Goal: Task Accomplishment & Management: Manage account settings

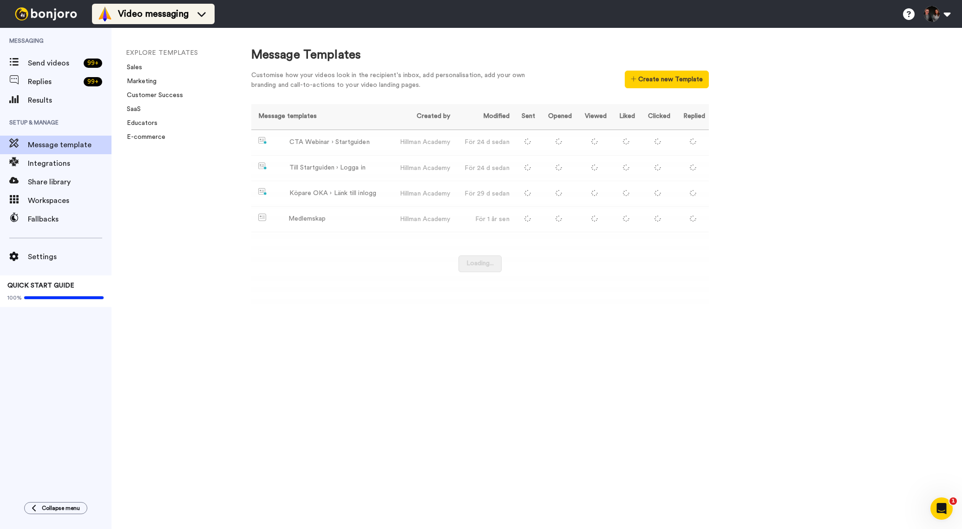
click at [173, 18] on span "Video messaging" at bounding box center [153, 13] width 71 height 13
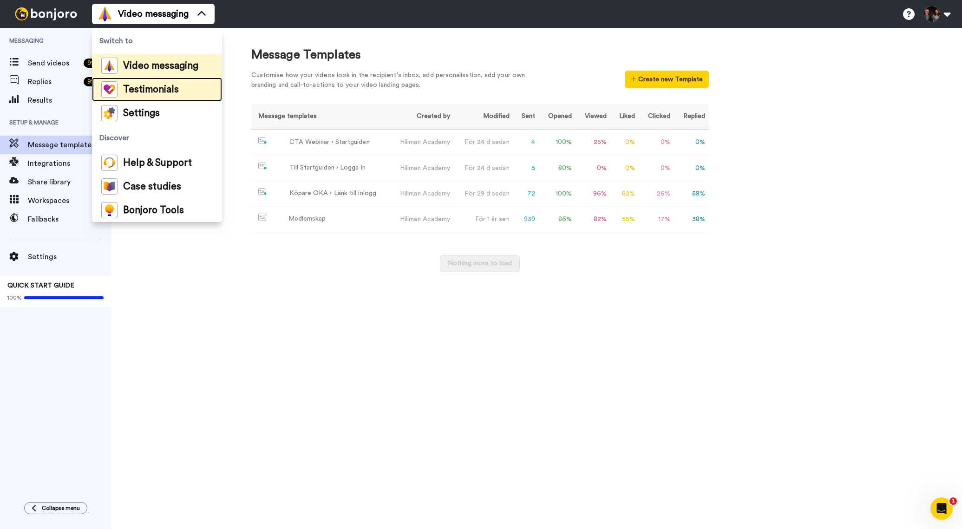
click at [177, 92] on li "Testimonials" at bounding box center [157, 90] width 130 height 24
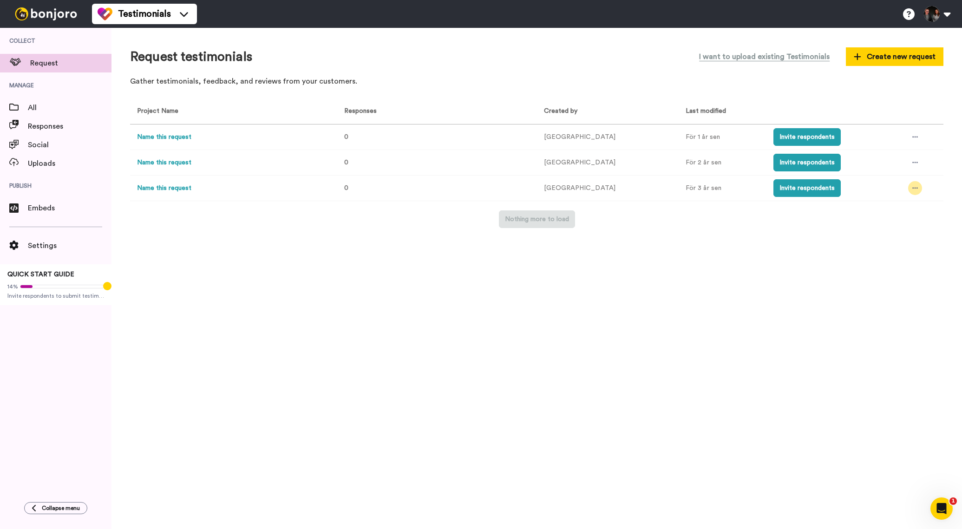
click at [915, 187] on div at bounding box center [915, 188] width 14 height 14
click at [893, 270] on li "Delete" at bounding box center [892, 273] width 79 height 17
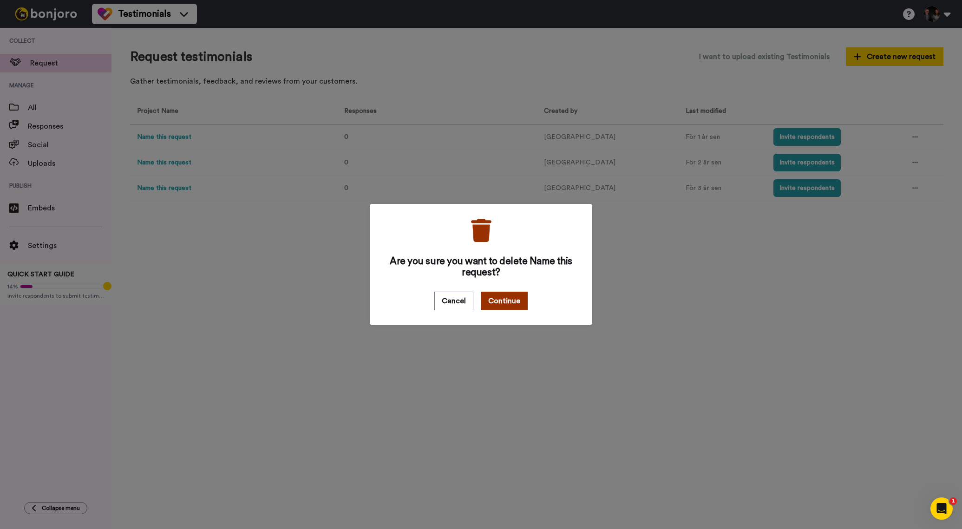
click at [501, 300] on button "Continue" at bounding box center [504, 301] width 47 height 19
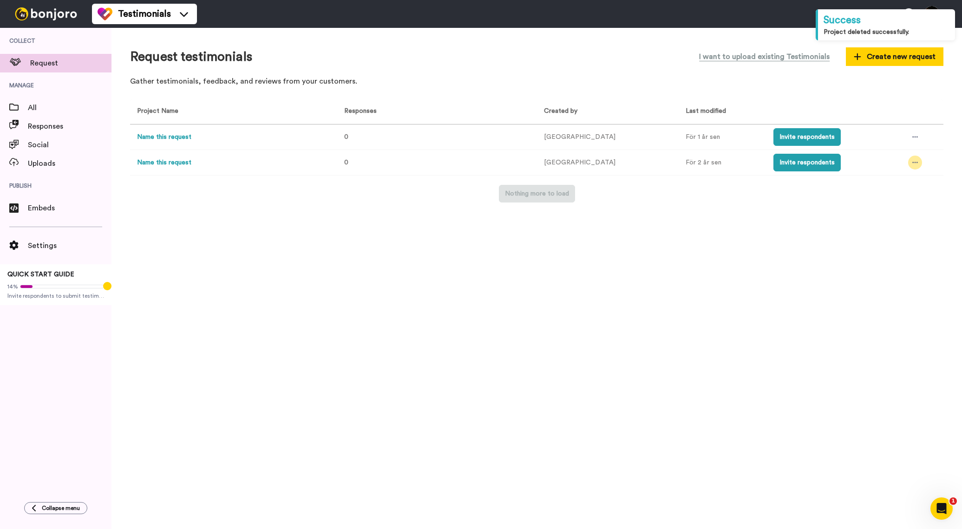
click at [913, 160] on icon at bounding box center [916, 162] width 6 height 7
click at [888, 247] on span "Delete" at bounding box center [881, 247] width 20 height 7
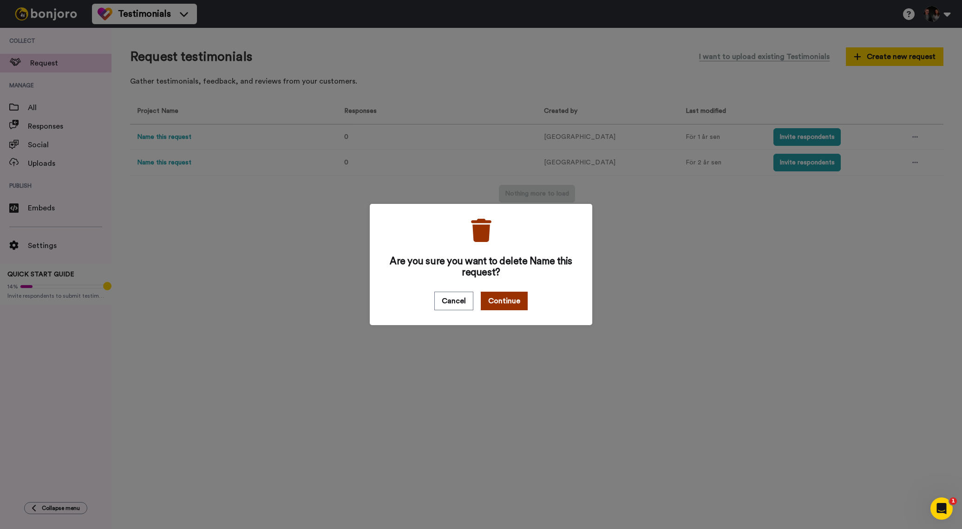
click at [513, 298] on button "Continue" at bounding box center [504, 301] width 47 height 19
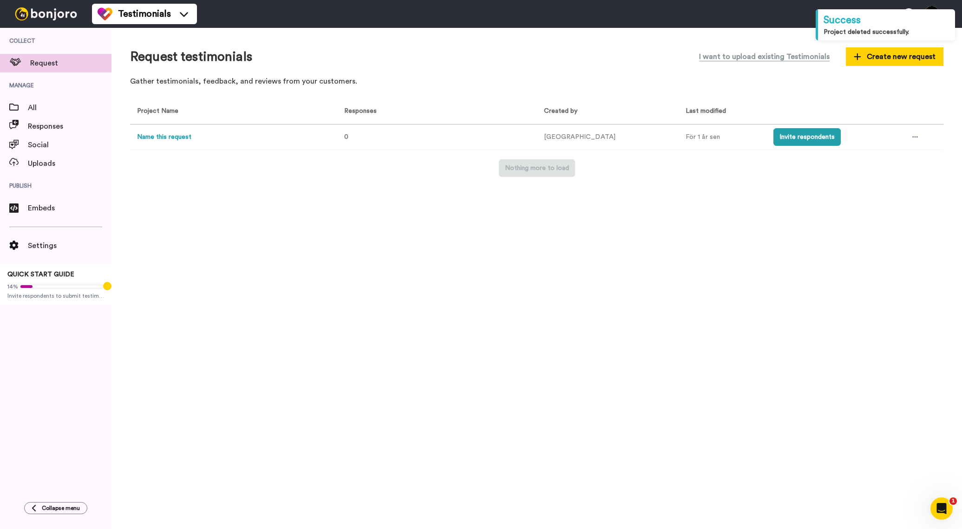
click at [919, 138] on td at bounding box center [922, 138] width 42 height 26
click at [913, 138] on div at bounding box center [915, 137] width 14 height 14
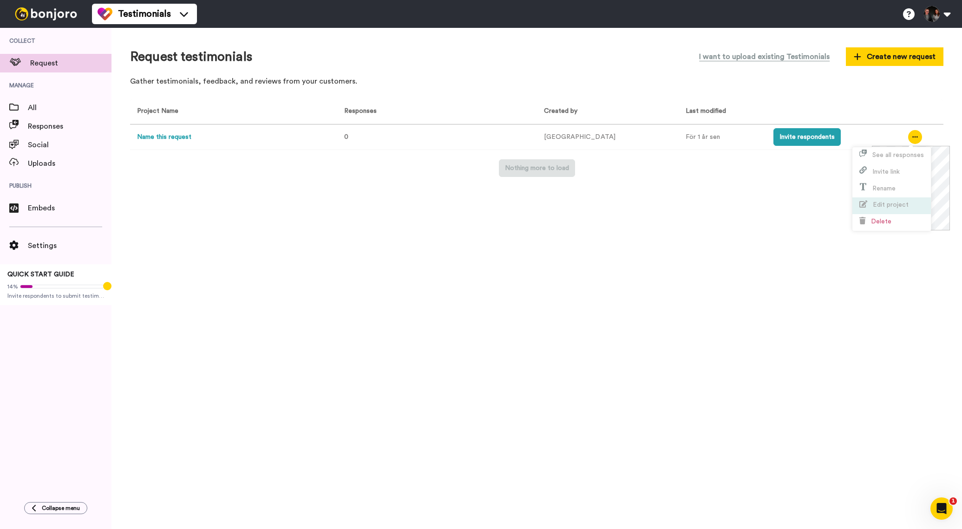
click at [878, 222] on span "Delete" at bounding box center [881, 221] width 20 height 7
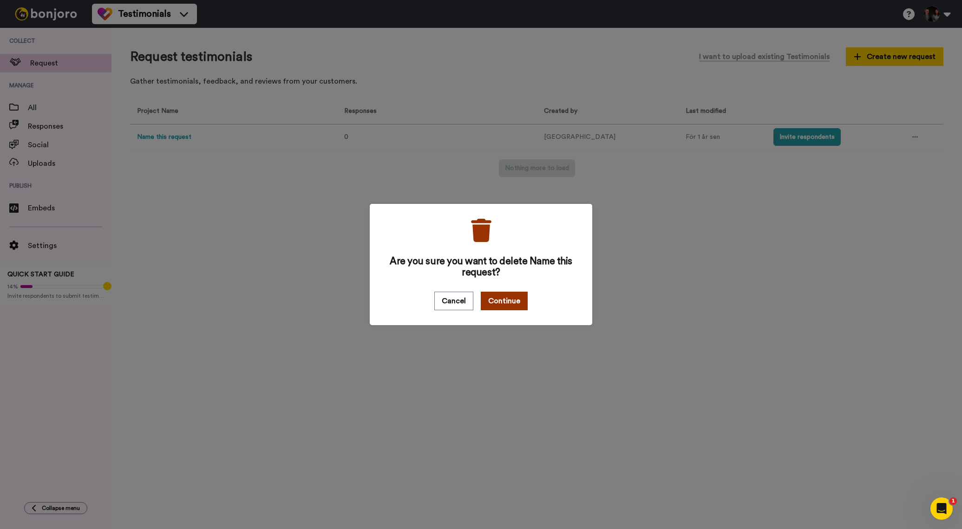
click at [513, 300] on button "Continue" at bounding box center [504, 301] width 47 height 19
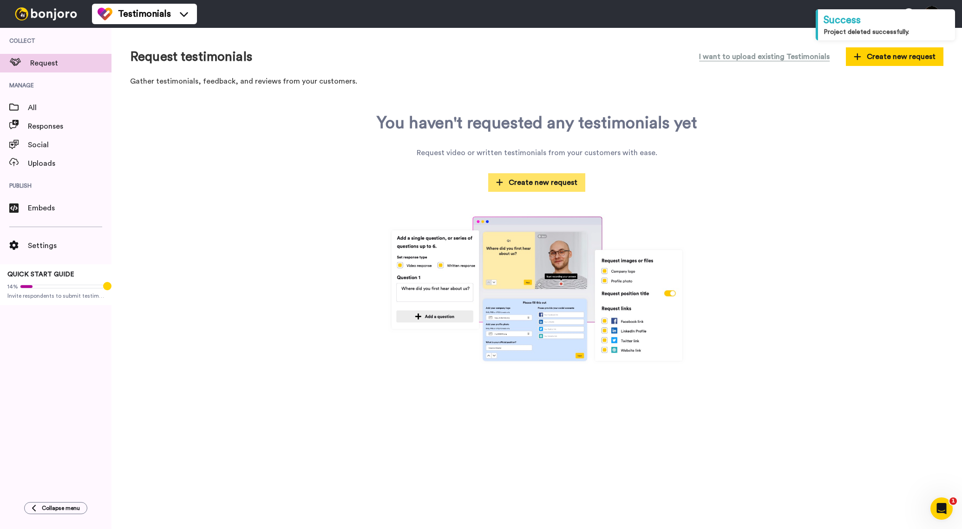
click at [564, 184] on span "Create new request" at bounding box center [537, 182] width 82 height 11
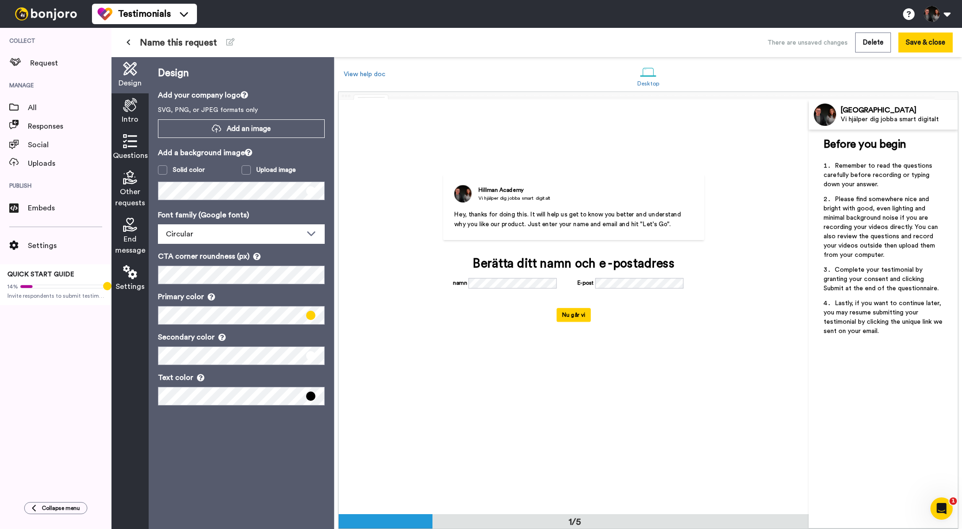
click at [135, 113] on div "Intro" at bounding box center [130, 111] width 37 height 36
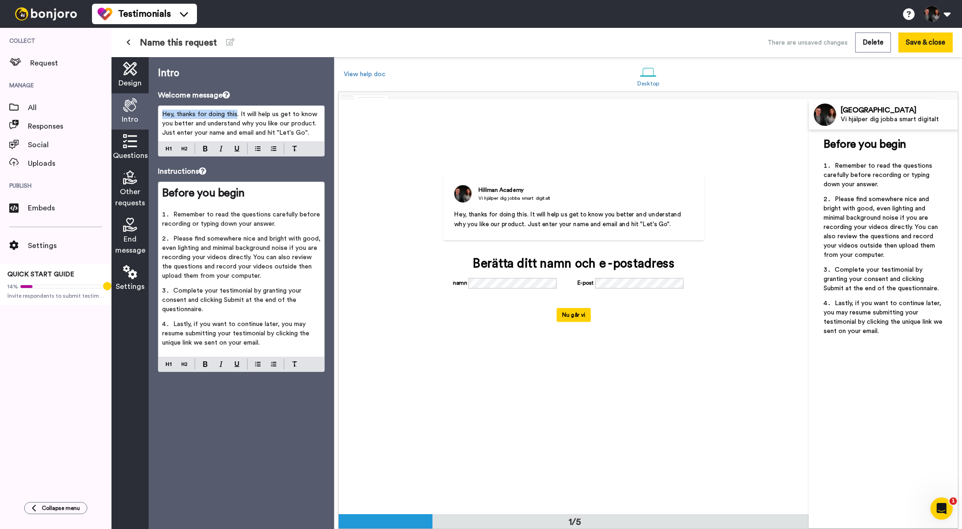
drag, startPoint x: 185, startPoint y: 104, endPoint x: 164, endPoint y: 104, distance: 21.4
click at [164, 104] on div "Welcome message Hey, thanks for doing this. It will help us get to know you bet…" at bounding box center [241, 123] width 167 height 67
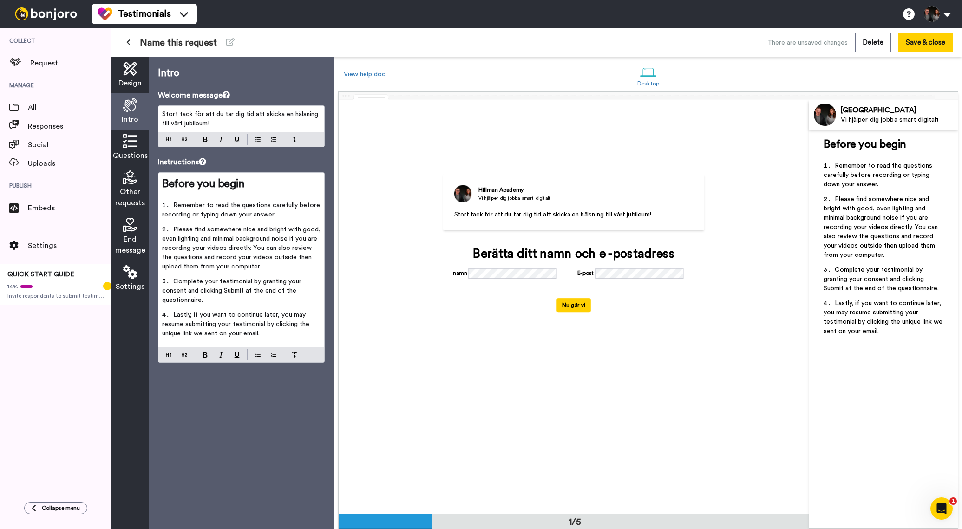
click at [214, 213] on span "Remember to read the questions carefully before recording or typing down your a…" at bounding box center [242, 210] width 160 height 16
click at [127, 152] on span "Questions" at bounding box center [130, 155] width 35 height 11
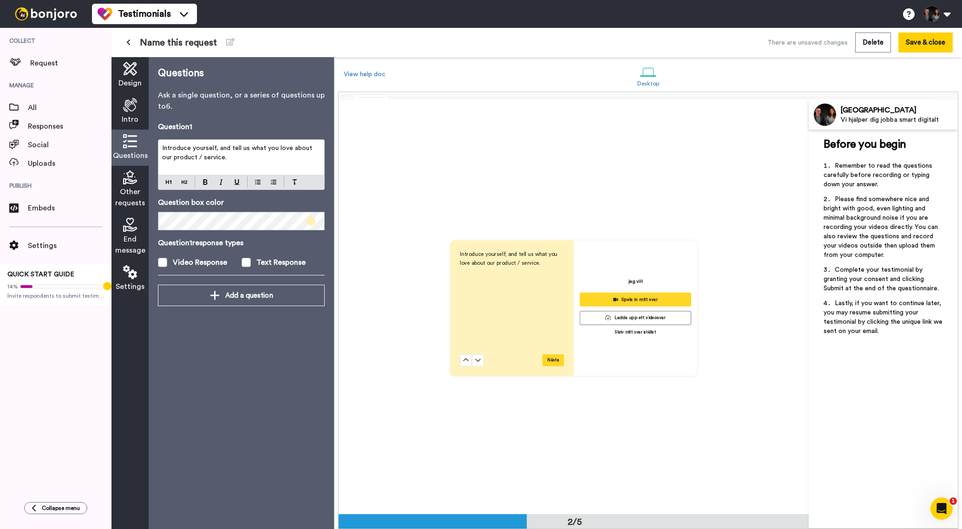
scroll to position [414, 0]
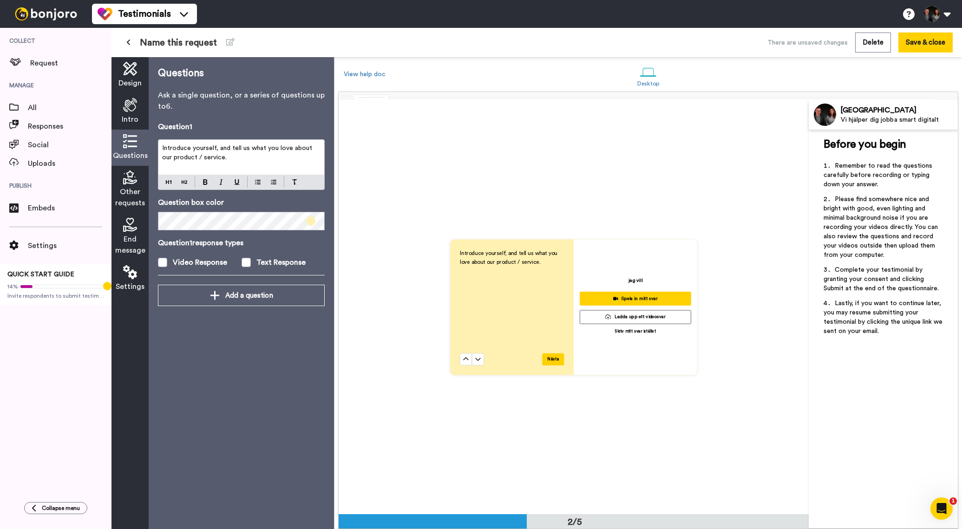
click at [129, 192] on span "Other requests" at bounding box center [130, 197] width 30 height 22
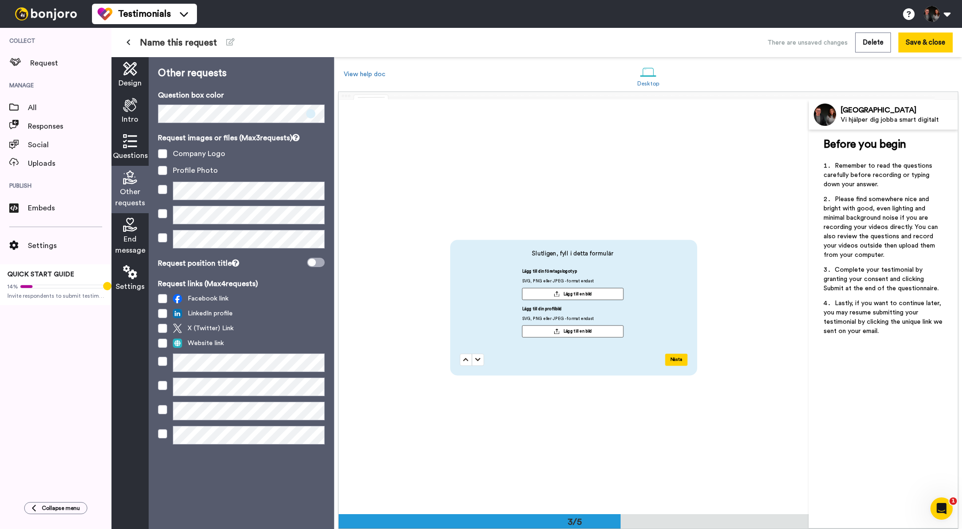
click at [131, 234] on span "End message" at bounding box center [130, 245] width 30 height 22
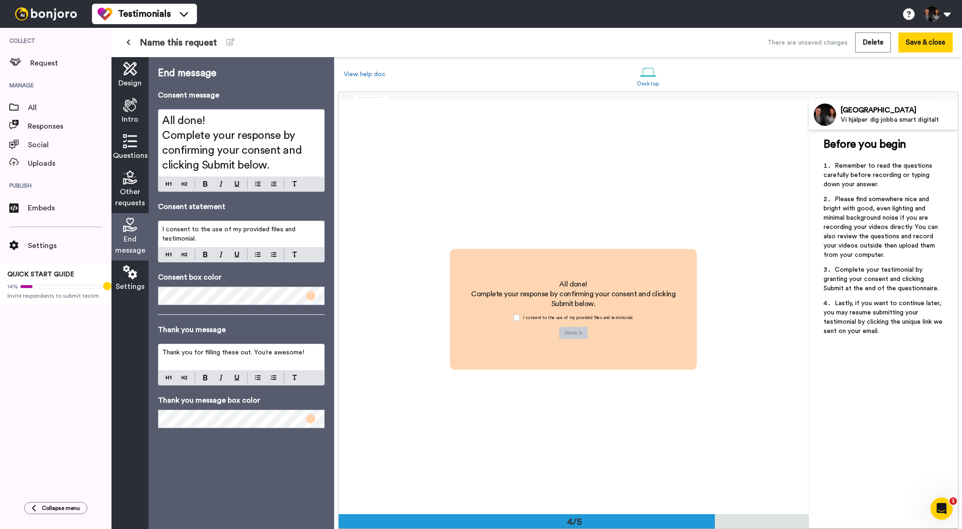
scroll to position [1242, 0]
click at [128, 274] on icon at bounding box center [130, 272] width 14 height 14
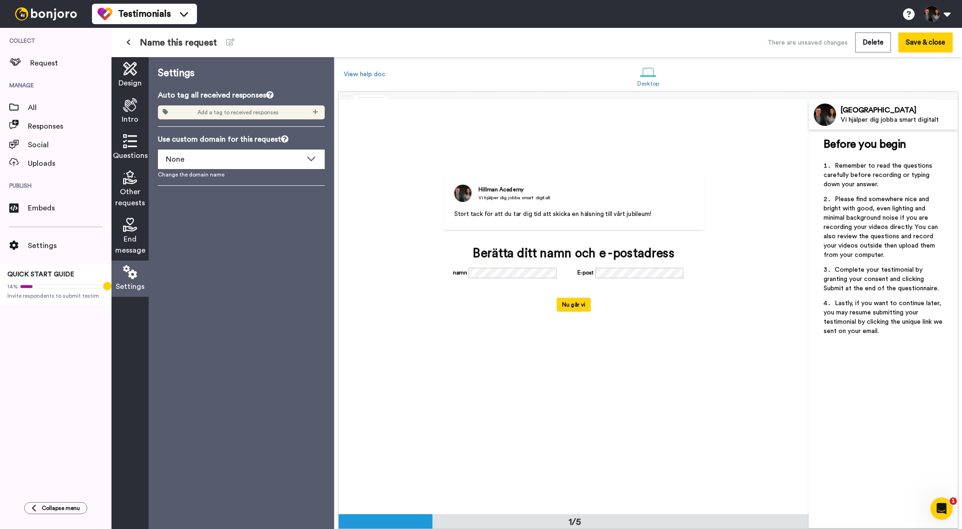
scroll to position [0, 0]
click at [134, 109] on icon at bounding box center [130, 105] width 14 height 14
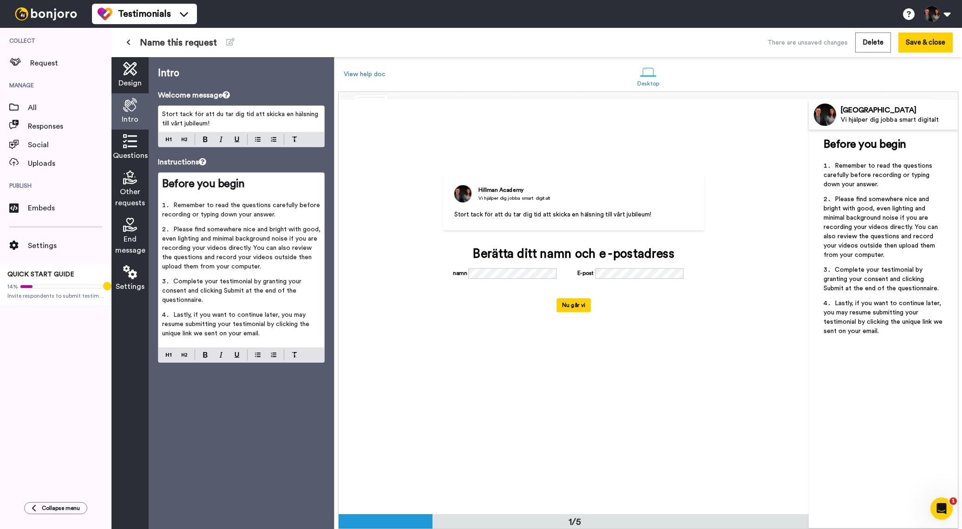
click at [132, 147] on icon at bounding box center [130, 141] width 14 height 14
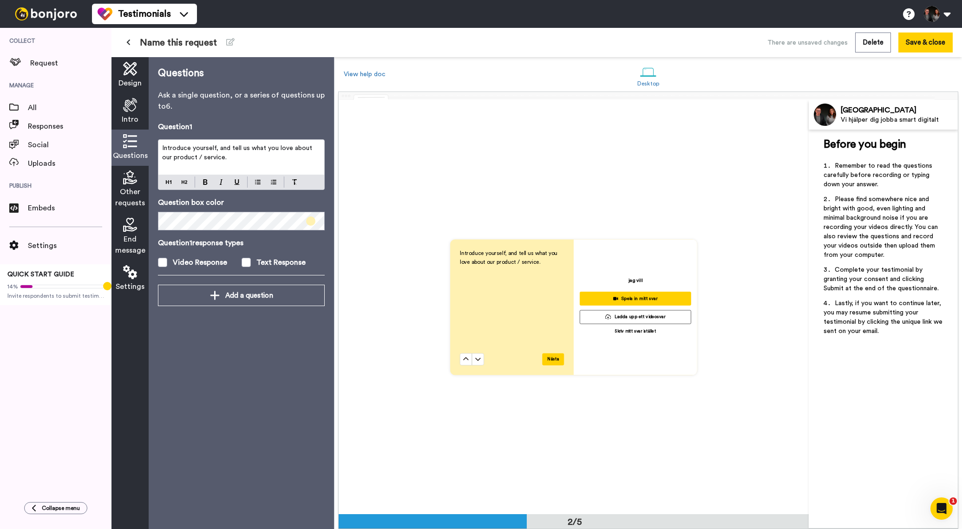
click at [128, 185] on div "Other requests" at bounding box center [130, 189] width 37 height 47
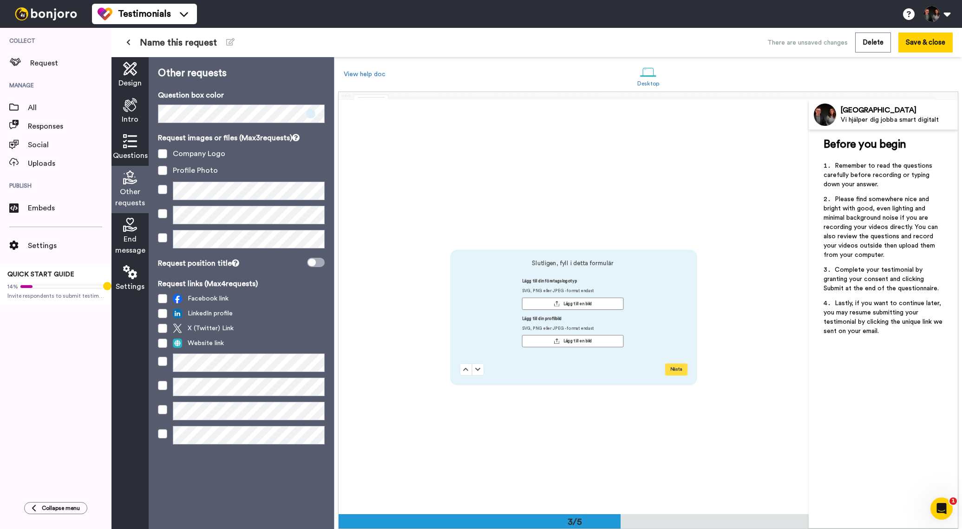
scroll to position [828, 0]
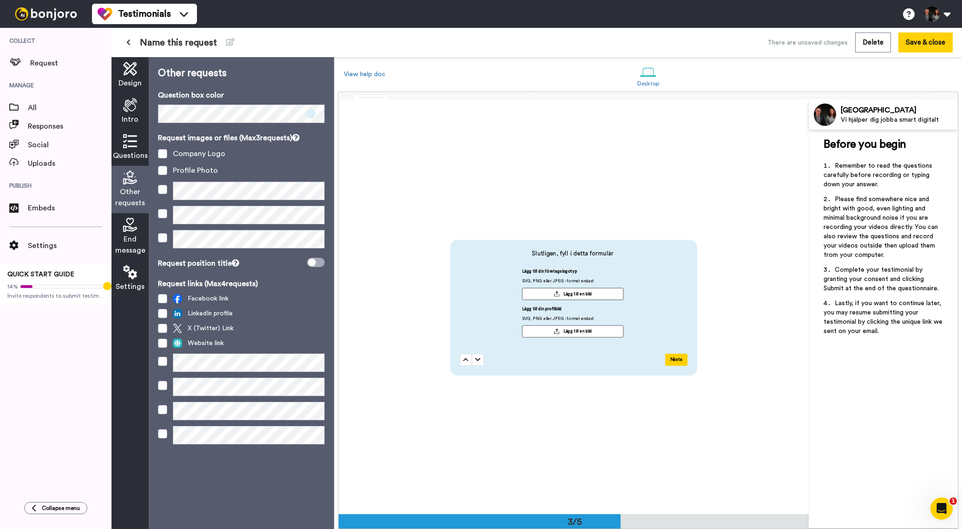
click at [133, 223] on icon at bounding box center [130, 225] width 14 height 14
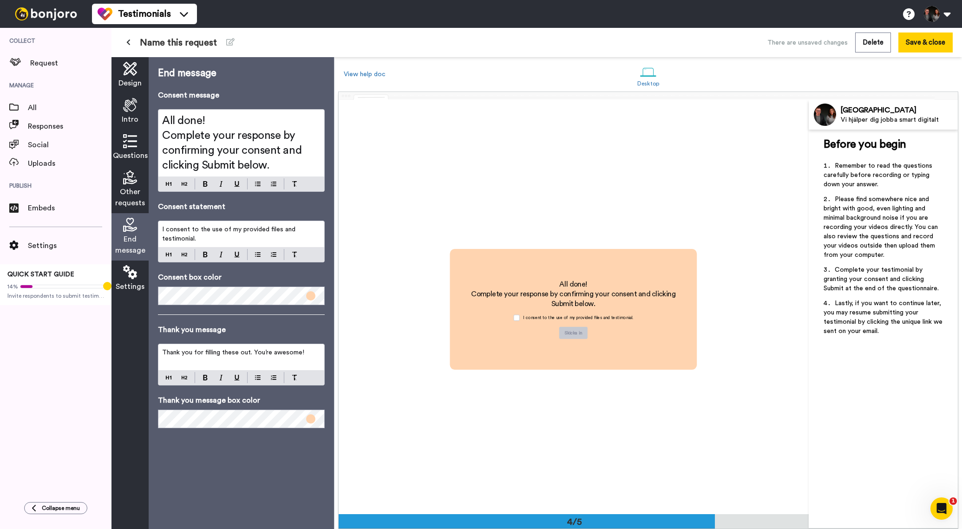
scroll to position [1242, 0]
click at [147, 3] on ul "Testimonials Switch to Video messaging Testimonials Settings Discover Help & Su…" at bounding box center [144, 14] width 105 height 28
click at [145, 11] on span "Testimonials" at bounding box center [144, 13] width 53 height 13
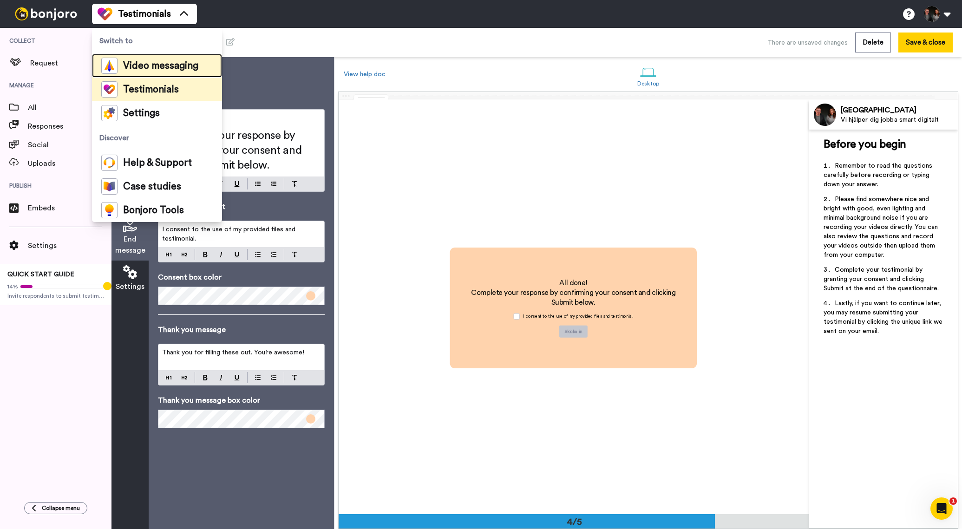
click at [184, 64] on span "Video messaging" at bounding box center [160, 65] width 75 height 9
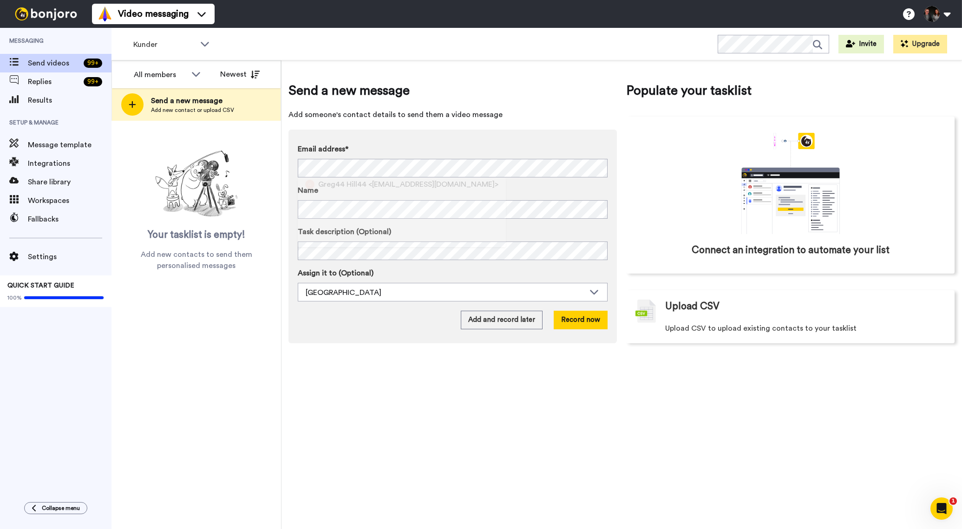
click at [406, 145] on label "Email address*" at bounding box center [453, 149] width 310 height 11
click at [519, 325] on button "Add and record later" at bounding box center [502, 320] width 82 height 19
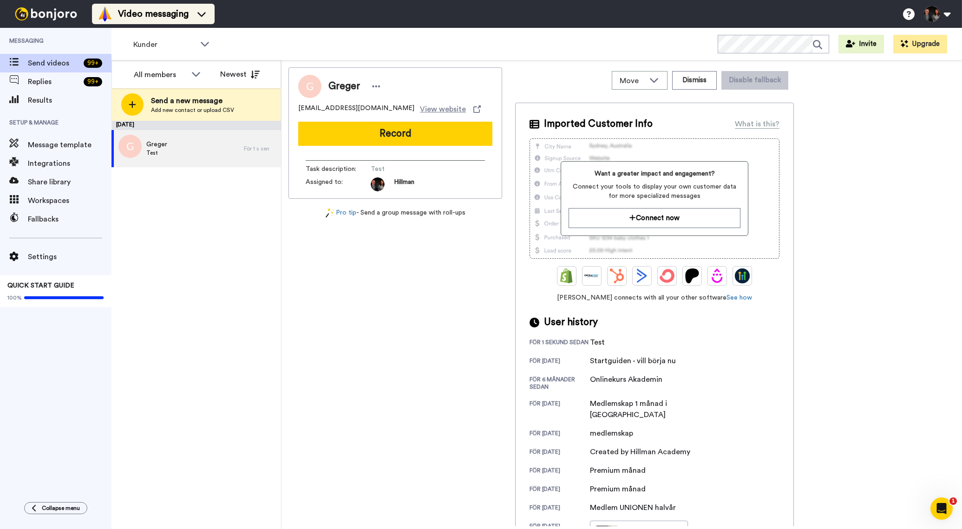
click at [177, 12] on span "Video messaging" at bounding box center [153, 13] width 71 height 13
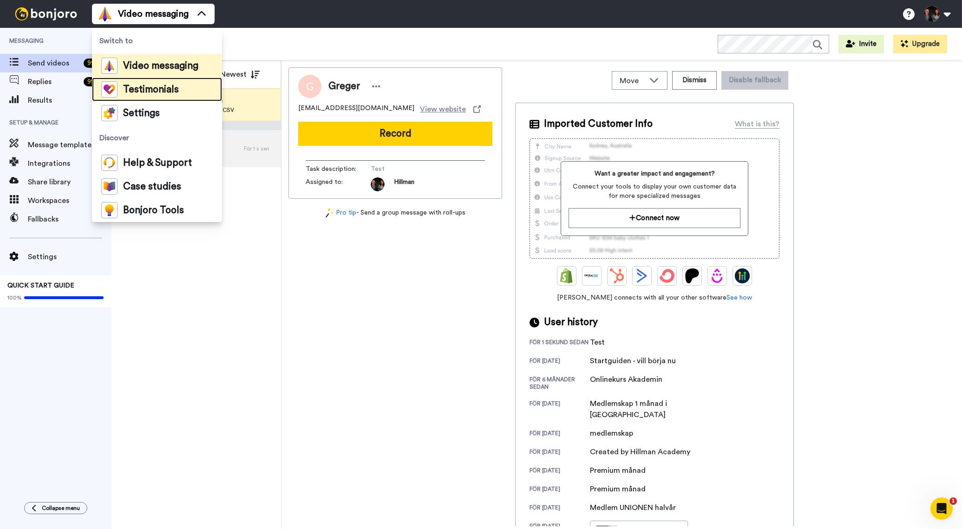
click at [164, 88] on span "Testimonials" at bounding box center [151, 89] width 56 height 9
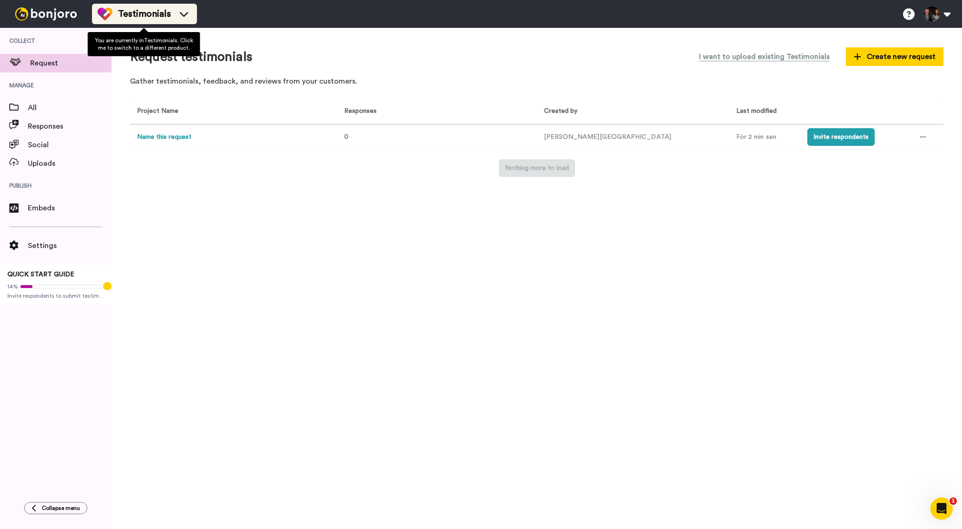
click at [166, 16] on span "Testimonials" at bounding box center [144, 13] width 53 height 13
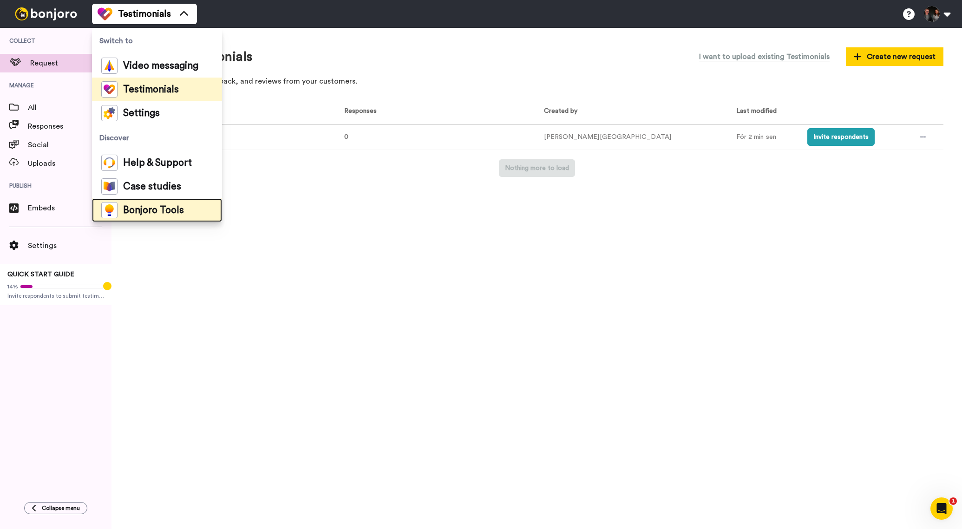
click at [155, 207] on span "Bonjoro Tools" at bounding box center [153, 210] width 61 height 9
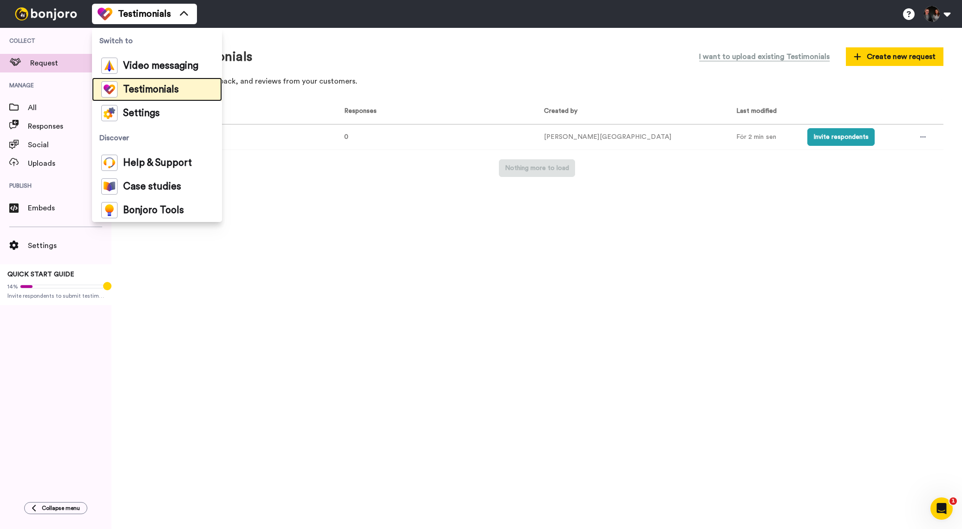
click at [164, 88] on span "Testimonials" at bounding box center [151, 89] width 56 height 9
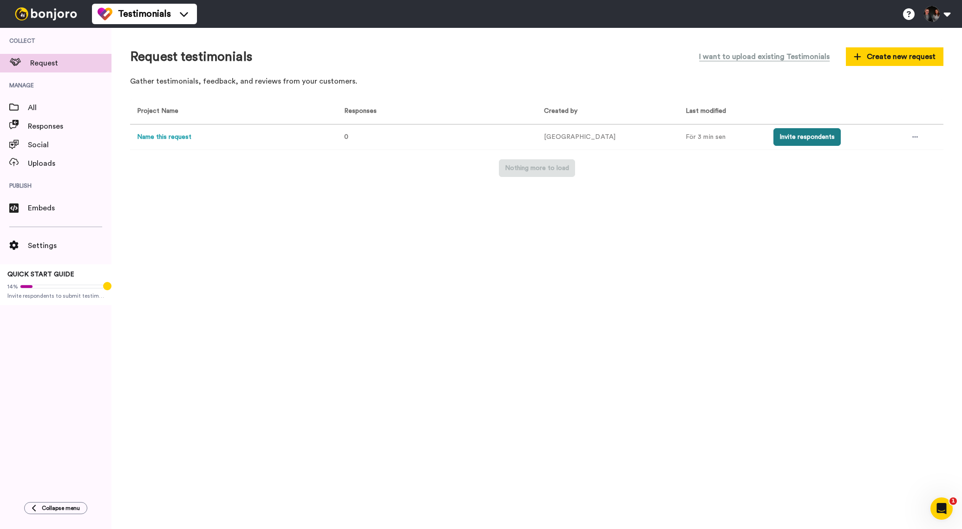
click at [812, 138] on button "Invite respondents" at bounding box center [807, 137] width 67 height 18
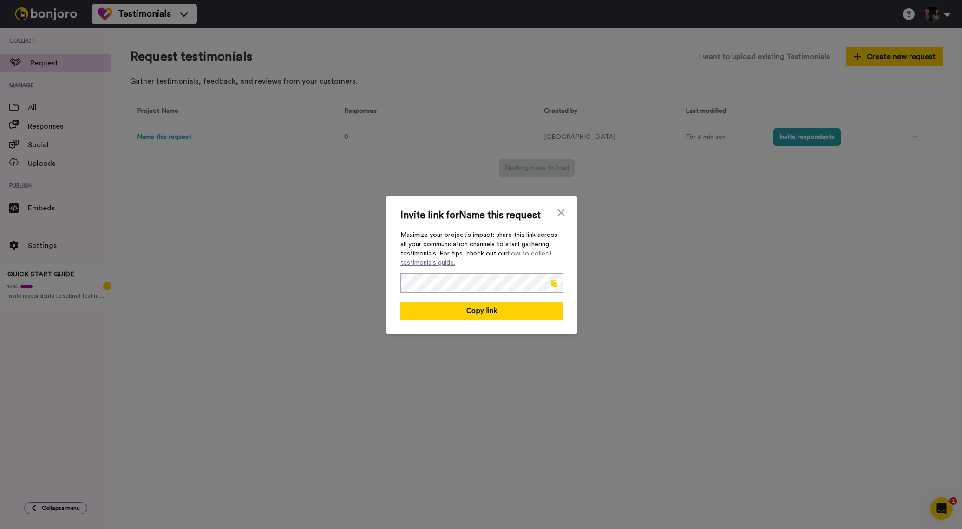
click at [553, 283] on span at bounding box center [554, 283] width 7 height 7
drag, startPoint x: 581, startPoint y: 221, endPoint x: 571, endPoint y: 221, distance: 9.8
click at [578, 221] on div "Invite link for Name this request Maximize your project's impact: share this li…" at bounding box center [481, 264] width 962 height 529
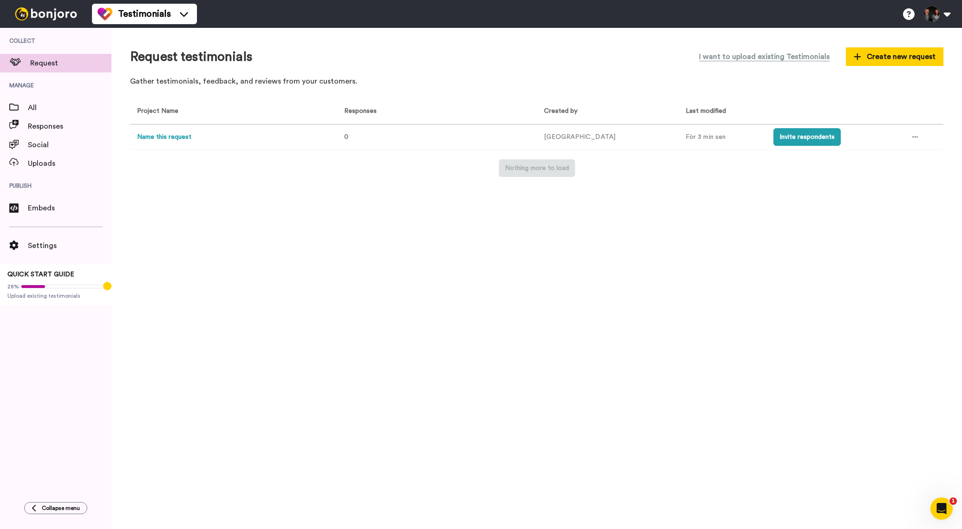
click at [558, 211] on div "Request testimonials I want to upload existing Testimonials Create new request …" at bounding box center [537, 278] width 851 height 501
click at [918, 137] on td at bounding box center [922, 138] width 42 height 26
click at [908, 136] on div at bounding box center [915, 137] width 14 height 14
click at [909, 207] on li "Edit project" at bounding box center [892, 205] width 79 height 17
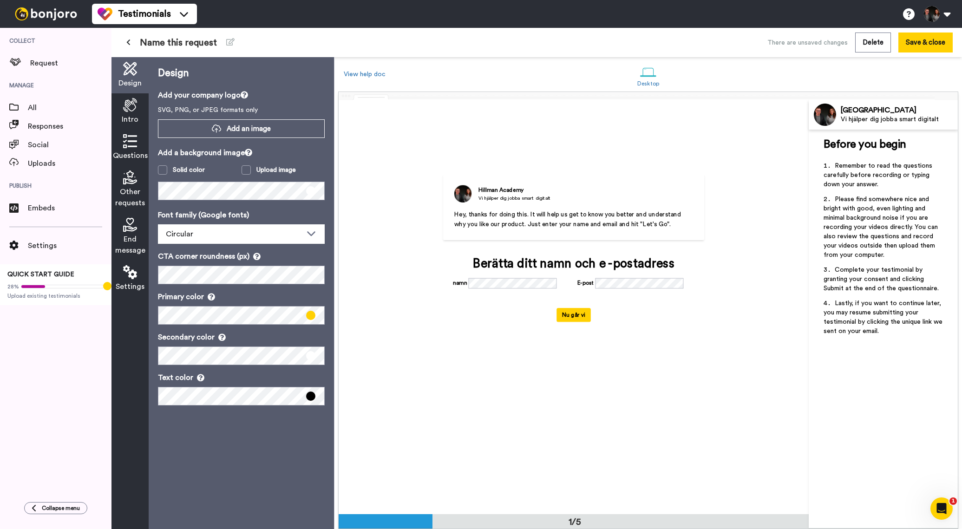
click at [133, 118] on span "Intro" at bounding box center [130, 119] width 17 height 11
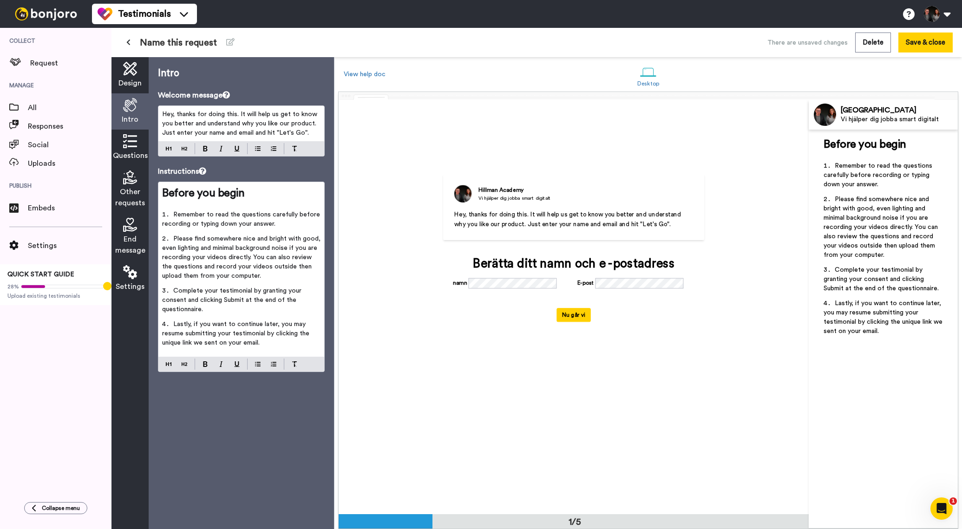
click at [128, 141] on icon at bounding box center [130, 141] width 14 height 14
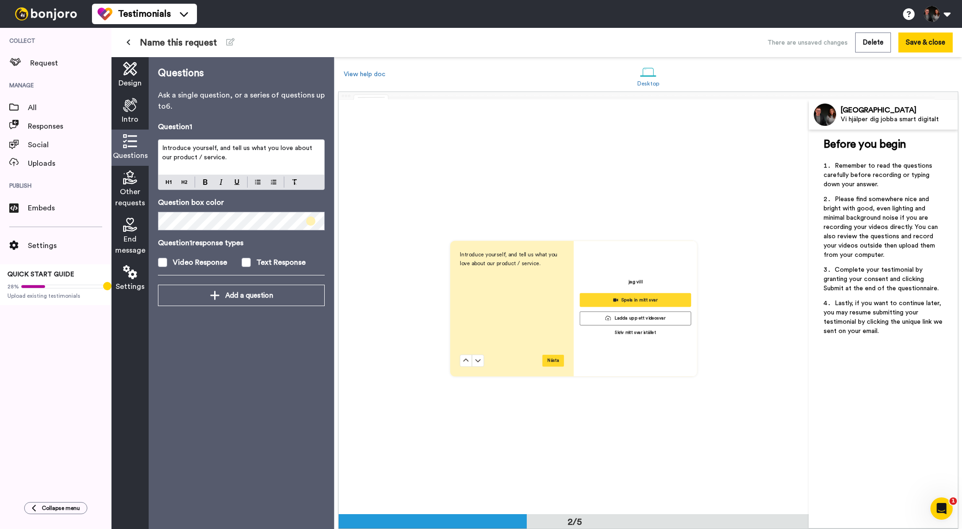
scroll to position [414, 0]
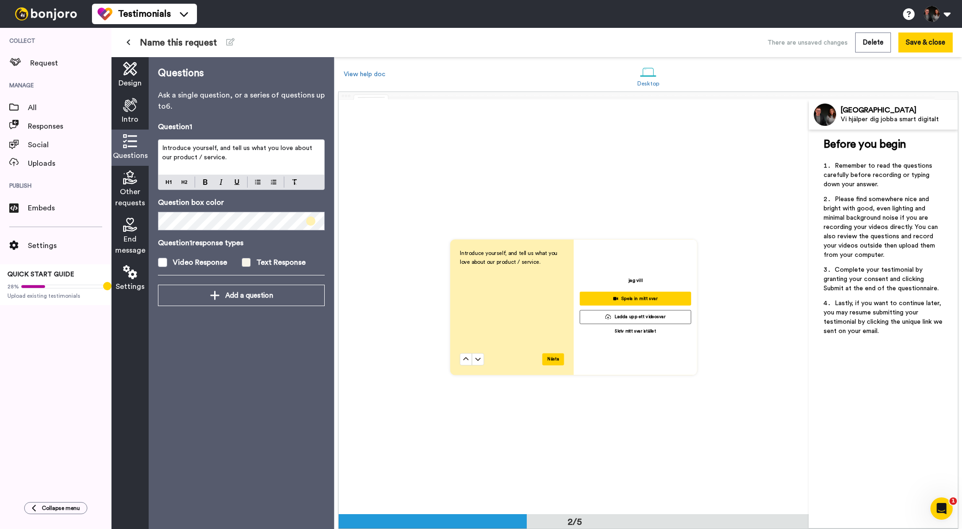
click at [246, 262] on span at bounding box center [246, 262] width 9 height 9
click at [221, 156] on p "Introduce yourself, and tell us what you love about our product / service." at bounding box center [241, 153] width 158 height 19
click at [222, 159] on p "Introduce yourself, and tell us what you love about our product / service." at bounding box center [241, 153] width 158 height 19
click at [123, 109] on icon at bounding box center [130, 105] width 14 height 14
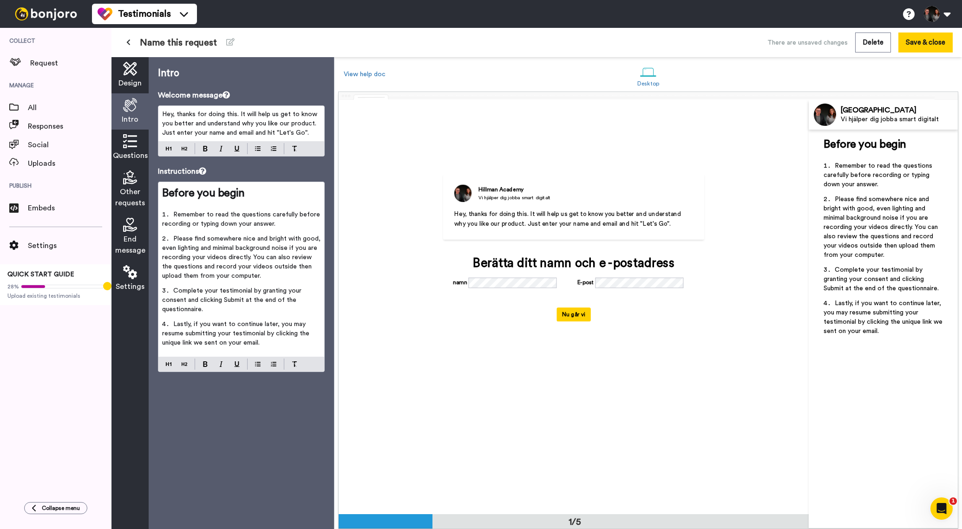
scroll to position [0, 0]
click at [538, 267] on div "Berätta ditt namn och e -postadress" at bounding box center [574, 264] width 242 height 14
drag, startPoint x: 507, startPoint y: 263, endPoint x: 642, endPoint y: 264, distance: 134.7
click at [642, 264] on div "Berätta ditt namn och e -postadress" at bounding box center [574, 264] width 242 height 14
click at [190, 117] on span "Hey, thanks for doing this. It will help us get to know you better and understa…" at bounding box center [240, 123] width 157 height 25
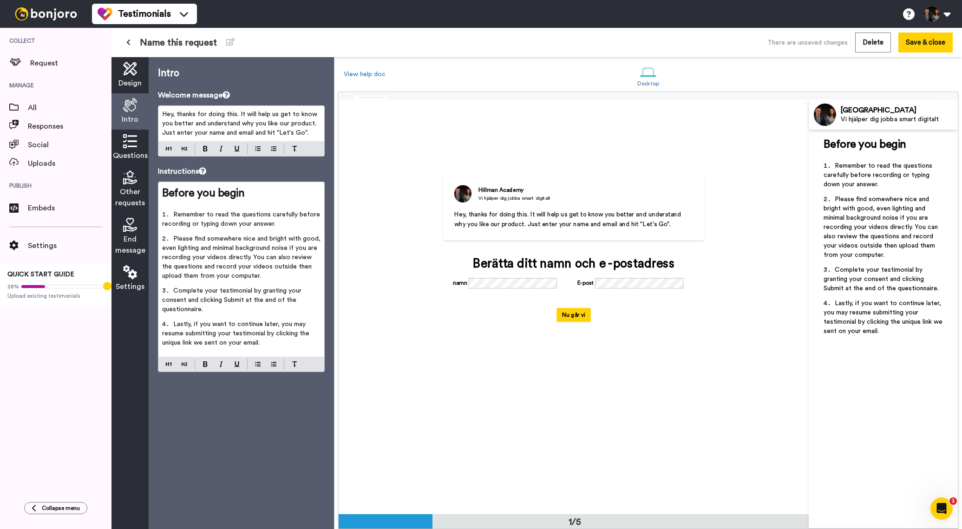
click at [140, 79] on span "Design" at bounding box center [129, 83] width 23 height 11
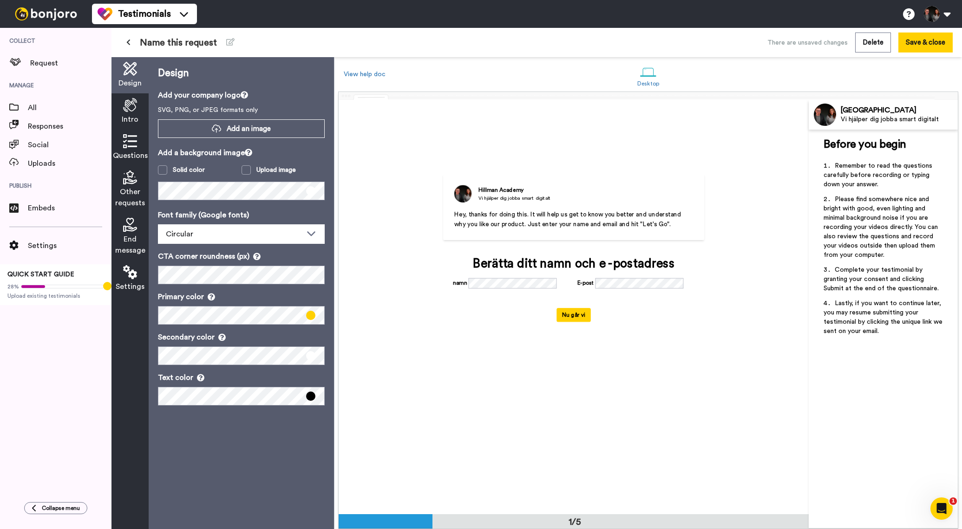
click at [142, 119] on div "Intro" at bounding box center [130, 111] width 37 height 36
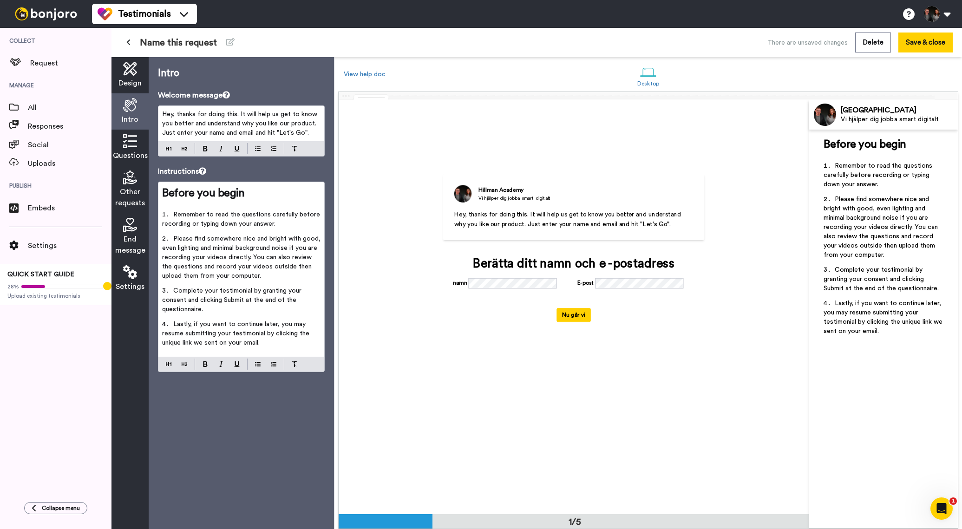
click at [220, 244] on span "Please find somewhere nice and bright with good, even lighting and minimal back…" at bounding box center [242, 258] width 160 height 44
click at [226, 130] on span "Hey, thanks for doing this. It will help us get to know you better and understa…" at bounding box center [240, 123] width 157 height 25
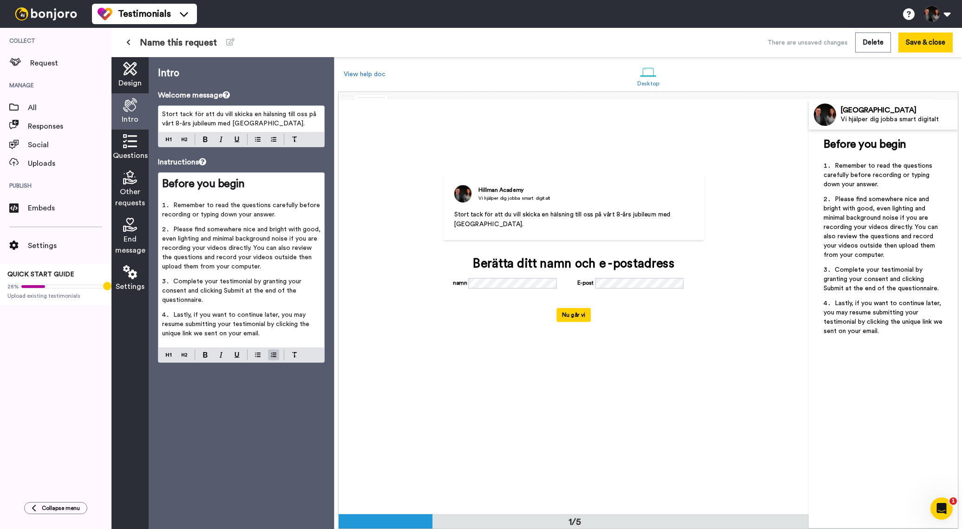
click at [256, 204] on span "Remember to read the questions carefully before recording or typing down your a…" at bounding box center [242, 210] width 160 height 16
drag, startPoint x: 256, startPoint y: 183, endPoint x: 154, endPoint y: 182, distance: 102.2
click at [153, 181] on div "Intro Welcome message Stort tack för att du vill skicka en hälsning till oss på…" at bounding box center [241, 293] width 185 height 472
drag, startPoint x: 190, startPoint y: 210, endPoint x: 184, endPoint y: 209, distance: 5.7
click at [190, 210] on li "Remember to read the questions carefully before recording or typing down your a…" at bounding box center [241, 213] width 158 height 24
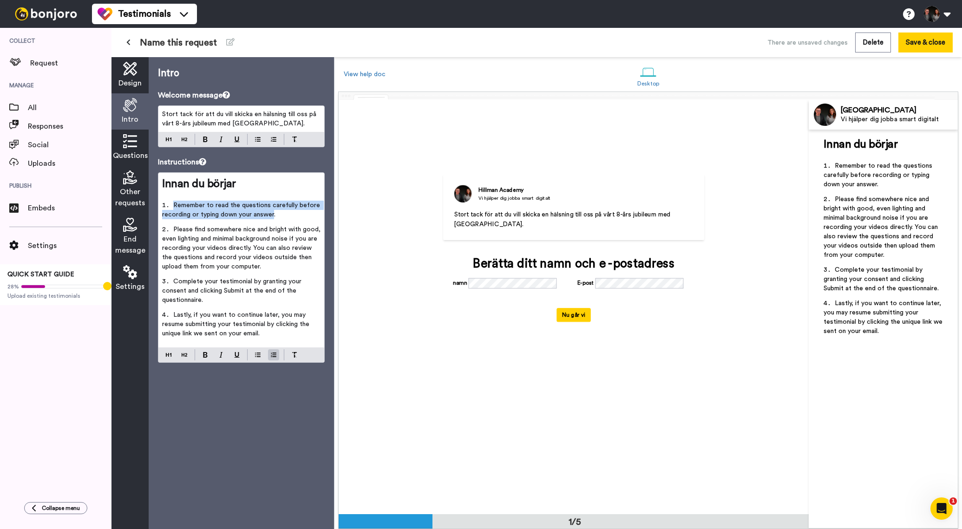
drag, startPoint x: 174, startPoint y: 205, endPoint x: 273, endPoint y: 213, distance: 99.2
click at [273, 213] on span "Remember to read the questions carefully before recording or typing down your a…" at bounding box center [242, 210] width 160 height 16
click at [269, 207] on span "Bestäm om du bara vill säga ett "grattis på 8-års jubileet med Hillman Academy"." at bounding box center [239, 210] width 155 height 16
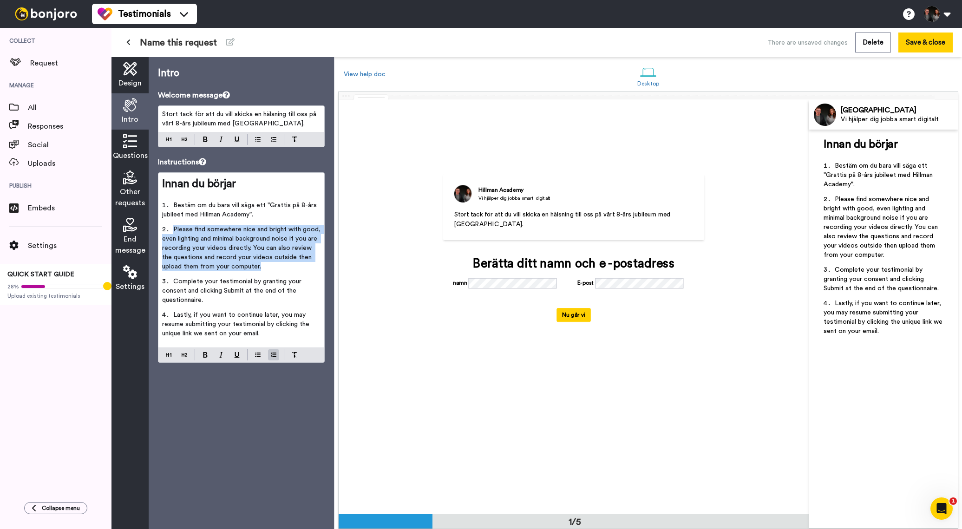
drag, startPoint x: 174, startPoint y: 226, endPoint x: 269, endPoint y: 263, distance: 101.8
click at [269, 263] on li "Please find somewhere nice and bright with good, even lighting and minimal back…" at bounding box center [241, 251] width 158 height 52
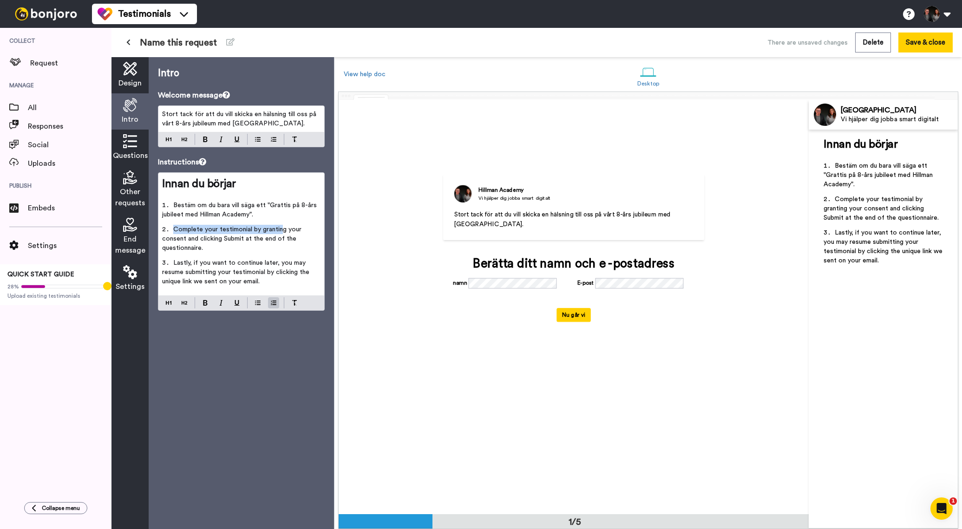
drag, startPoint x: 173, startPoint y: 230, endPoint x: 281, endPoint y: 230, distance: 107.8
click at [282, 229] on span "Complete your testimonial by granting your consent and clicking Submit at the e…" at bounding box center [232, 238] width 141 height 25
click at [227, 212] on span "Bestäm om du bara vill säga ett "Grattis på 8-års jubileet med Hillman Academy"." at bounding box center [240, 210] width 157 height 16
drag, startPoint x: 173, startPoint y: 205, endPoint x: 179, endPoint y: 211, distance: 8.5
click at [173, 205] on span "Bestäm om du bara vill säga ett "Grattis på 8-års jubileet med Hillman Academy"." at bounding box center [240, 210] width 157 height 16
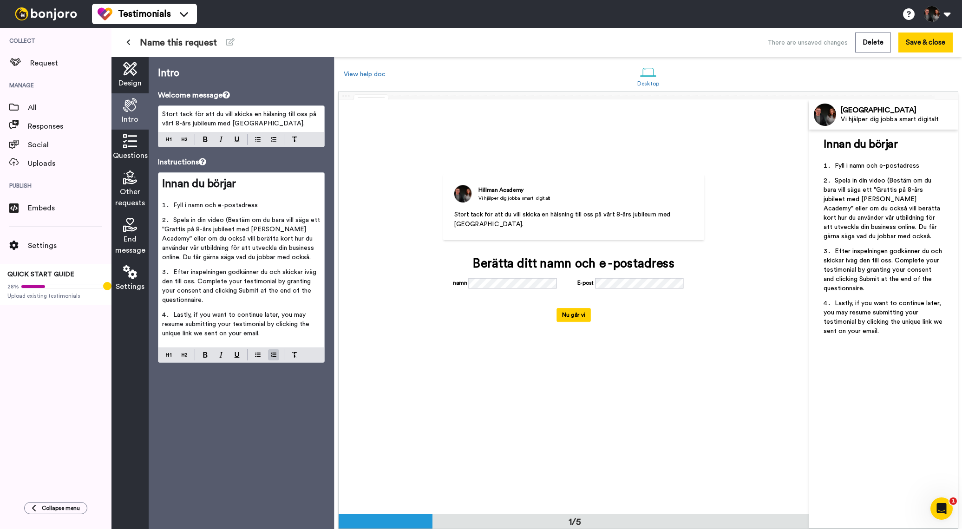
click at [229, 221] on span "Spela in din video (Bestäm om du bara vill säga ett "Grattis på 8-års jubileet …" at bounding box center [242, 239] width 160 height 44
drag, startPoint x: 223, startPoint y: 221, endPoint x: 174, endPoint y: 223, distance: 49.3
click at [174, 223] on span "Spela in din video (Bestäm om du bara vill säga ett "Grattis på 8-års jubileet …" at bounding box center [242, 239] width 160 height 44
drag, startPoint x: 259, startPoint y: 204, endPoint x: 174, endPoint y: 205, distance: 84.6
click at [174, 205] on li "Fyll i namn och e-postadress" at bounding box center [241, 208] width 158 height 15
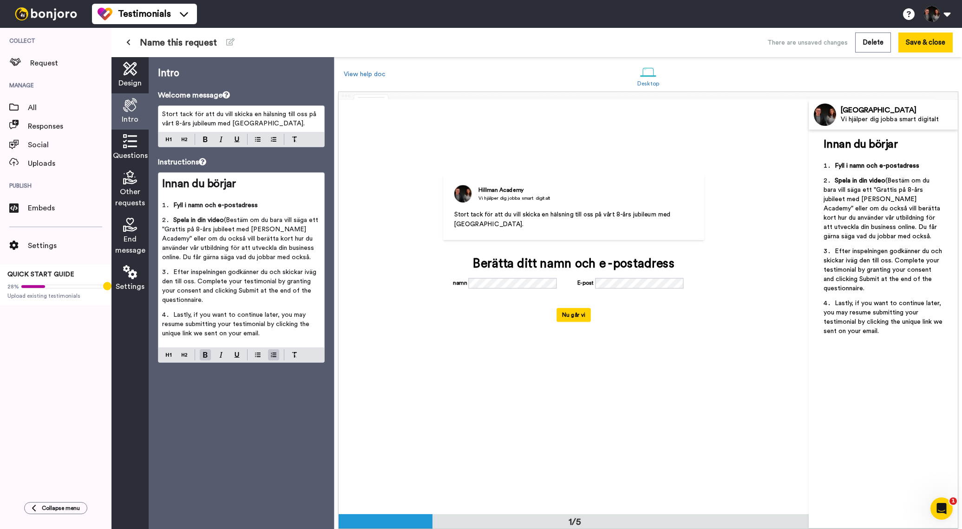
click at [228, 223] on span "(Bestäm om du bara vill säga ett "Grattis på 8-års jubileet med Hillman Academy…" at bounding box center [241, 239] width 158 height 44
drag, startPoint x: 183, startPoint y: 240, endPoint x: 202, endPoint y: 239, distance: 19.1
click at [202, 239] on span "- Bestäm om du bara vill säga ett "Grattis på 8-års jubileet med Hillman Academ…" at bounding box center [242, 239] width 160 height 44
drag, startPoint x: 264, startPoint y: 250, endPoint x: 270, endPoint y: 264, distance: 15.4
click at [265, 250] on span "- Bestäm om du bara vill säga ett "Grattis på 8-års jubileet med Hillman Academ…" at bounding box center [242, 239] width 160 height 44
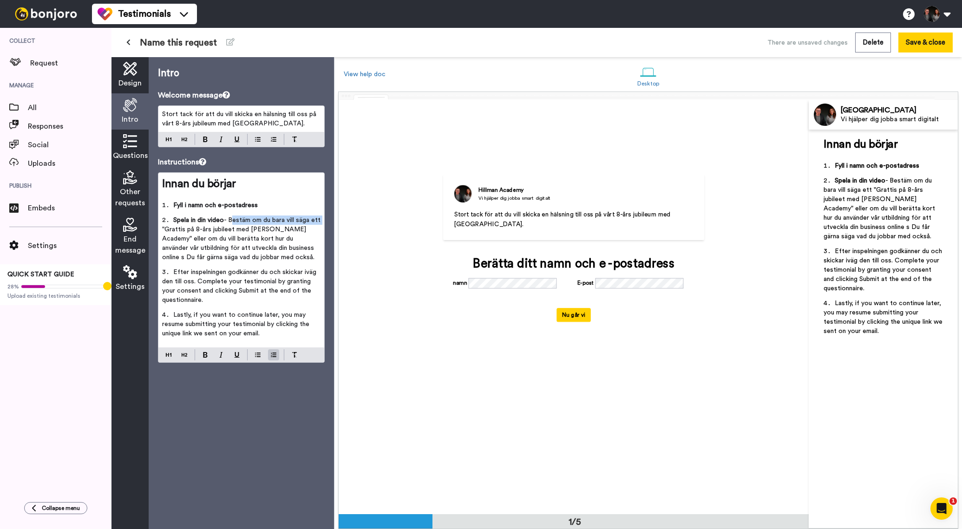
drag, startPoint x: 237, startPoint y: 220, endPoint x: 321, endPoint y: 219, distance: 83.2
click at [321, 219] on span "- Bestäm om du bara vill säga ett "Grattis på 8-års jubileet med Hillman Academ…" at bounding box center [242, 239] width 160 height 44
drag, startPoint x: 282, startPoint y: 230, endPoint x: 268, endPoint y: 239, distance: 16.8
click at [268, 239] on span "- Du kan t ex skicka ett "Grattis på 8-års jubileet med Hillman Academy" eller …" at bounding box center [242, 239] width 160 height 44
drag, startPoint x: 216, startPoint y: 250, endPoint x: 313, endPoint y: 258, distance: 98.0
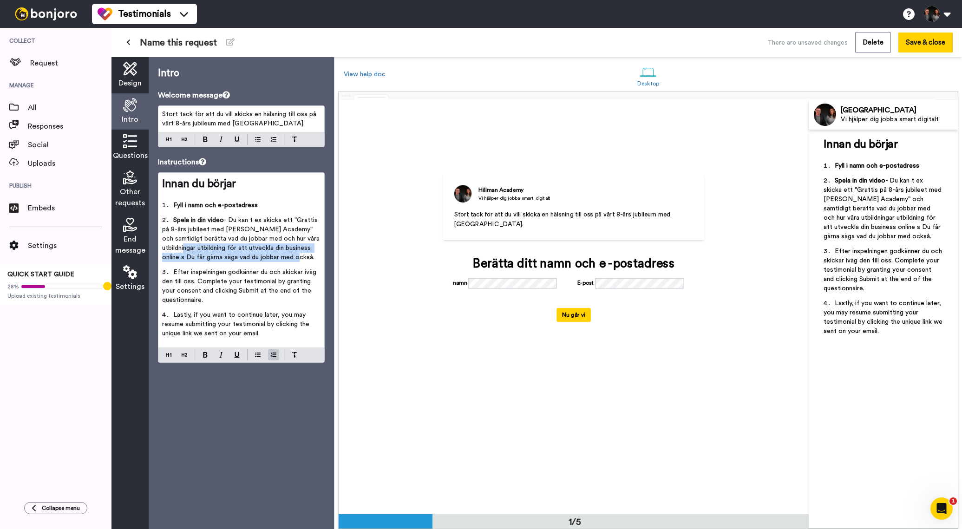
click at [313, 258] on span "- Du kan t ex skicka ett "Grattis på 8-års jubileet med Hillman Academy" och sa…" at bounding box center [241, 239] width 159 height 44
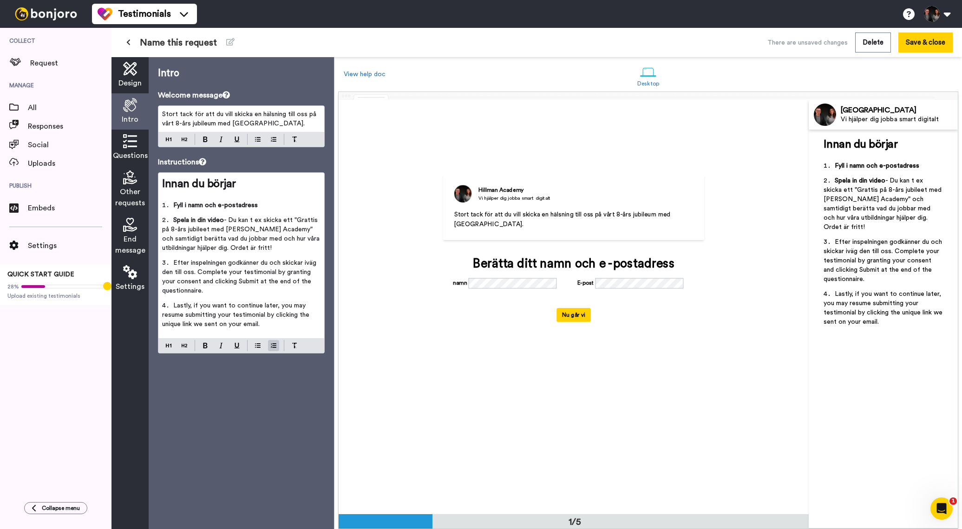
drag, startPoint x: 175, startPoint y: 261, endPoint x: 223, endPoint y: 261, distance: 48.3
click at [223, 261] on span "Efter inspelningen godkänner du och skickar iväg den till oss. Complete your te…" at bounding box center [240, 277] width 156 height 34
drag, startPoint x: 228, startPoint y: 262, endPoint x: 174, endPoint y: 263, distance: 53.4
click at [174, 263] on span "Efter inspelningen godkänner du och skickar iväg den till oss. Complete your te…" at bounding box center [240, 277] width 156 height 34
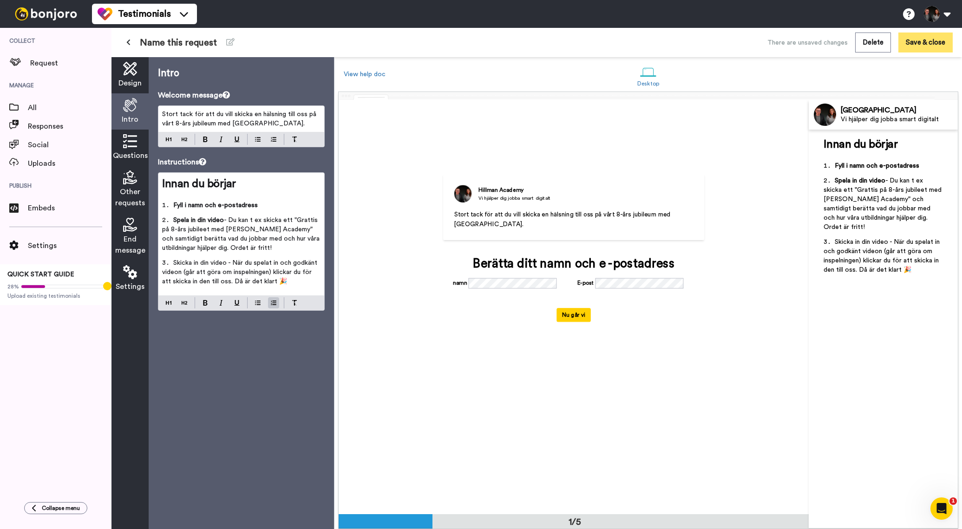
click at [945, 46] on button "Save & close" at bounding box center [926, 43] width 54 height 20
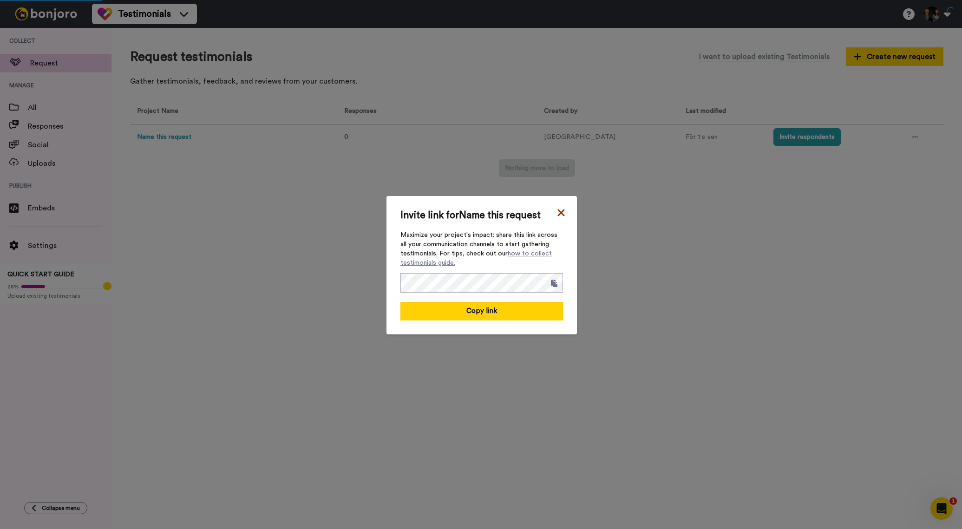
click at [562, 214] on icon at bounding box center [561, 212] width 7 height 7
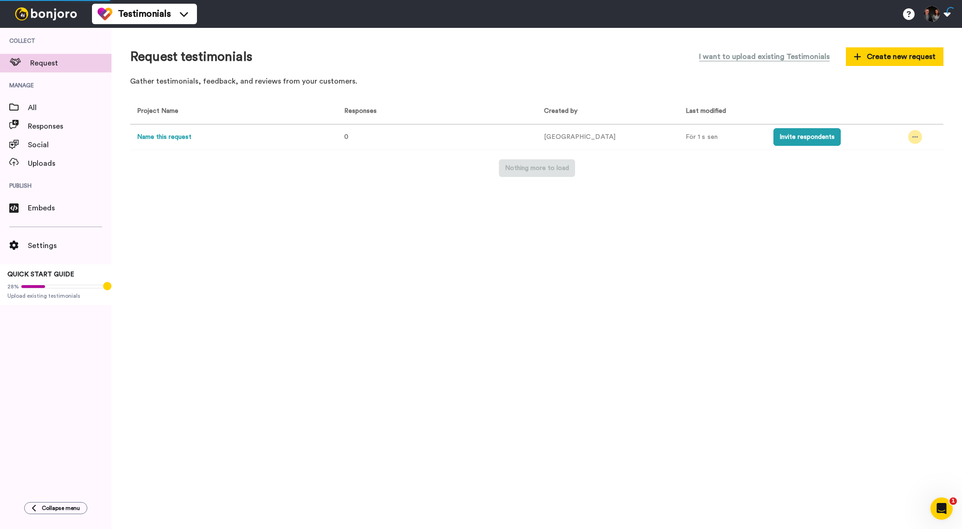
click at [913, 136] on icon at bounding box center [916, 137] width 6 height 7
click at [898, 205] on span "Edit project" at bounding box center [891, 205] width 36 height 7
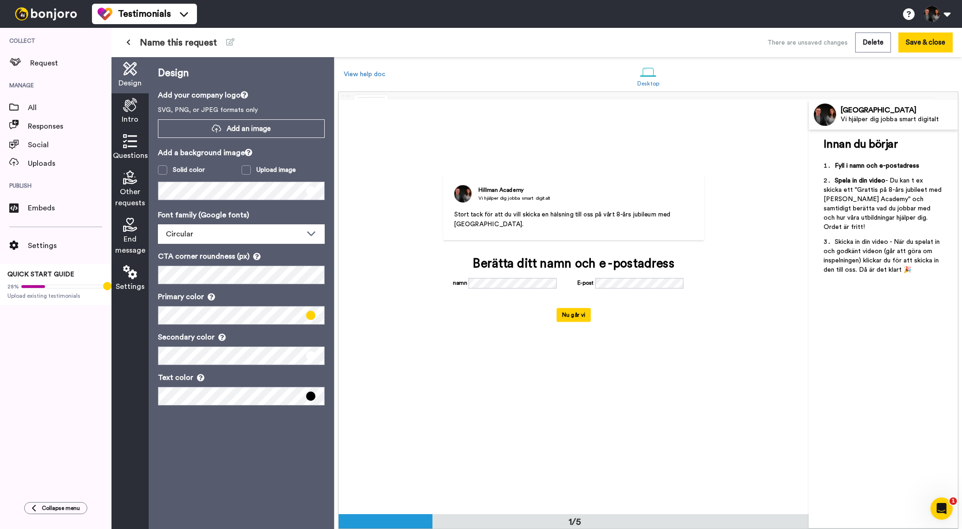
click at [138, 103] on div "Intro" at bounding box center [130, 111] width 37 height 36
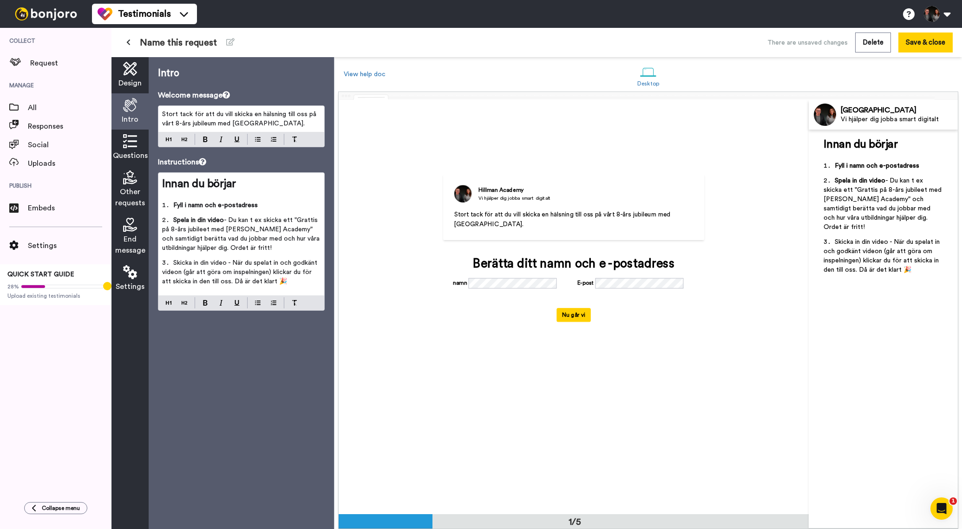
click at [305, 125] on p "Stort tack för att du vill skicka en hälsning till oss på vårt 8-års jubileum m…" at bounding box center [241, 119] width 158 height 19
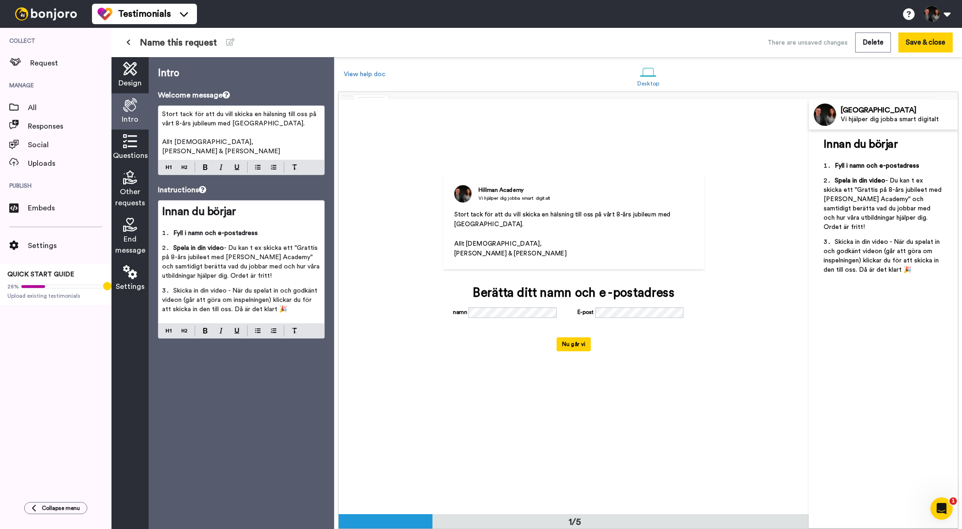
click at [301, 125] on p "Stort tack för att du vill skicka en hälsning till oss på vårt 8-års jubileum m…" at bounding box center [241, 119] width 158 height 19
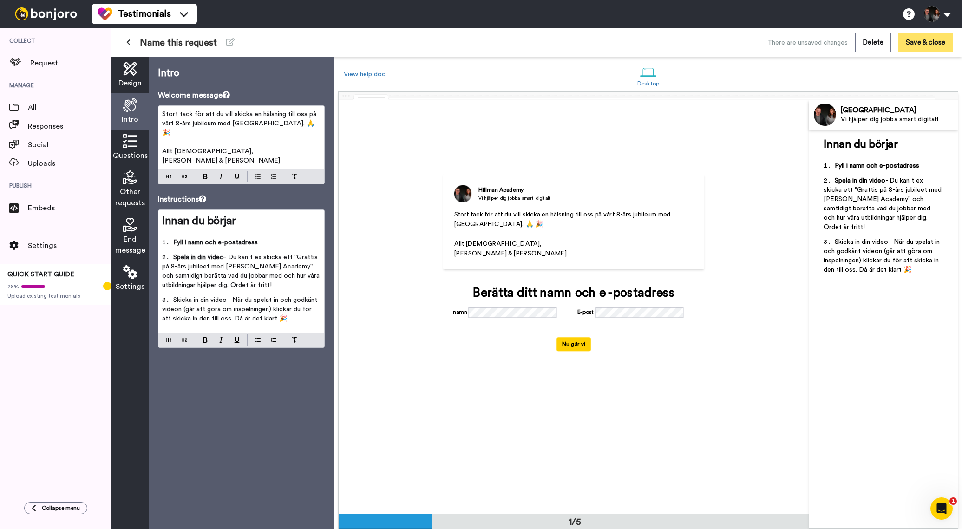
click at [936, 38] on button "Save & close" at bounding box center [926, 43] width 54 height 20
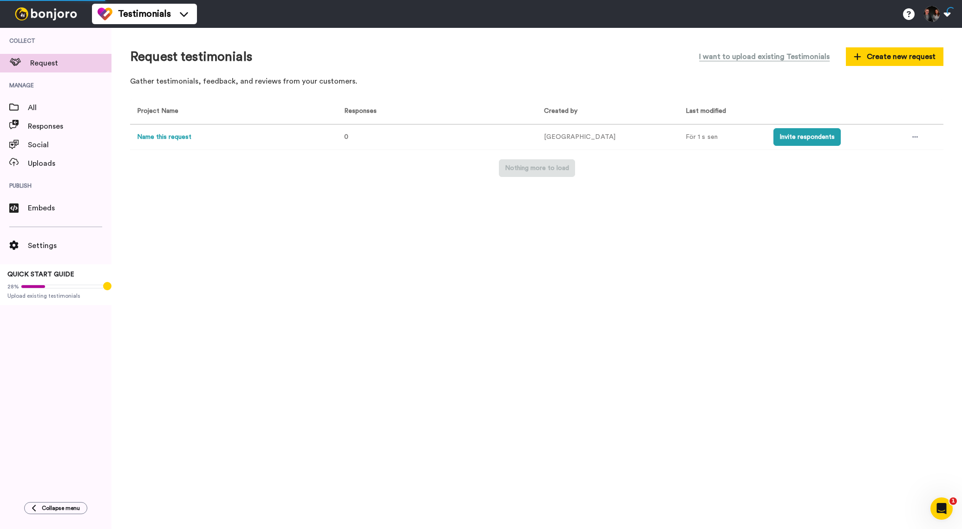
click at [167, 137] on button "Name this request" at bounding box center [164, 137] width 54 height 10
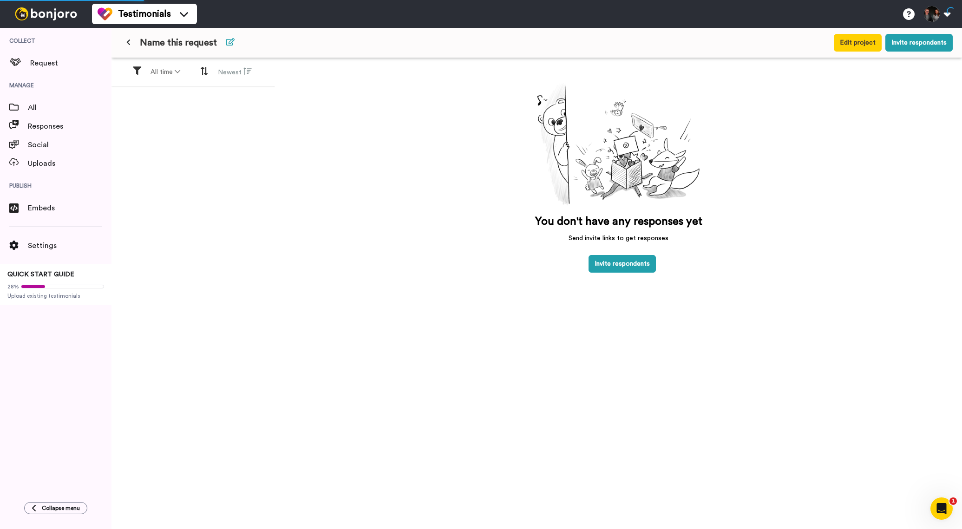
click at [230, 44] on icon at bounding box center [230, 41] width 8 height 7
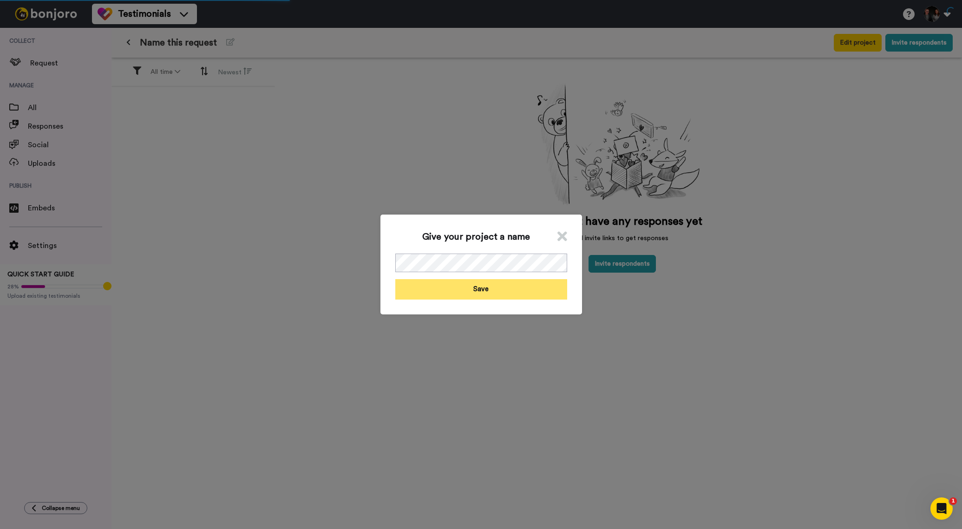
click at [521, 298] on button "Save" at bounding box center [481, 289] width 172 height 20
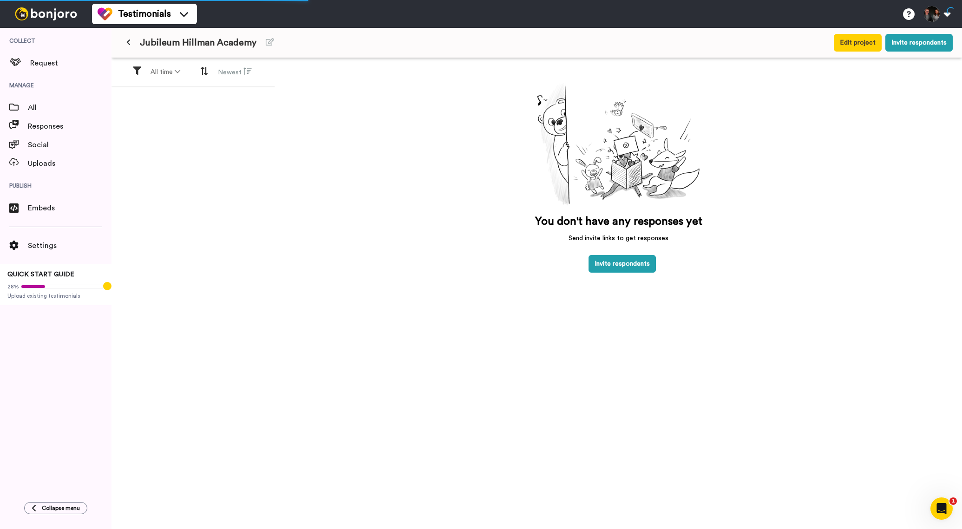
click at [176, 48] on span "Jubileum Hillman Academy" at bounding box center [198, 42] width 117 height 13
click at [131, 44] on button at bounding box center [128, 42] width 15 height 17
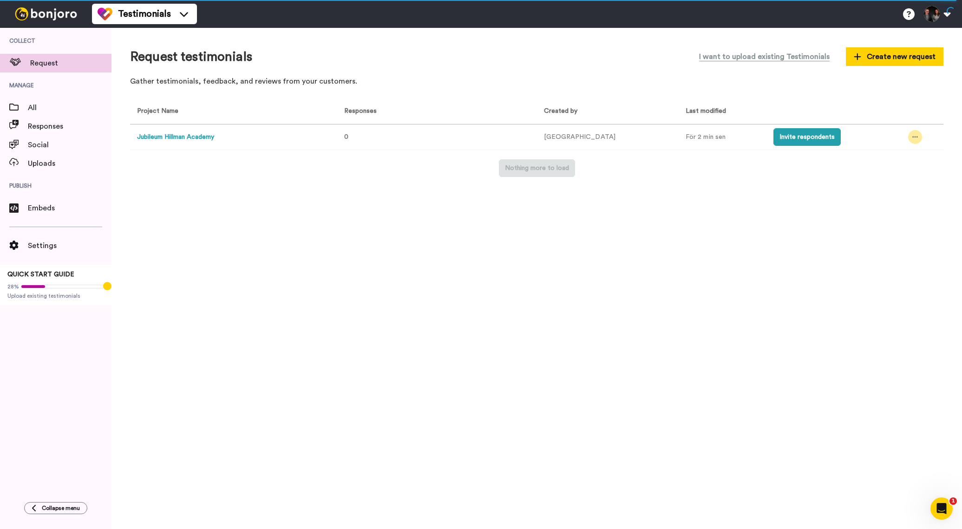
click at [916, 138] on div at bounding box center [915, 137] width 14 height 14
click at [901, 199] on li "Edit project" at bounding box center [892, 205] width 79 height 17
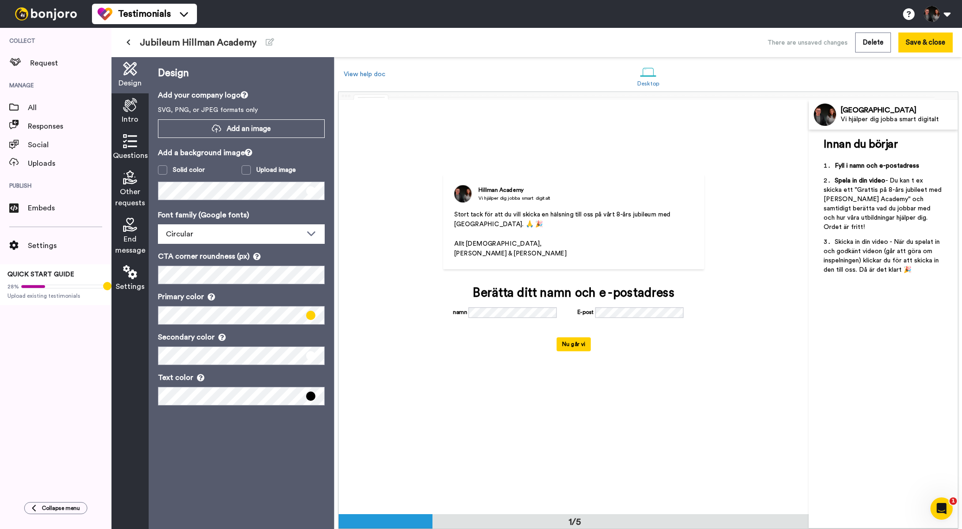
click at [131, 140] on icon at bounding box center [130, 141] width 14 height 14
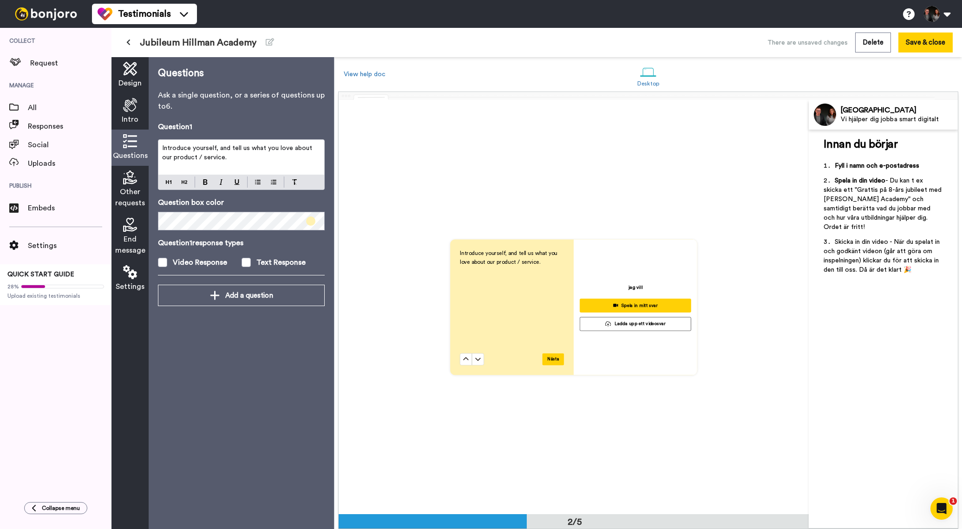
scroll to position [414, 0]
click at [230, 158] on p "Introduce yourself, and tell us what you love about our product / service." at bounding box center [241, 153] width 158 height 19
drag, startPoint x: 244, startPoint y: 159, endPoint x: 215, endPoint y: 132, distance: 40.4
click at [215, 131] on div "Question 1 Introduce yourself, and tell us what you love about our product / se…" at bounding box center [241, 203] width 167 height 164
click at [128, 103] on icon at bounding box center [130, 105] width 14 height 14
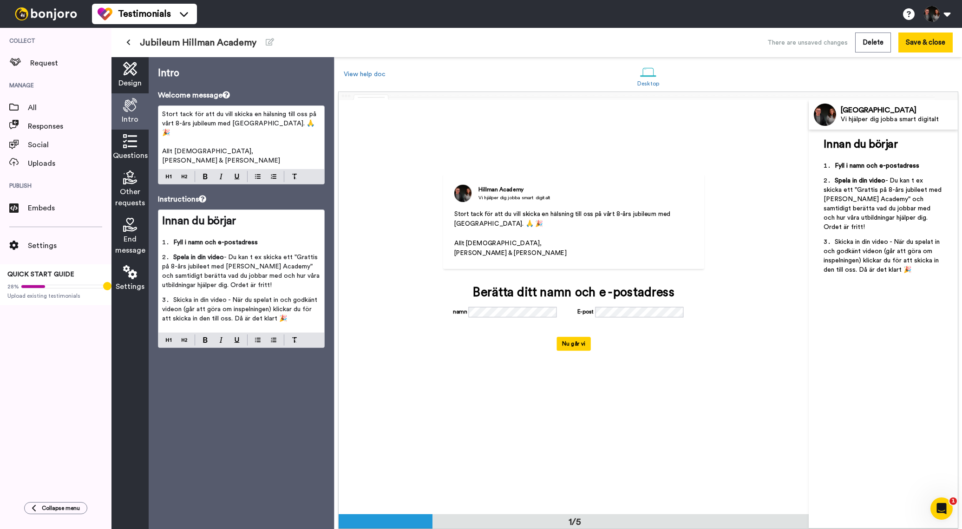
scroll to position [0, 0]
drag, startPoint x: 195, startPoint y: 203, endPoint x: 150, endPoint y: 198, distance: 45.3
click at [150, 198] on div "Intro Welcome message Stort tack för att du vill skicka en hälsning till oss på…" at bounding box center [241, 293] width 185 height 472
click at [922, 50] on button "Save & close" at bounding box center [926, 43] width 54 height 20
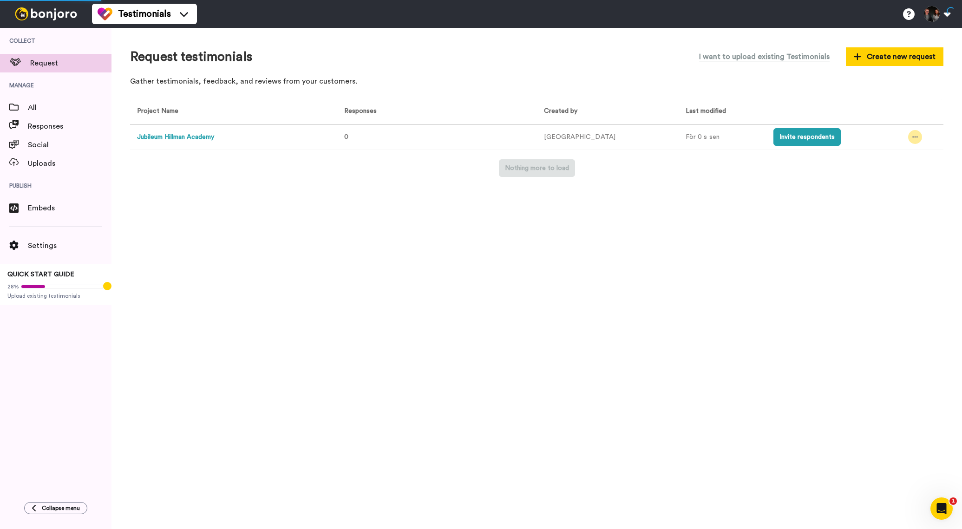
click at [913, 140] on icon at bounding box center [916, 137] width 6 height 7
click at [907, 202] on span "Edit project" at bounding box center [891, 205] width 36 height 7
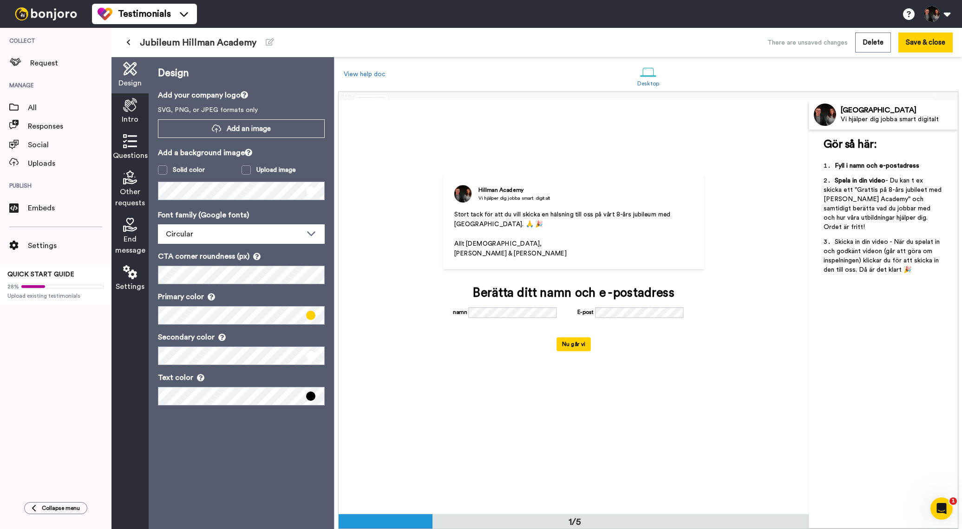
click at [131, 140] on icon at bounding box center [130, 141] width 14 height 14
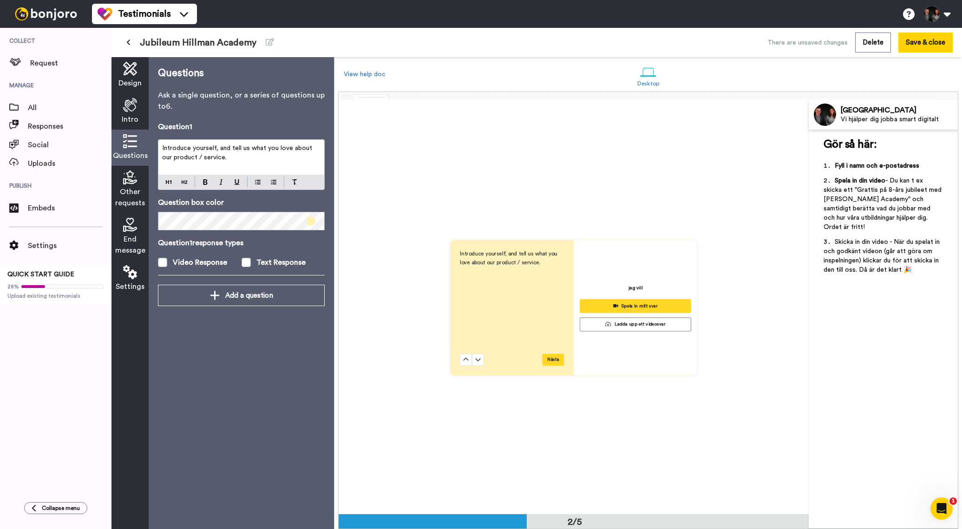
scroll to position [414, 0]
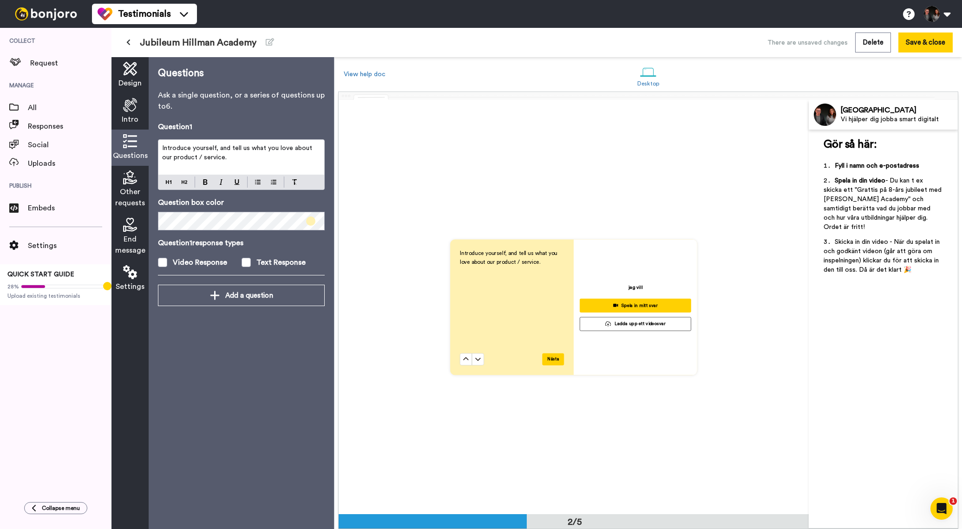
click at [244, 159] on p "Introduce yourself, and tell us what you love about our product / service." at bounding box center [241, 153] width 158 height 19
drag, startPoint x: 240, startPoint y: 157, endPoint x: 195, endPoint y: 126, distance: 54.1
click at [195, 126] on div "Question 1 Introduce yourself, and tell us what you love about our product / se…" at bounding box center [241, 203] width 167 height 164
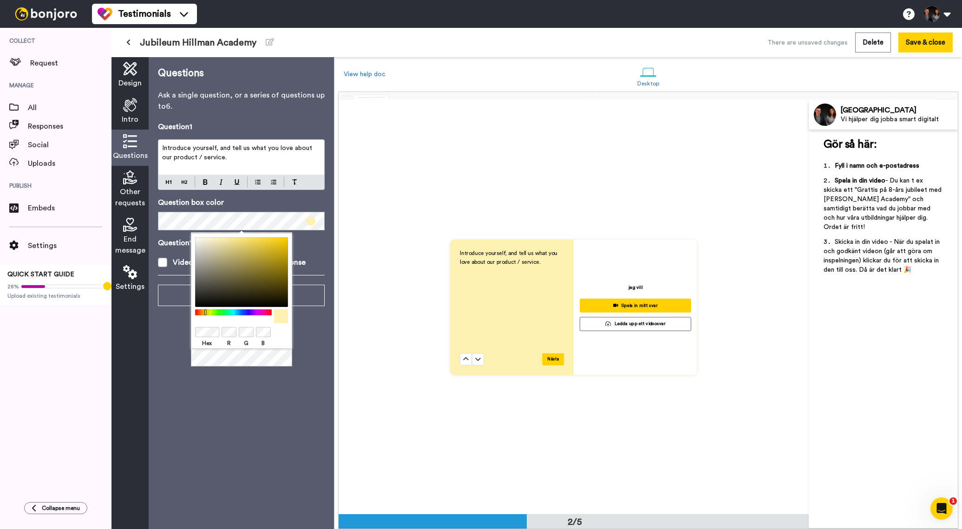
click at [311, 223] on span at bounding box center [310, 221] width 9 height 9
click at [278, 333] on div at bounding box center [241, 332] width 93 height 12
click at [222, 331] on div at bounding box center [241, 332] width 93 height 12
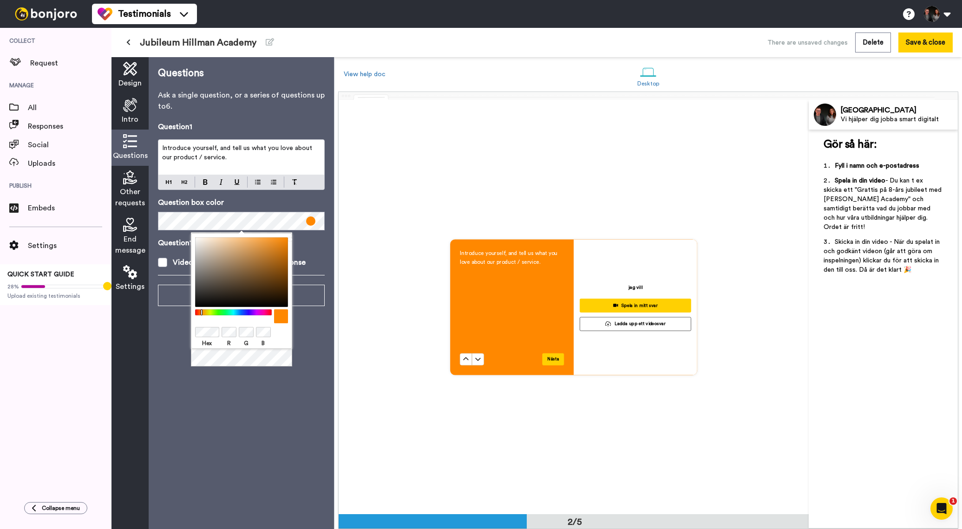
click at [222, 155] on p "Introduce yourself, and tell us what you love about our product / service." at bounding box center [241, 153] width 158 height 19
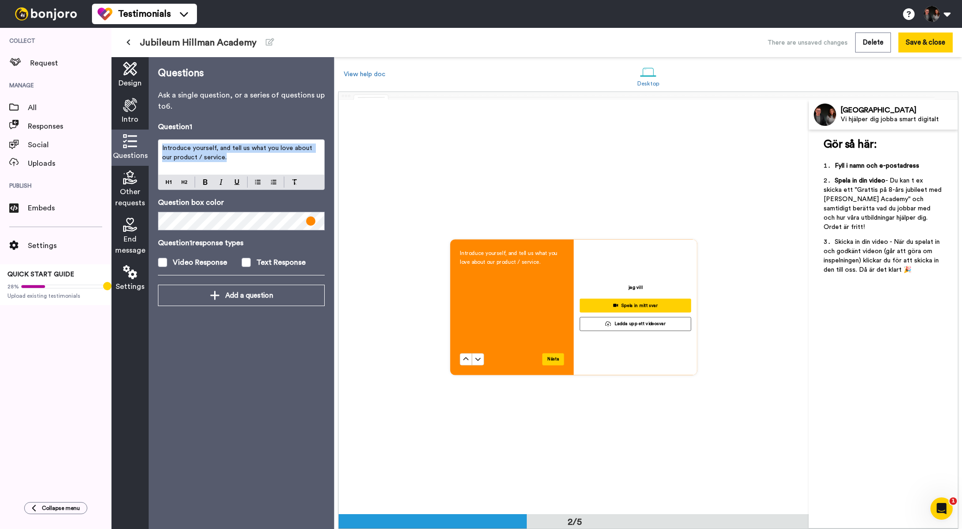
drag, startPoint x: 229, startPoint y: 163, endPoint x: 184, endPoint y: 139, distance: 50.7
click at [184, 139] on div "Introduce yourself, and tell us what you love about our product / service." at bounding box center [241, 164] width 167 height 51
click at [244, 264] on span at bounding box center [246, 262] width 9 height 9
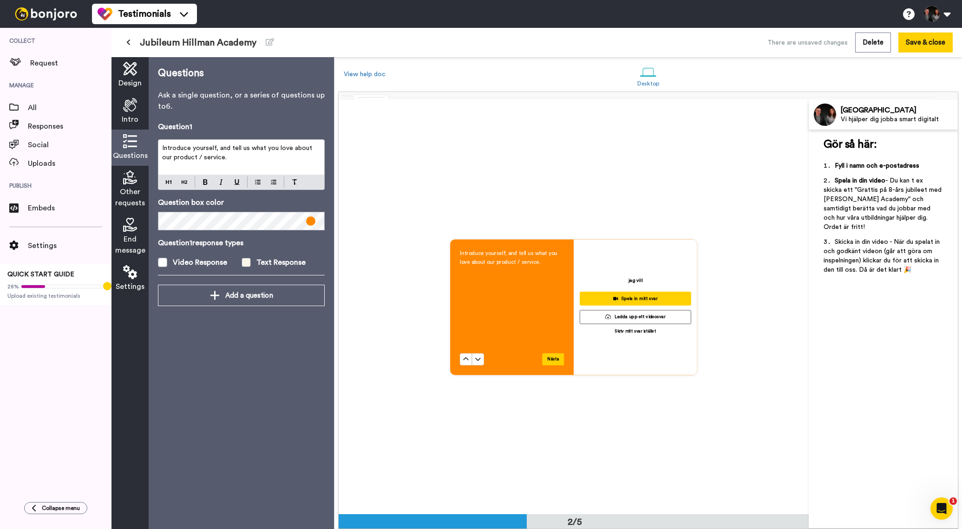
click at [244, 264] on span at bounding box center [246, 262] width 9 height 9
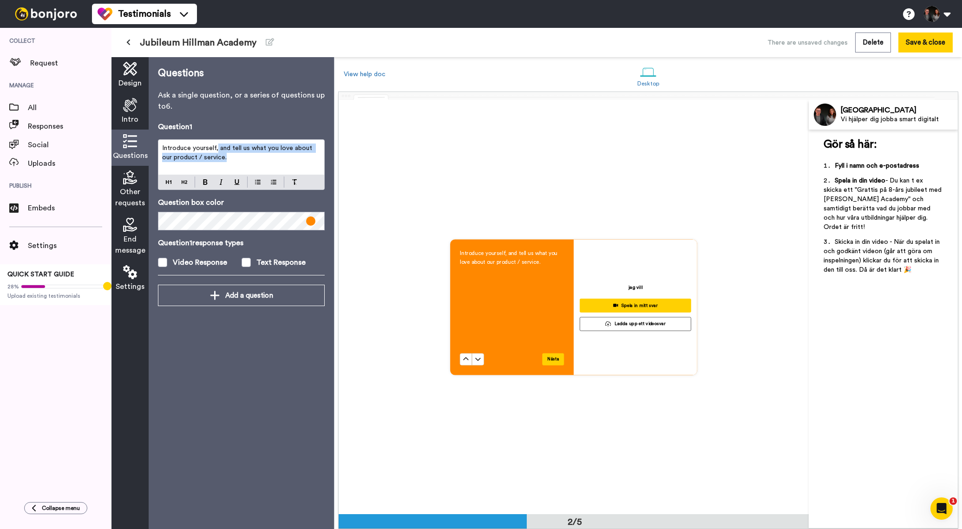
click at [217, 152] on p "Introduce yourself, and tell us what you love about our product / service." at bounding box center [241, 153] width 158 height 19
click at [244, 161] on p "Introduce yourself, and tell us what you love about our product / service." at bounding box center [241, 153] width 158 height 19
drag, startPoint x: 241, startPoint y: 160, endPoint x: 192, endPoint y: 135, distance: 55.3
click at [192, 135] on div "Question 1 Introduce yourself, and tell us what you love about our product / se…" at bounding box center [241, 203] width 167 height 164
click at [639, 288] on p "jag vill" at bounding box center [636, 287] width 14 height 7
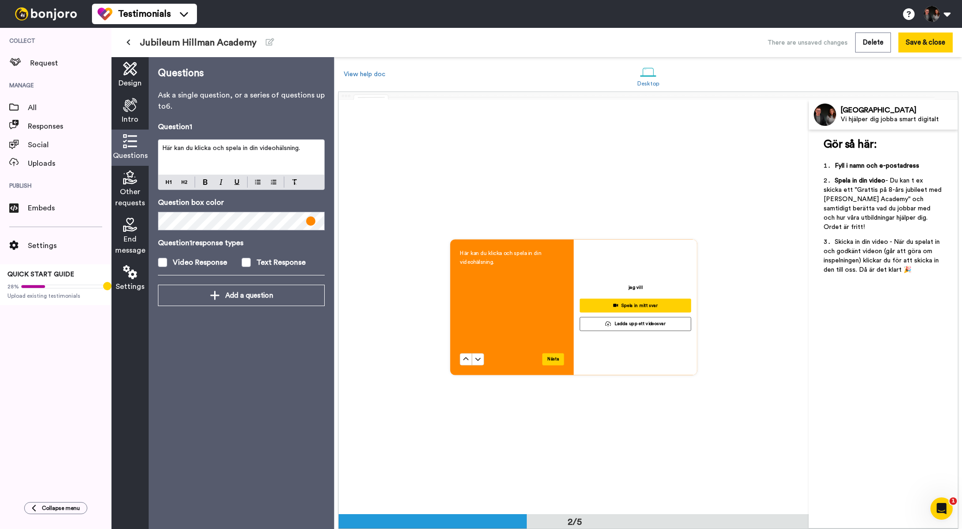
drag, startPoint x: 607, startPoint y: 288, endPoint x: 587, endPoint y: 289, distance: 20.1
click at [595, 289] on div "jag vill Spela in mitt svar Ladda upp ett videosvar" at bounding box center [636, 307] width 124 height 136
click at [133, 188] on span "Other requests" at bounding box center [130, 197] width 30 height 22
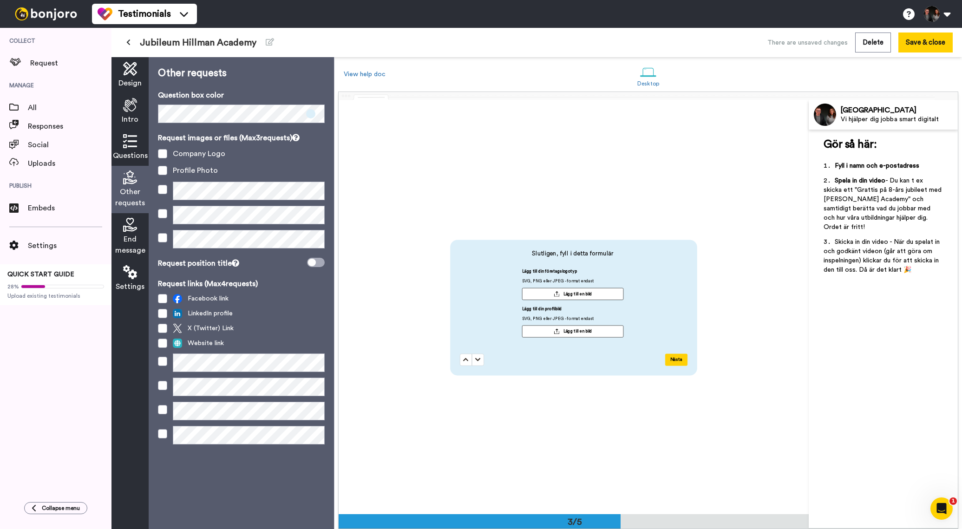
scroll to position [829, 0]
drag, startPoint x: 162, startPoint y: 154, endPoint x: 162, endPoint y: 160, distance: 6.1
click at [162, 154] on span at bounding box center [162, 153] width 9 height 9
click at [162, 169] on span at bounding box center [162, 170] width 9 height 9
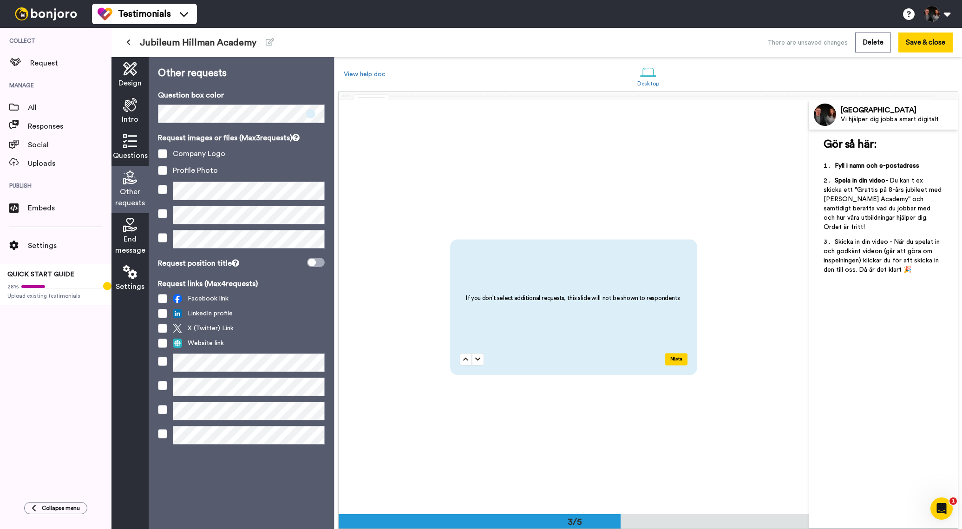
click at [127, 231] on icon at bounding box center [130, 225] width 14 height 14
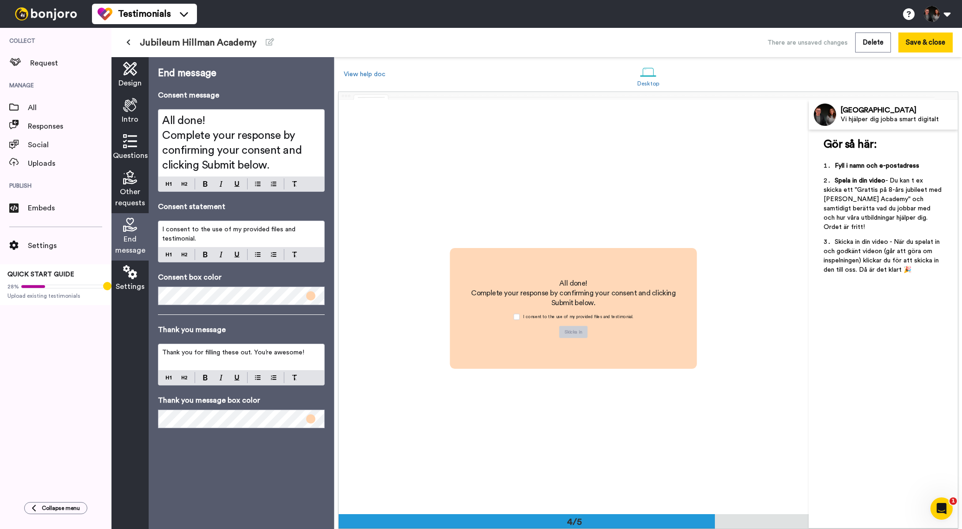
scroll to position [1243, 0]
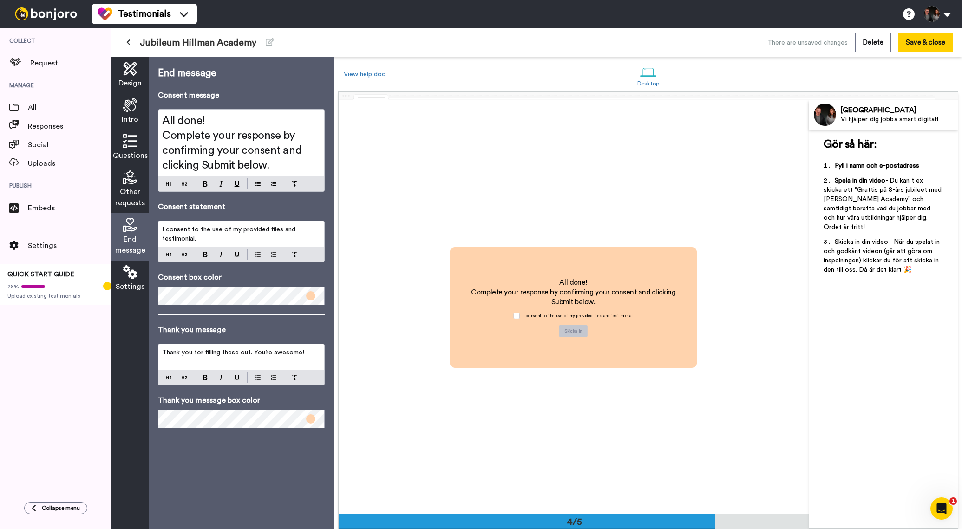
click at [218, 131] on span "Complete your response by confirming your consent and clicking Submit below." at bounding box center [233, 150] width 142 height 41
click at [219, 131] on span "Complete your response by confirming your consent and clicking Submit below." at bounding box center [233, 150] width 142 height 41
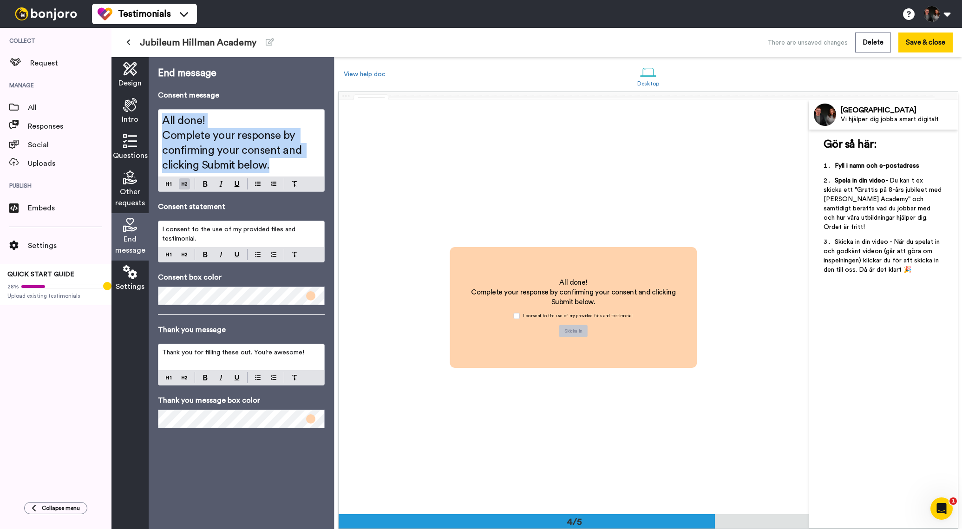
click at [215, 123] on h2 "All done!" at bounding box center [241, 120] width 158 height 15
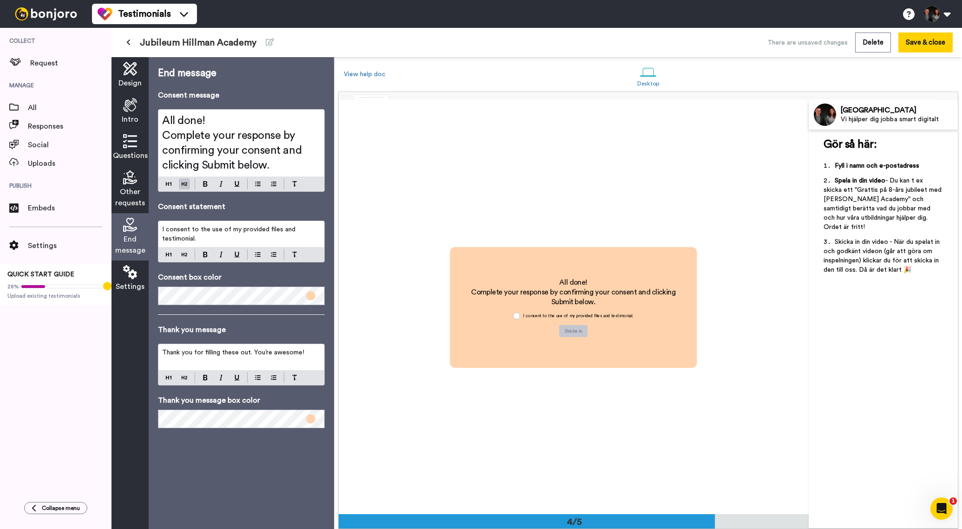
click at [215, 125] on h2 "All done!" at bounding box center [241, 120] width 158 height 15
click at [208, 240] on p "I consent to the use of my provided files and testimonial." at bounding box center [241, 234] width 158 height 19
drag, startPoint x: 173, startPoint y: 225, endPoint x: 139, endPoint y: 213, distance: 36.4
click at [139, 213] on div "Design Intro Questions Other requests End message Settings End message Consent …" at bounding box center [223, 293] width 223 height 472
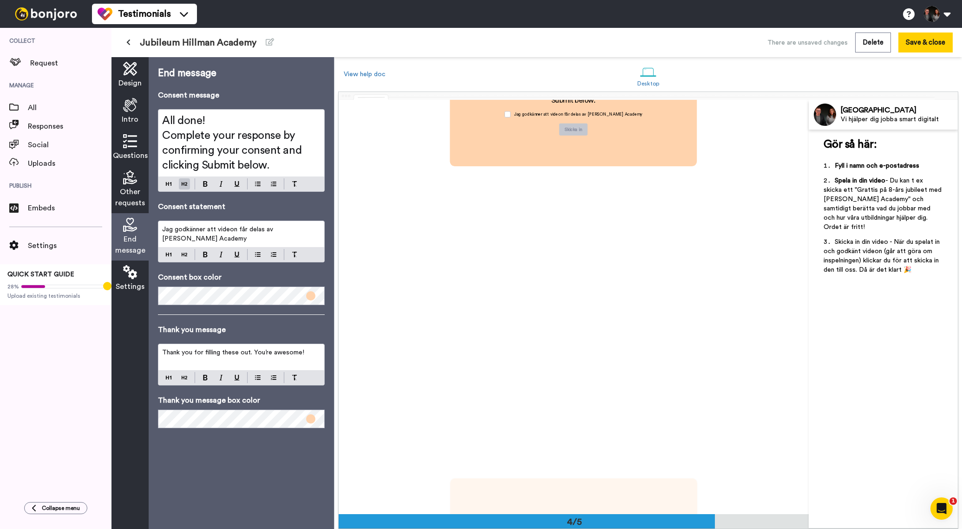
click at [218, 355] on span "Thank you for filling these out. You’re awesome!" at bounding box center [233, 352] width 142 height 7
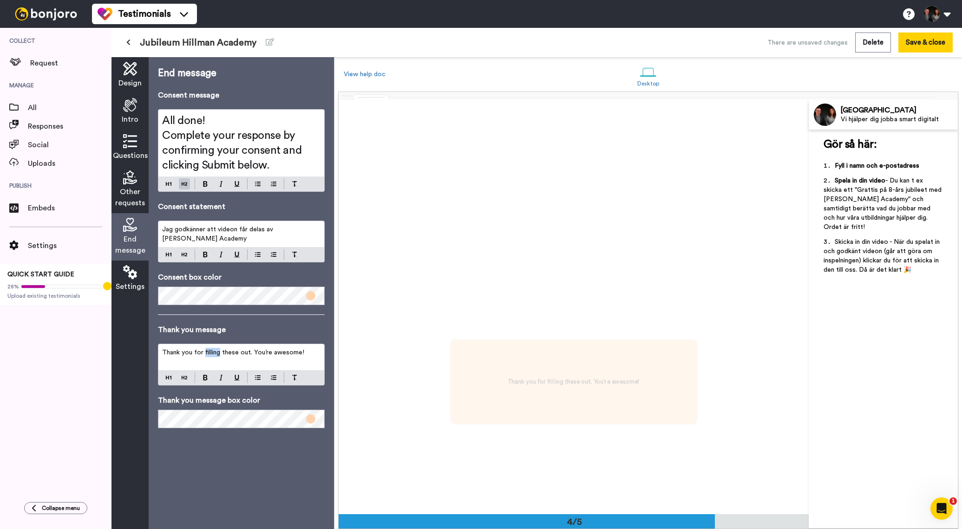
click at [218, 355] on span "Thank you for filling these out. You’re awesome!" at bounding box center [233, 352] width 142 height 7
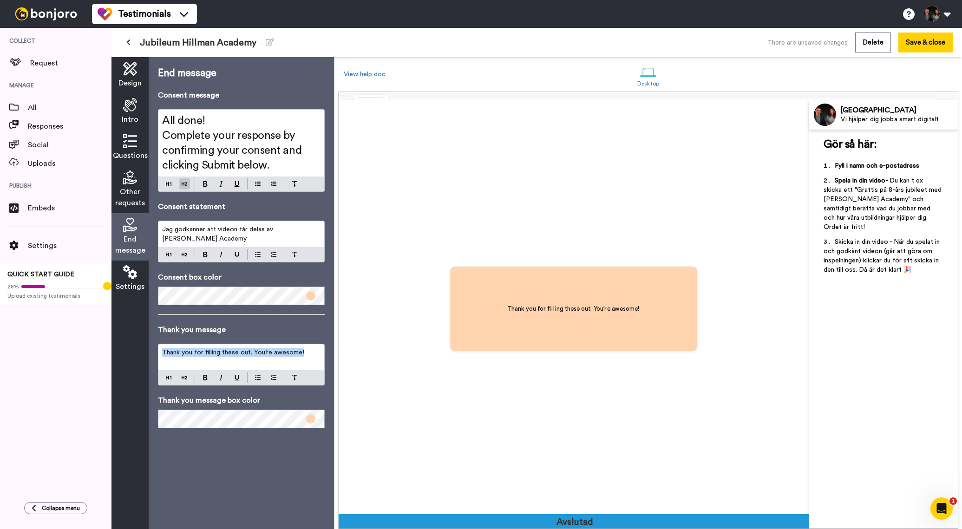
scroll to position [1657, 0]
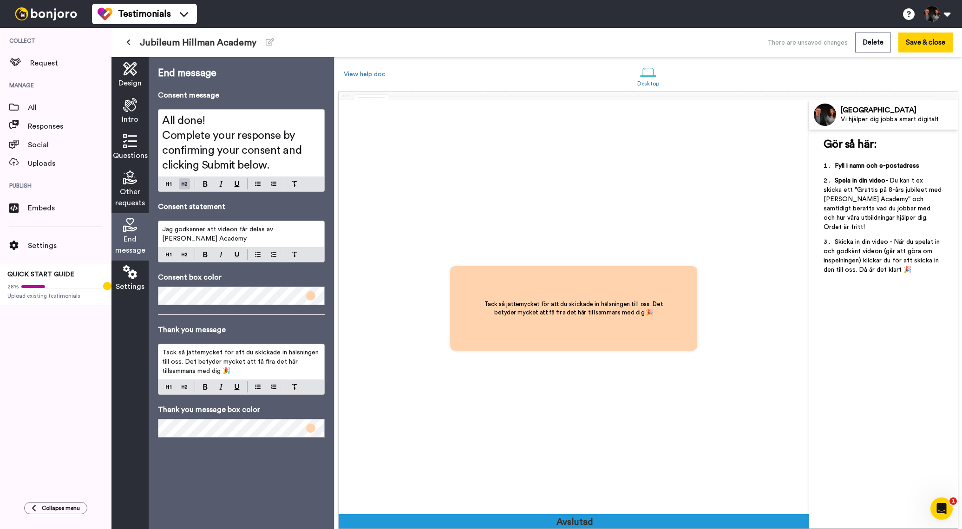
click at [272, 361] on span "Tack så jättemycket för att du skickade in hälsningen till oss. Det betyder myc…" at bounding box center [241, 361] width 158 height 25
click at [133, 239] on span "End message" at bounding box center [130, 245] width 30 height 22
click at [132, 271] on icon at bounding box center [130, 272] width 14 height 14
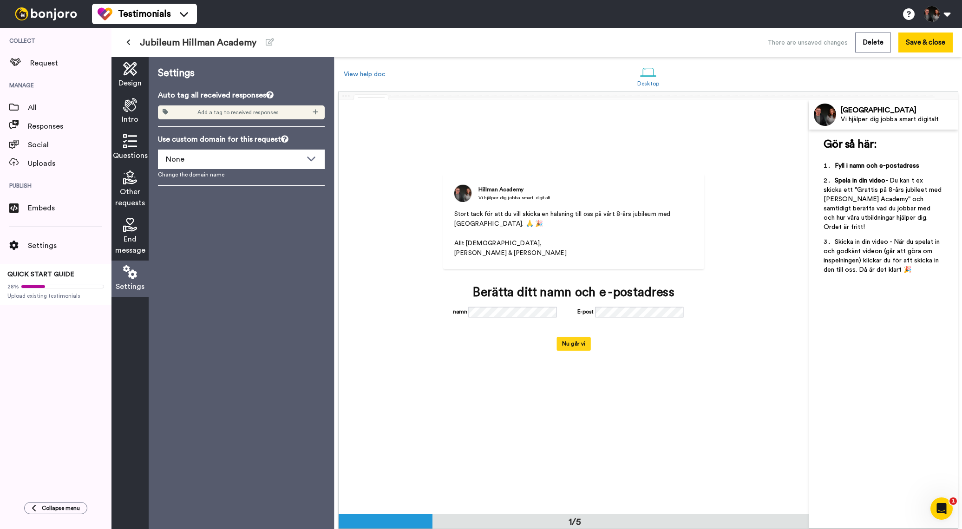
scroll to position [0, 0]
click at [534, 293] on div "Berätta ditt namn och e -postadress" at bounding box center [574, 293] width 242 height 14
drag, startPoint x: 505, startPoint y: 290, endPoint x: 587, endPoint y: 294, distance: 82.3
click at [588, 293] on div "Berätta ditt namn och e -postadress" at bounding box center [574, 293] width 242 height 14
click at [131, 245] on span "End message" at bounding box center [130, 245] width 30 height 22
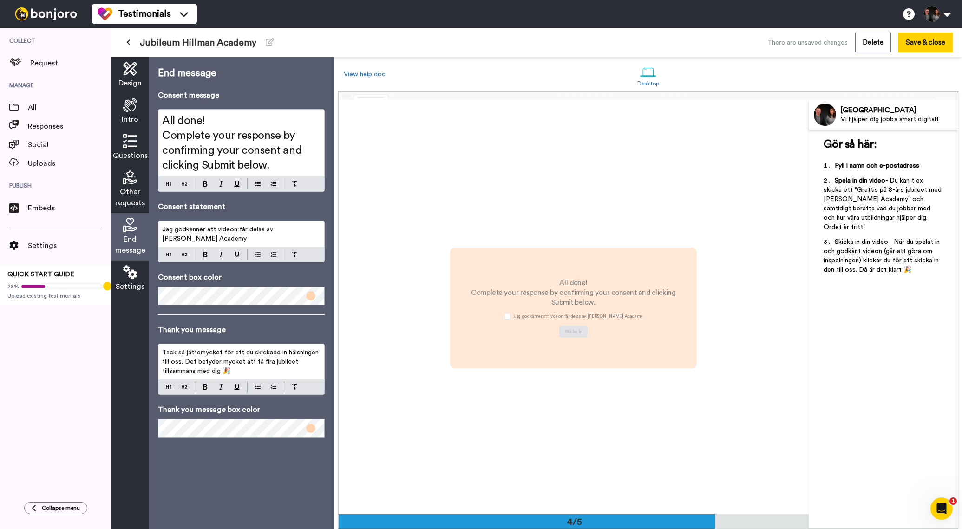
scroll to position [1243, 0]
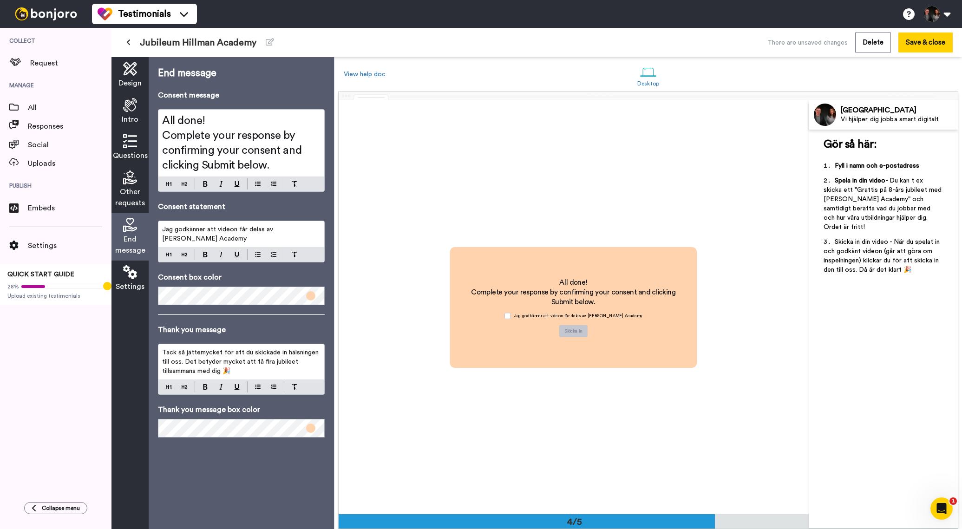
click at [220, 239] on p "Jag godkänner att videon får delas av Hillman Academy" at bounding box center [241, 234] width 158 height 19
drag, startPoint x: 226, startPoint y: 121, endPoint x: 157, endPoint y: 104, distance: 70.9
click at [157, 104] on div "End message Consent message All done! Complete your response by confirming your…" at bounding box center [241, 293] width 185 height 472
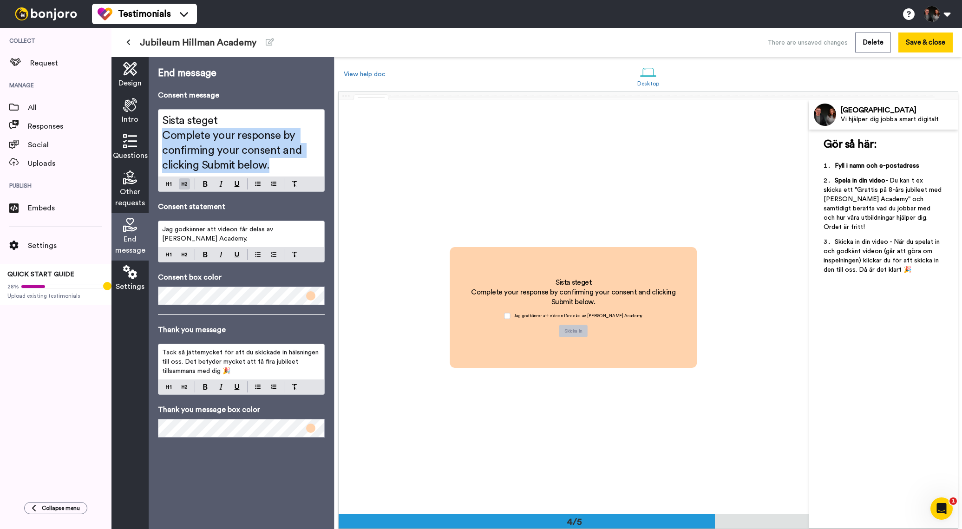
drag, startPoint x: 163, startPoint y: 138, endPoint x: 298, endPoint y: 171, distance: 139.2
click at [298, 171] on h2 "Complete your response by confirming your consent and clicking Submit below." at bounding box center [241, 150] width 158 height 45
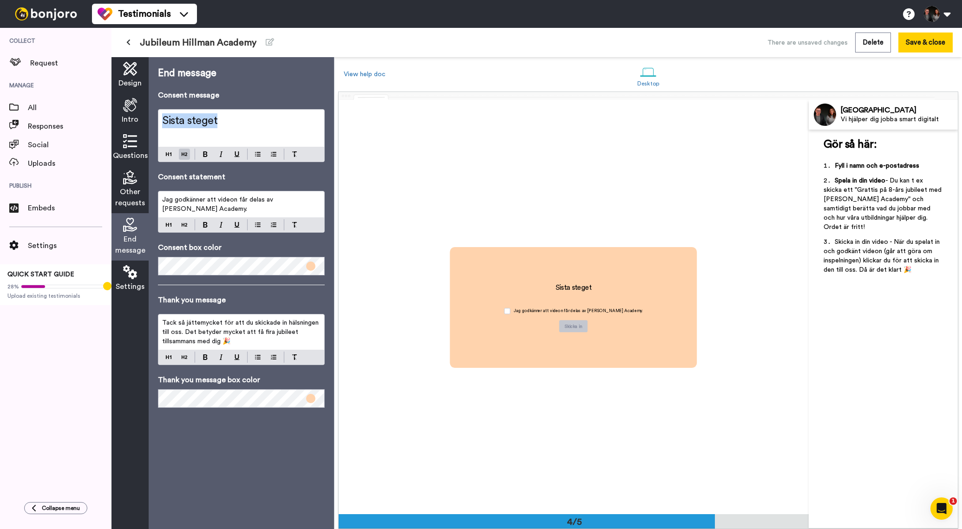
drag, startPoint x: 226, startPoint y: 120, endPoint x: 143, endPoint y: 116, distance: 83.3
click at [143, 115] on div "Design Intro Questions Other requests End message Settings End message Consent …" at bounding box center [223, 293] width 223 height 472
click at [168, 153] on button at bounding box center [168, 154] width 11 height 11
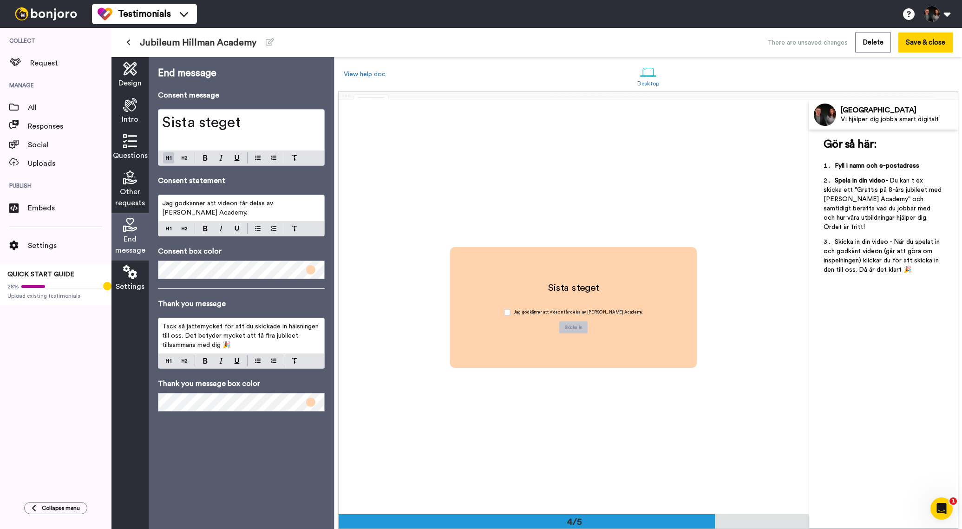
click at [209, 140] on h2 "﻿" at bounding box center [241, 139] width 158 height 15
click at [183, 157] on button at bounding box center [184, 157] width 11 height 11
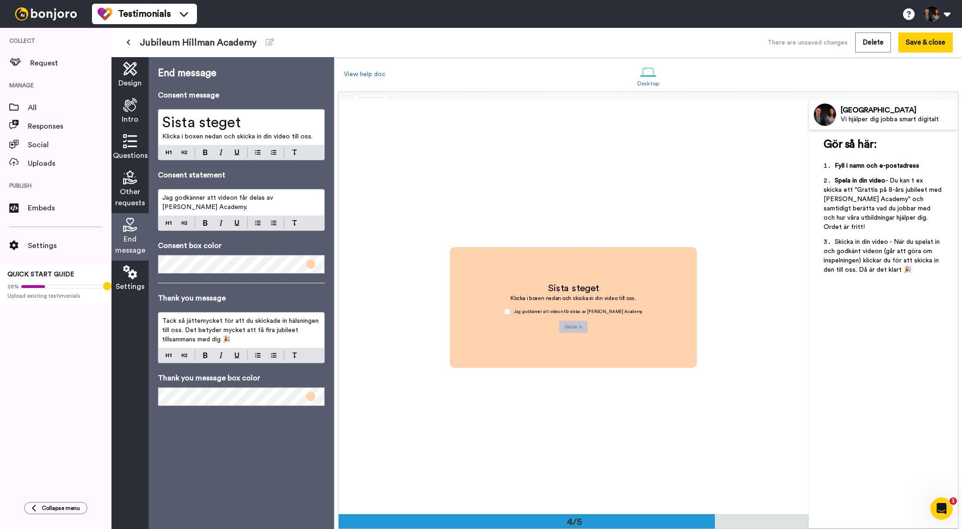
click at [131, 105] on icon at bounding box center [130, 105] width 14 height 14
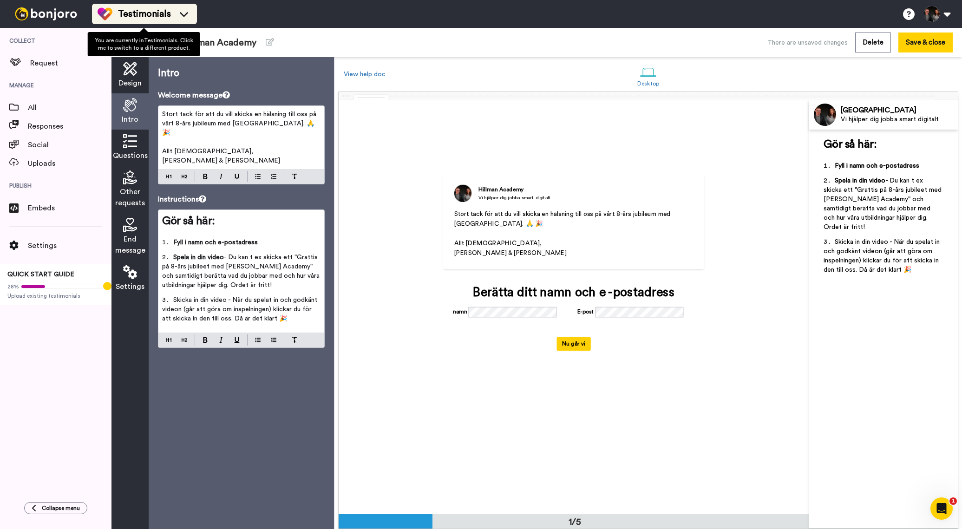
scroll to position [0, 0]
click at [132, 75] on icon at bounding box center [130, 69] width 14 height 14
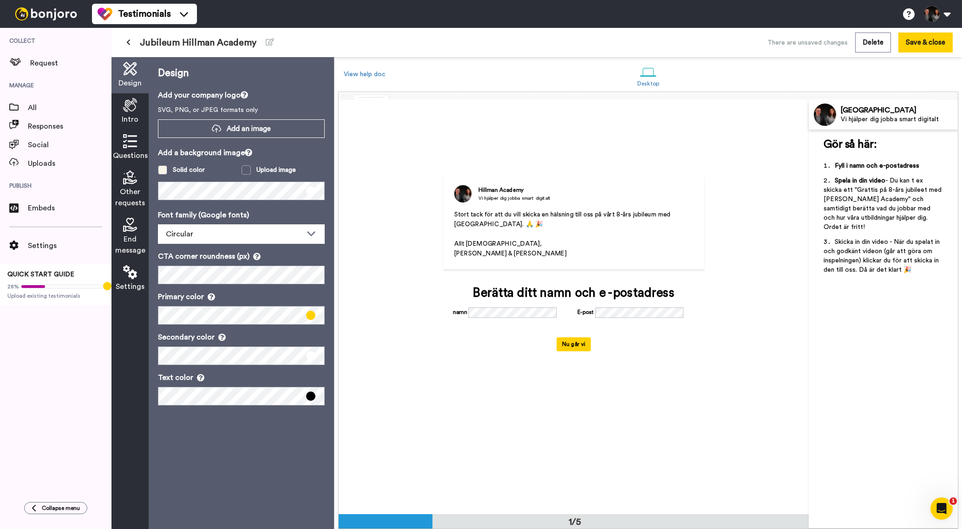
click at [165, 172] on span at bounding box center [162, 169] width 9 height 9
click at [162, 172] on span at bounding box center [162, 169] width 9 height 9
click at [309, 316] on span at bounding box center [310, 315] width 9 height 9
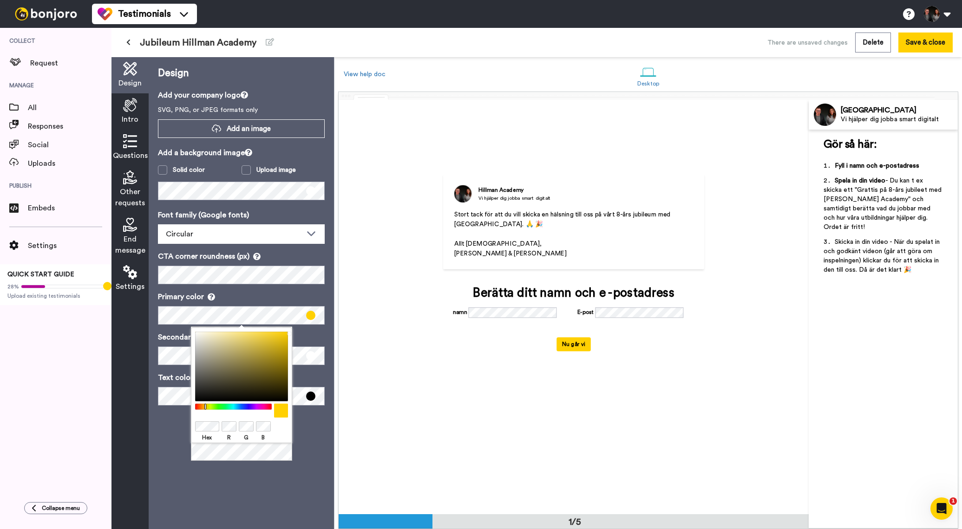
click at [577, 351] on button "Nu går vi" at bounding box center [574, 344] width 34 height 14
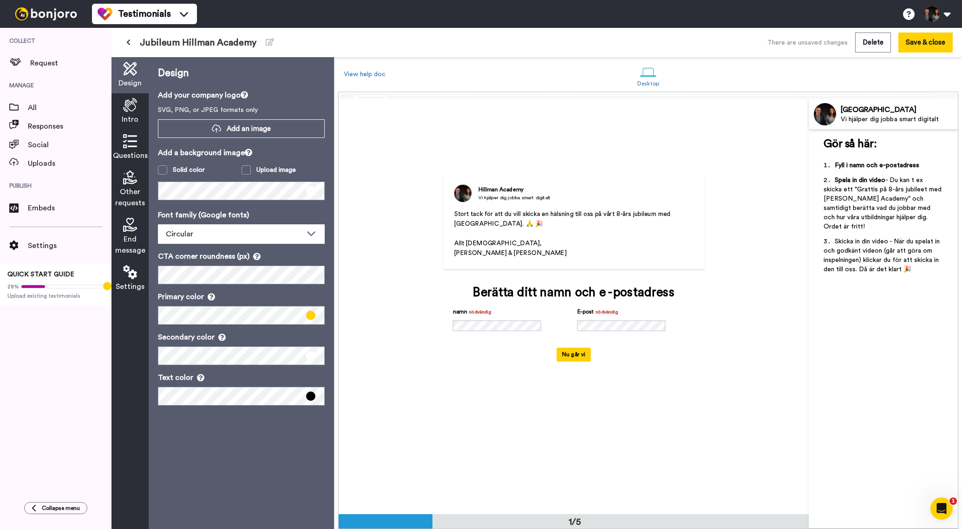
click at [640, 361] on form "namn nödvändig E-post nödvändig Nu går vi" at bounding box center [574, 334] width 242 height 55
drag, startPoint x: 572, startPoint y: 360, endPoint x: 567, endPoint y: 361, distance: 5.2
click at [562, 360] on button "Nu går vi" at bounding box center [574, 355] width 34 height 14
drag, startPoint x: 630, startPoint y: 396, endPoint x: 641, endPoint y: 385, distance: 15.4
click at [630, 394] on div "Hillman Academy Vi hjälper dig jobba smart digitalt Stort tack för att du vill …" at bounding box center [574, 306] width 353 height 311
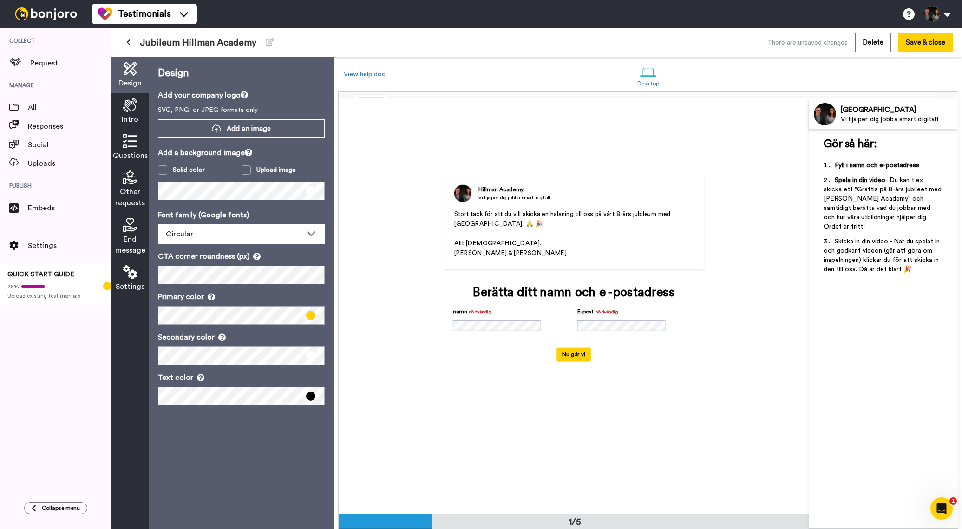
click at [124, 109] on icon at bounding box center [130, 105] width 14 height 14
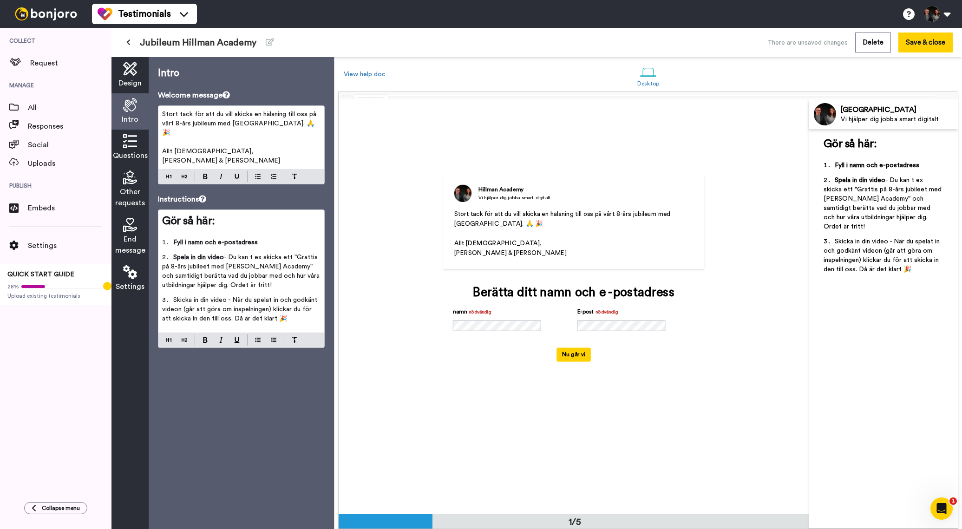
click at [129, 84] on span "Design" at bounding box center [129, 83] width 23 height 11
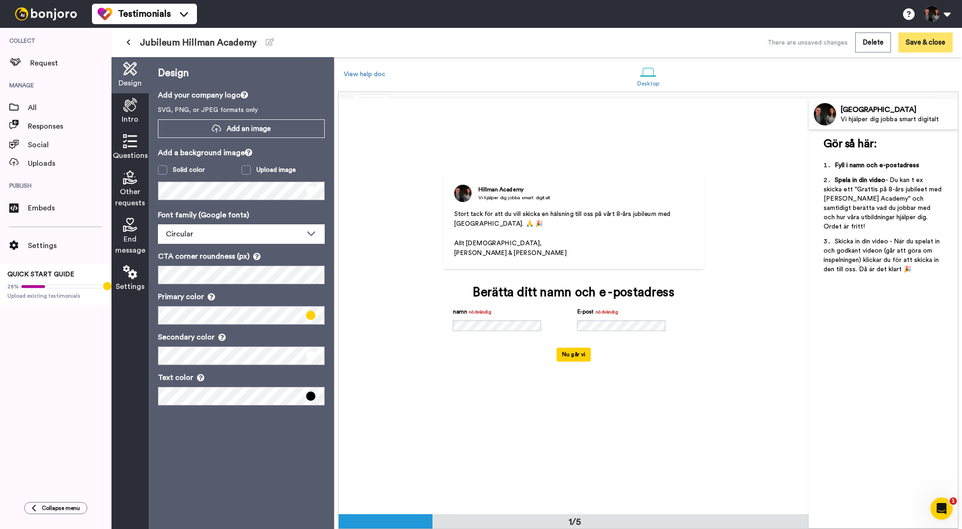
click at [925, 46] on button "Save & close" at bounding box center [926, 43] width 54 height 20
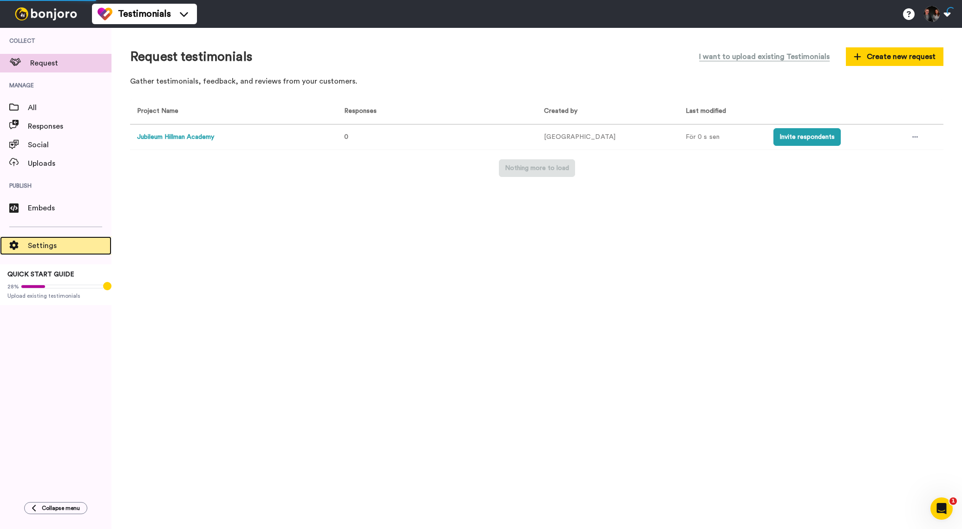
click at [59, 245] on span "Settings" at bounding box center [70, 245] width 84 height 11
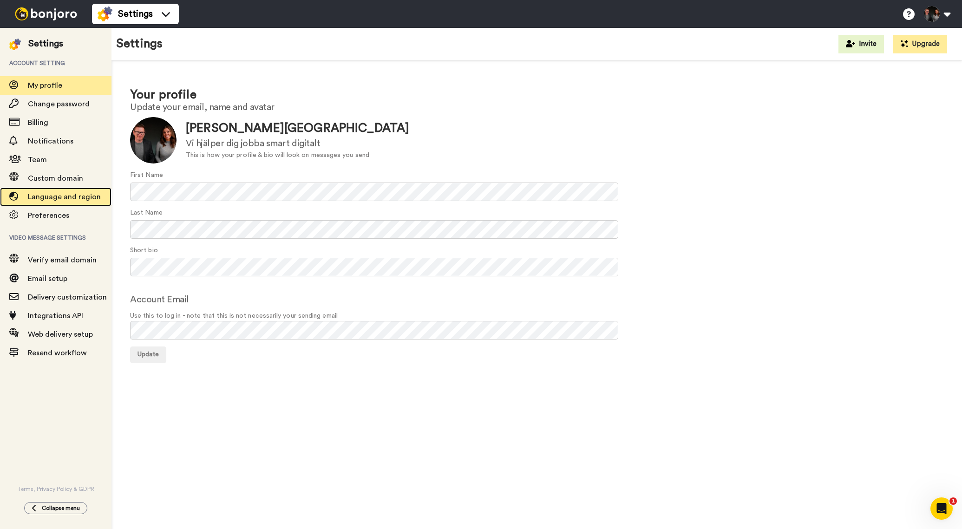
click at [84, 201] on span "Language and region" at bounding box center [64, 196] width 73 height 7
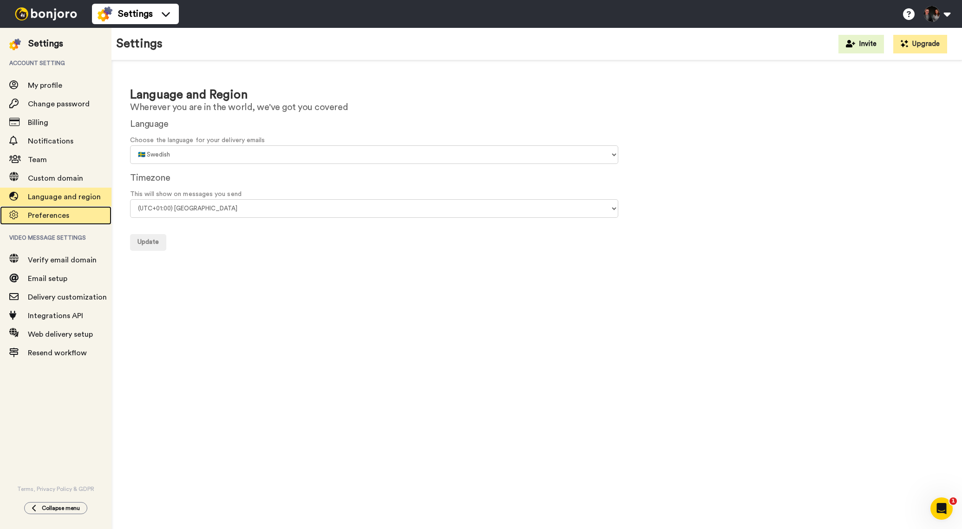
click at [70, 219] on span "Preferences" at bounding box center [70, 215] width 84 height 11
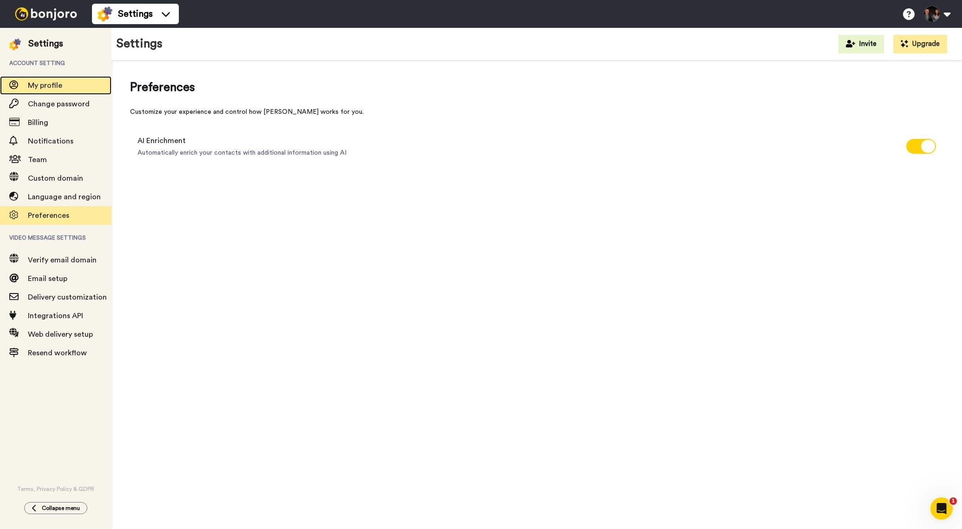
click at [46, 85] on span "My profile" at bounding box center [45, 85] width 34 height 7
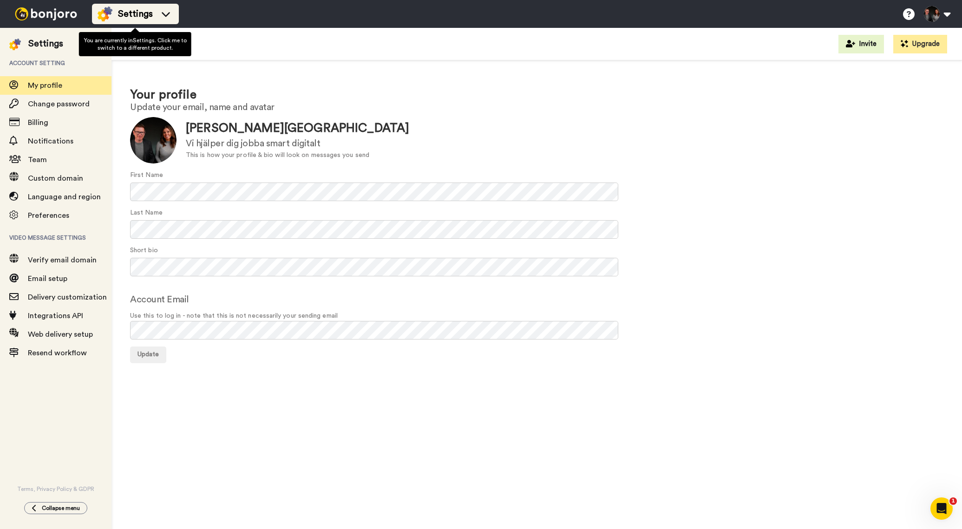
click at [146, 12] on span "Settings" at bounding box center [135, 13] width 35 height 13
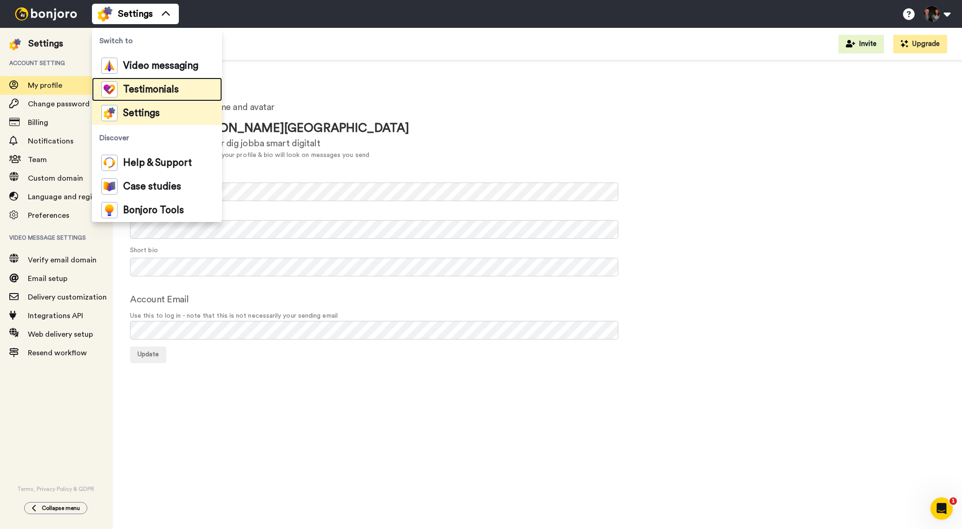
click at [170, 100] on li "Testimonials" at bounding box center [157, 90] width 130 height 24
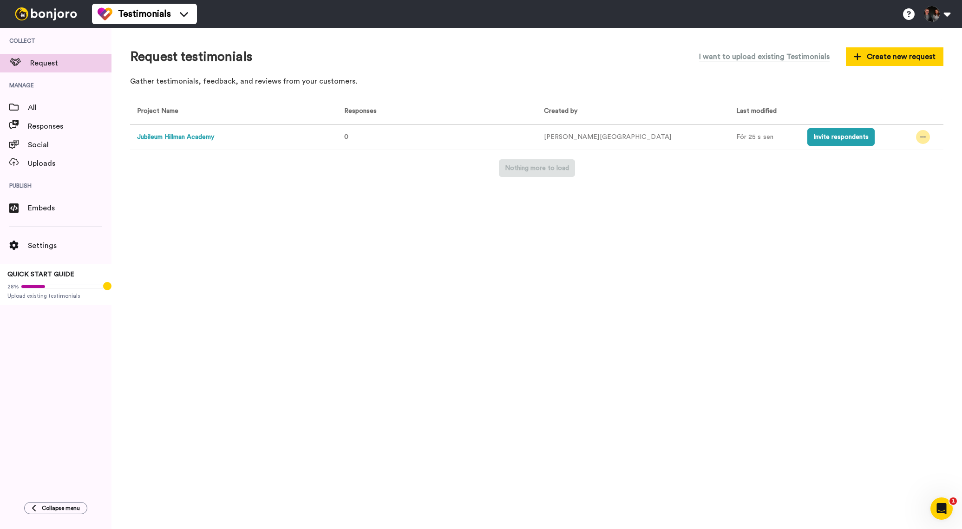
click at [916, 138] on div at bounding box center [923, 137] width 14 height 14
click at [900, 202] on span "Edit project" at bounding box center [891, 205] width 36 height 7
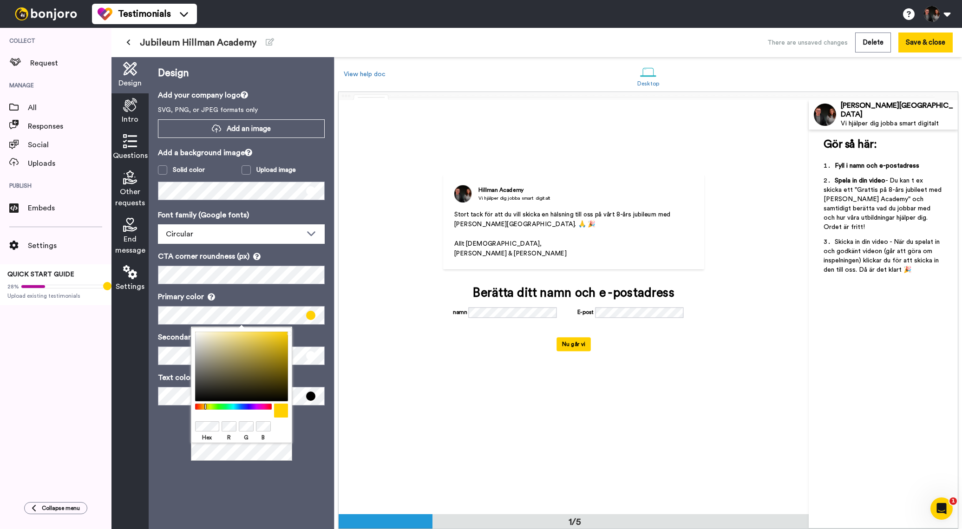
click at [226, 424] on div at bounding box center [241, 426] width 93 height 12
click at [291, 289] on div "Font family (Google fonts) Circular Abhaya Libre Alegreya [PERSON_NAME] Asap Co…" at bounding box center [241, 308] width 167 height 196
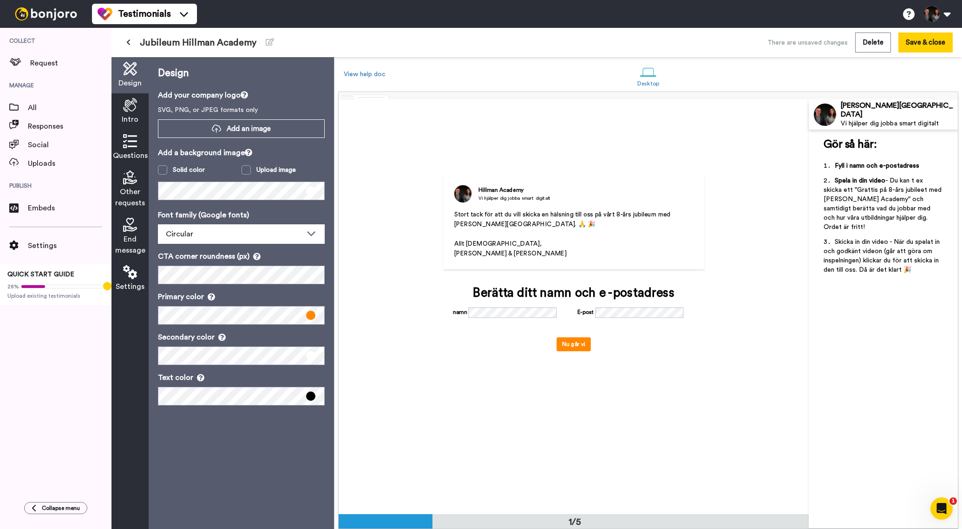
drag, startPoint x: 569, startPoint y: 357, endPoint x: 579, endPoint y: 359, distance: 10.3
click at [594, 351] on form "namn E-post Nu går vi" at bounding box center [574, 329] width 242 height 44
click at [131, 103] on icon at bounding box center [130, 105] width 14 height 14
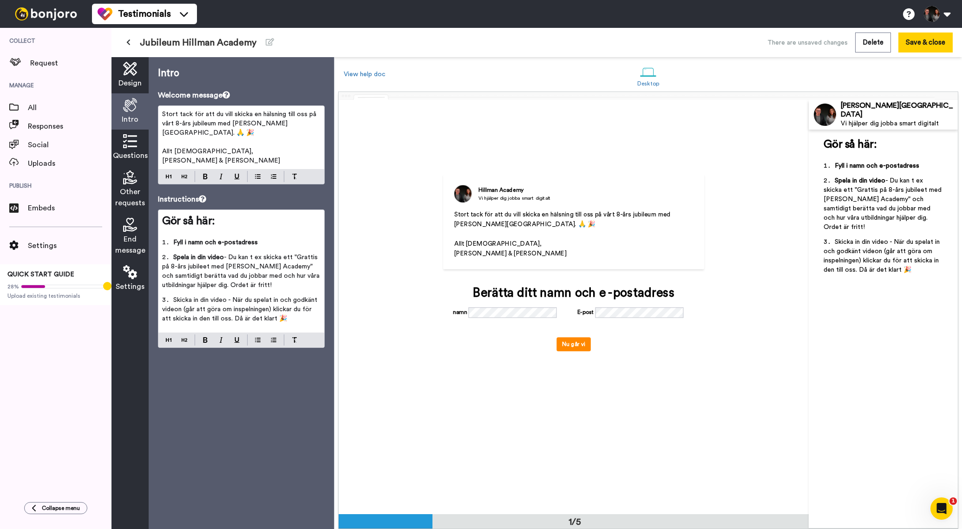
click at [134, 141] on icon at bounding box center [130, 141] width 14 height 14
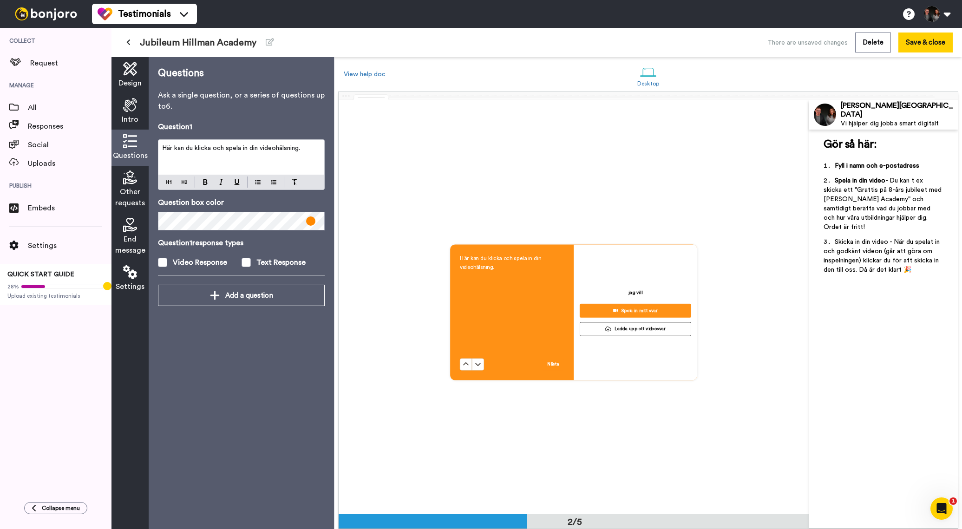
scroll to position [414, 0]
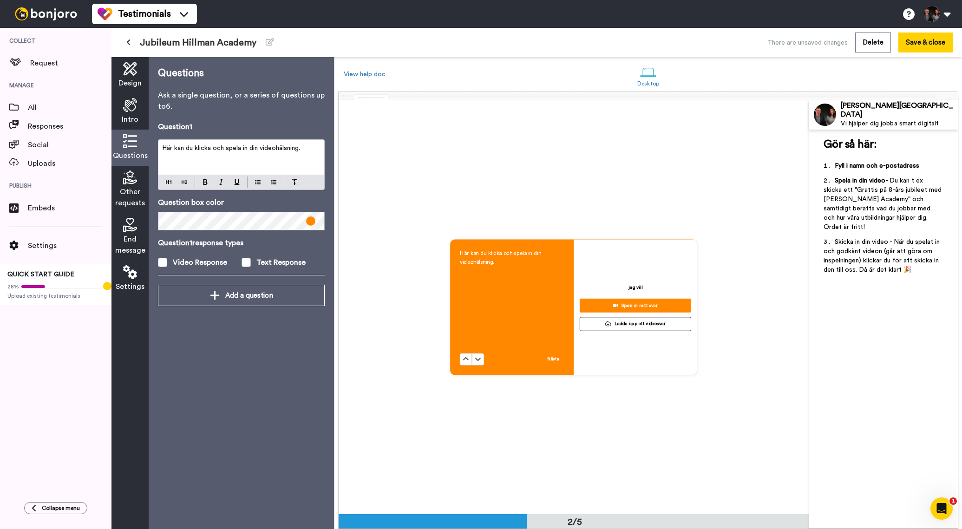
click at [129, 179] on icon at bounding box center [130, 178] width 14 height 14
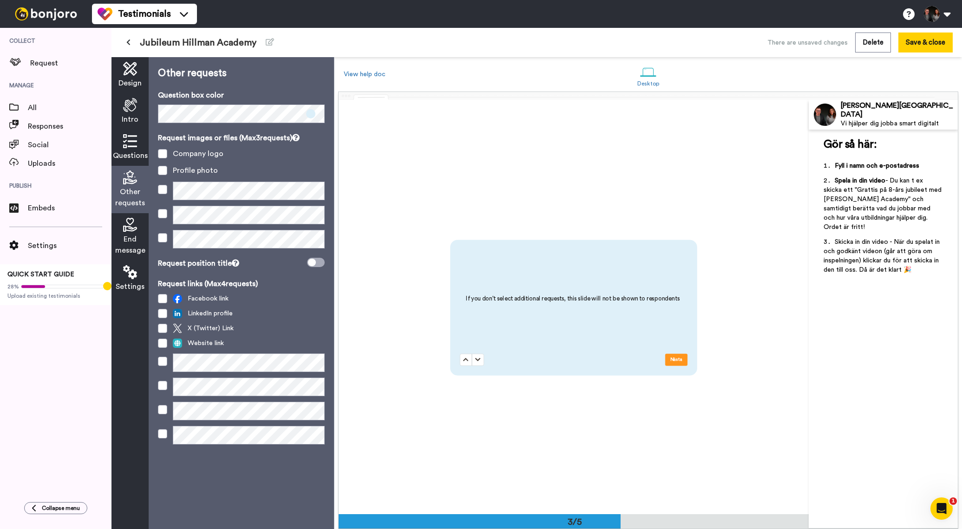
scroll to position [829, 0]
click at [135, 234] on span "End message" at bounding box center [130, 245] width 30 height 22
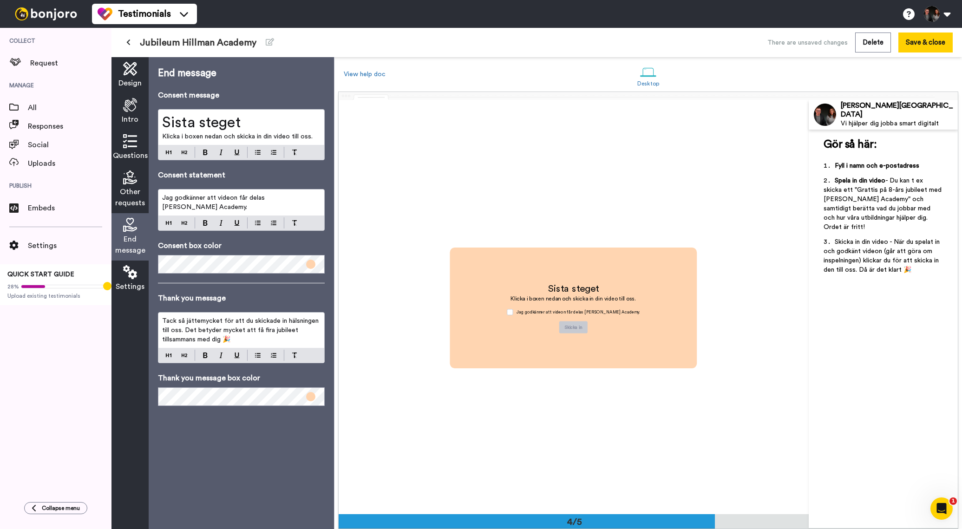
scroll to position [1243, 0]
click at [310, 263] on span at bounding box center [310, 264] width 9 height 9
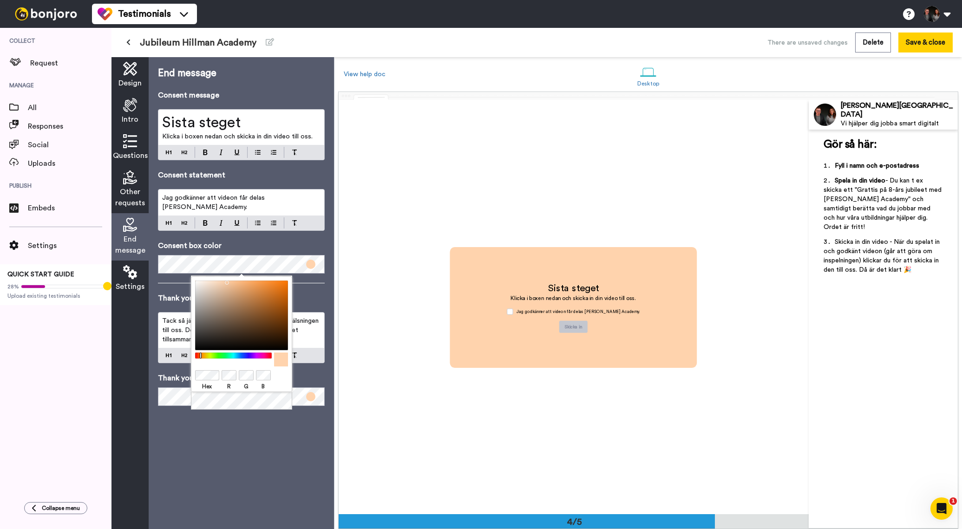
click at [229, 375] on div at bounding box center [241, 375] width 93 height 12
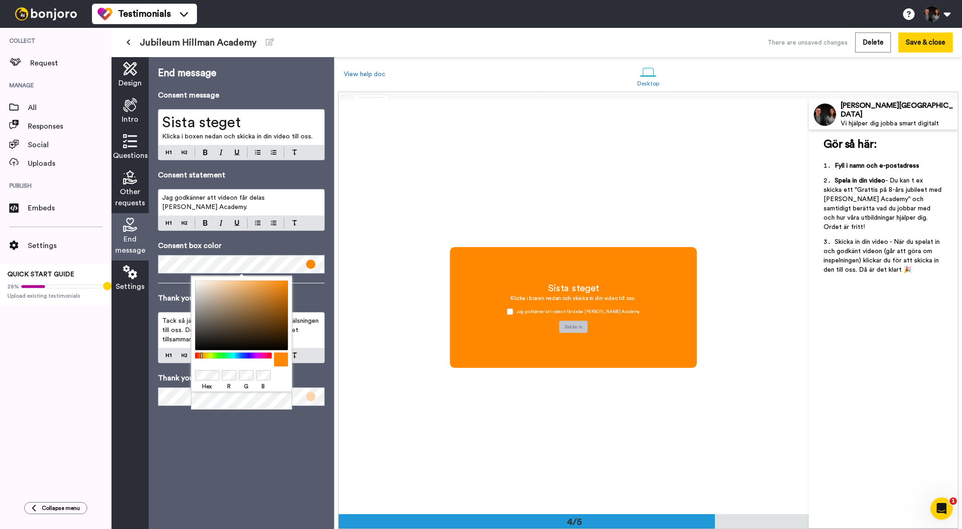
click at [118, 279] on div "Settings" at bounding box center [130, 279] width 37 height 36
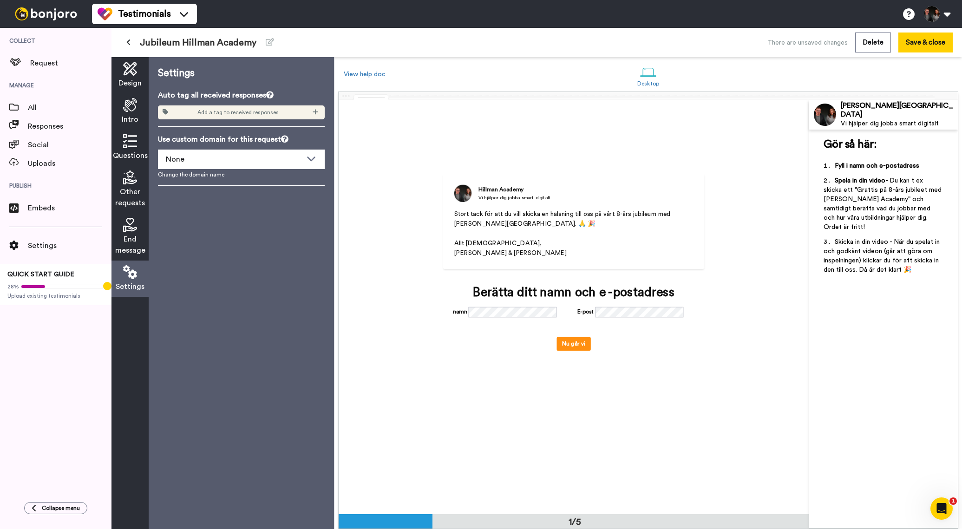
scroll to position [0, 0]
click at [307, 162] on icon at bounding box center [311, 158] width 11 height 9
click at [315, 112] on icon at bounding box center [315, 111] width 5 height 5
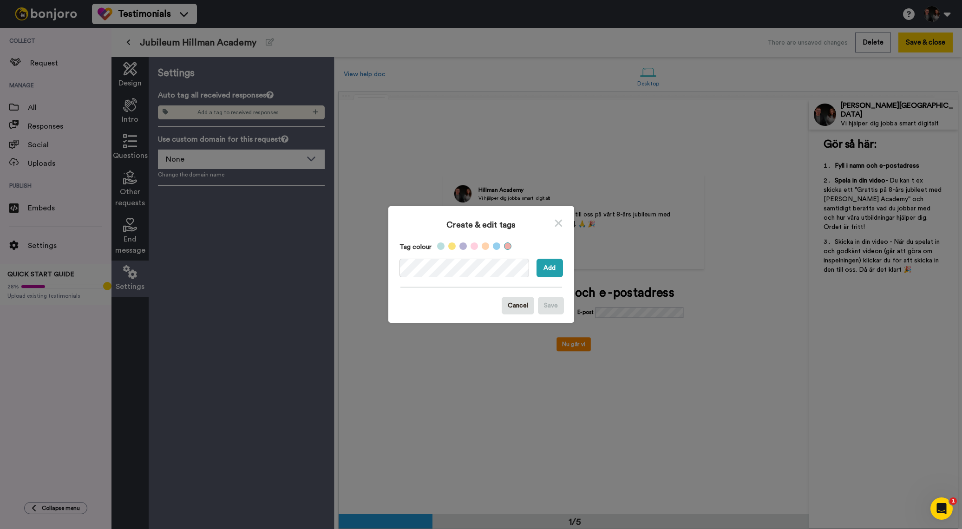
click at [508, 248] on label at bounding box center [507, 246] width 7 height 7
click at [551, 271] on button "Add" at bounding box center [550, 268] width 26 height 19
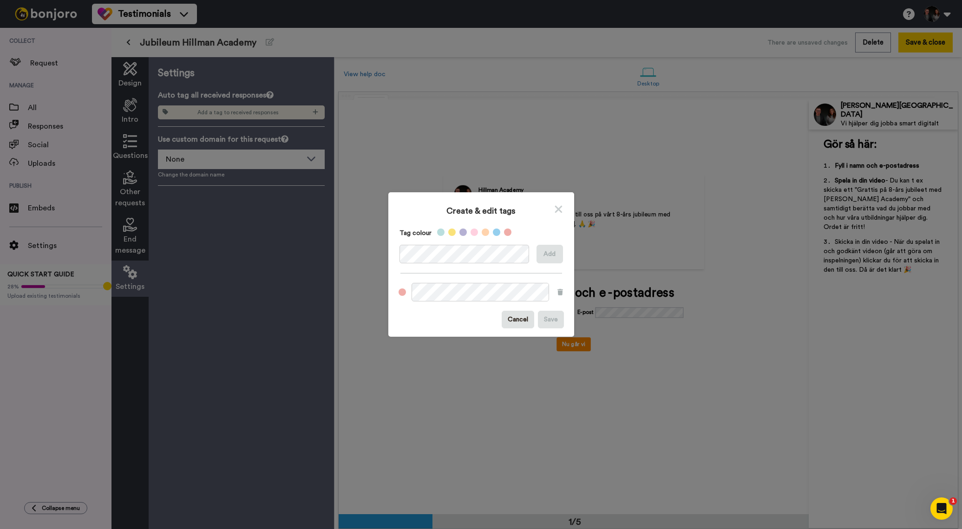
click at [562, 207] on icon at bounding box center [558, 210] width 9 height 12
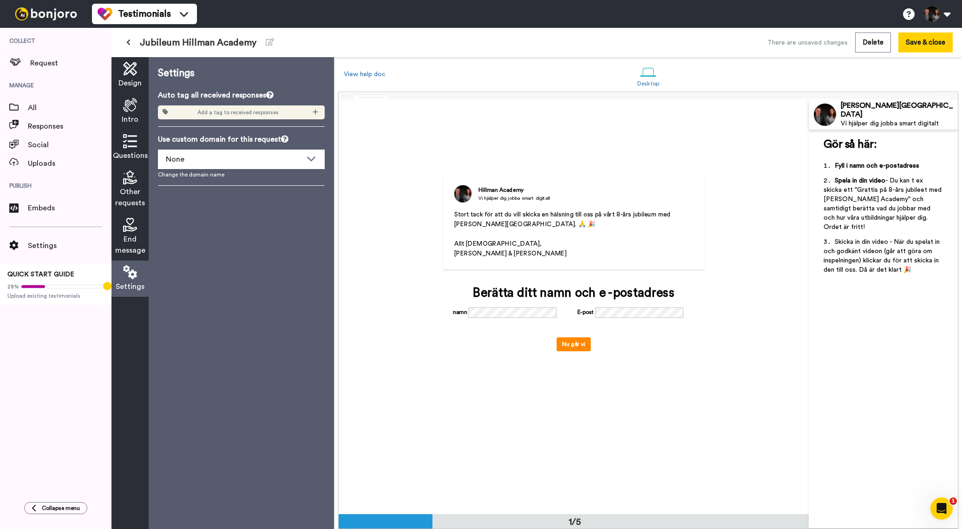
click at [299, 113] on div "Add a tag to received responses" at bounding box center [241, 112] width 167 height 14
click at [257, 114] on span "Add a tag to received responses" at bounding box center [237, 112] width 81 height 7
click at [314, 113] on icon at bounding box center [316, 112] width 6 height 7
drag, startPoint x: 262, startPoint y: 236, endPoint x: 250, endPoint y: 239, distance: 12.9
click at [261, 237] on div "Settings Auto tag all received responses Add a tag to received responses Use cu…" at bounding box center [241, 293] width 185 height 472
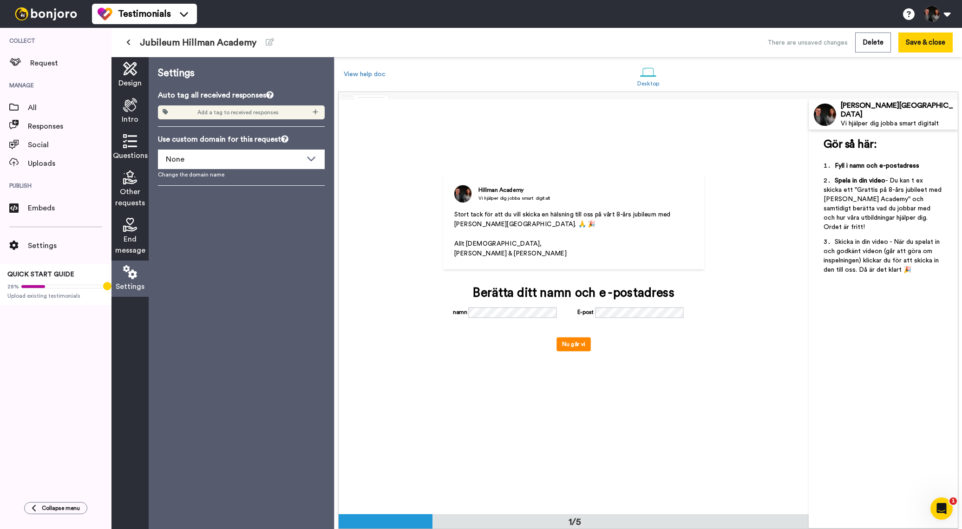
click at [127, 235] on span "End message" at bounding box center [130, 245] width 30 height 22
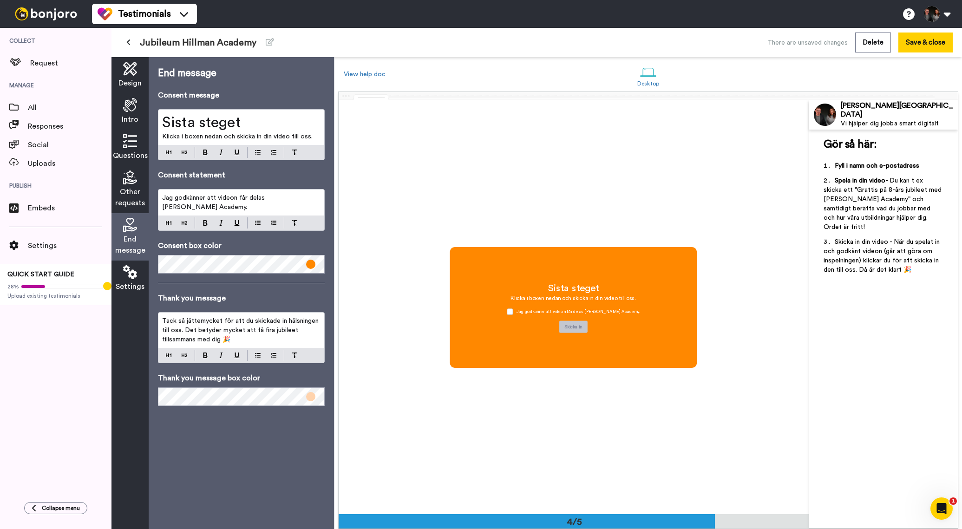
click at [134, 72] on icon at bounding box center [130, 69] width 14 height 14
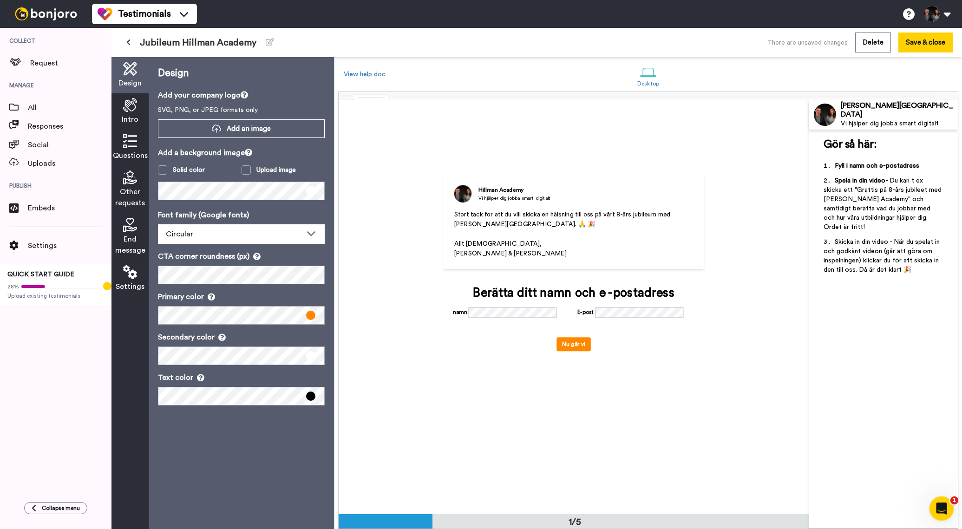
click at [939, 512] on icon "Open Intercom Messenger" at bounding box center [940, 507] width 15 height 15
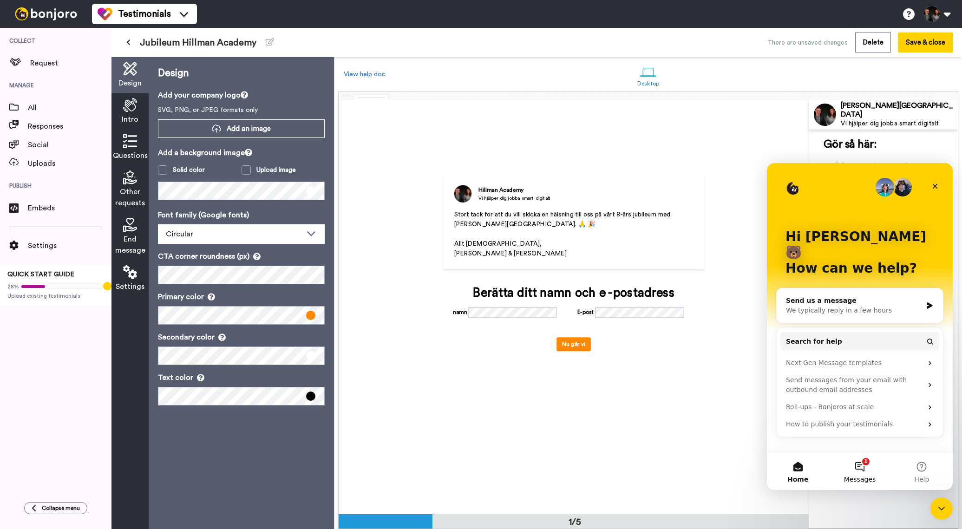
click at [858, 470] on button "1 Messages" at bounding box center [860, 471] width 62 height 37
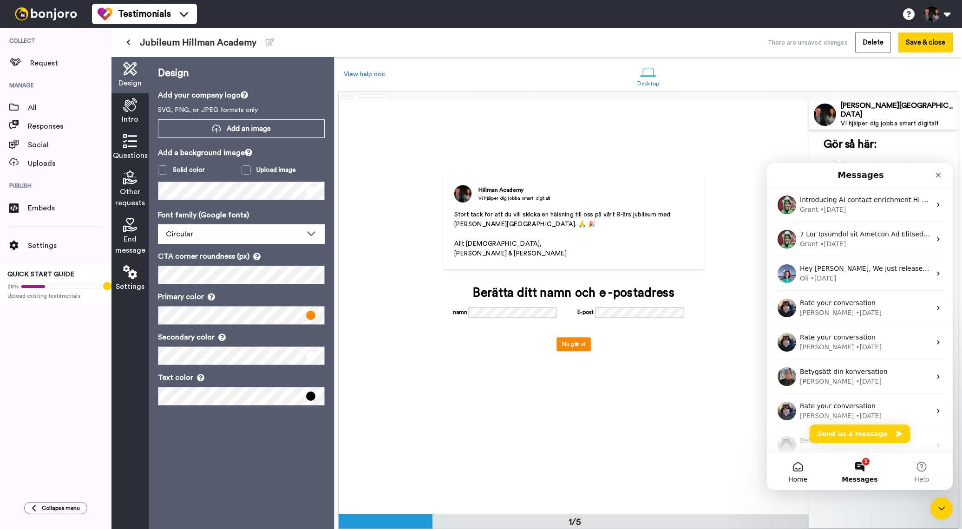
click at [797, 476] on span "Home" at bounding box center [797, 479] width 19 height 7
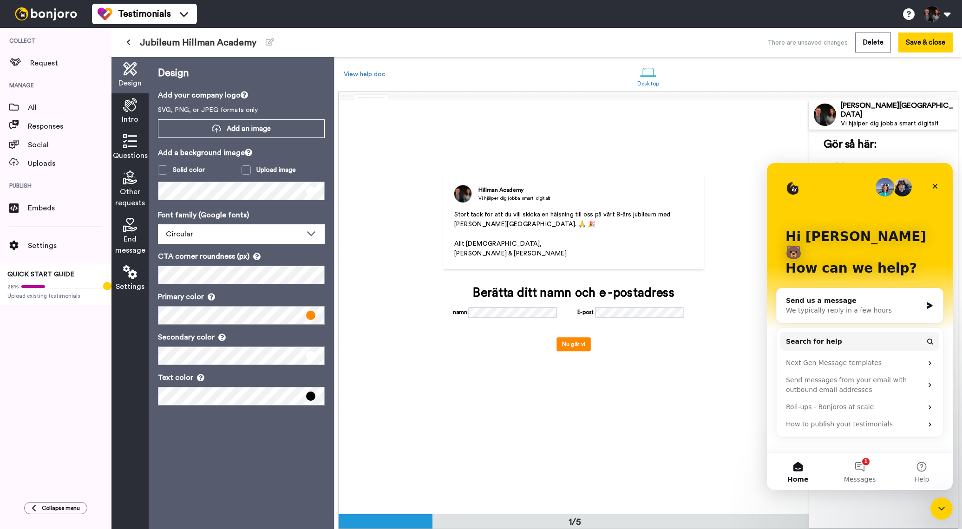
click at [874, 306] on div "We typically reply in a few hours" at bounding box center [854, 311] width 136 height 10
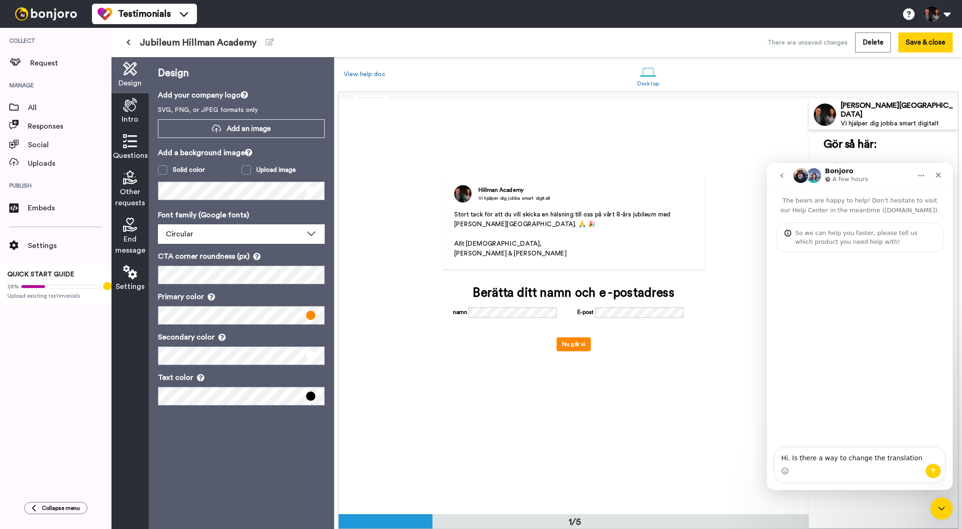
click at [878, 460] on textarea "Hi. Is there a way to change the translation" at bounding box center [860, 456] width 170 height 16
click at [937, 458] on textarea "Hi. Is there a way to change the Swedish Translation" at bounding box center [860, 451] width 170 height 25
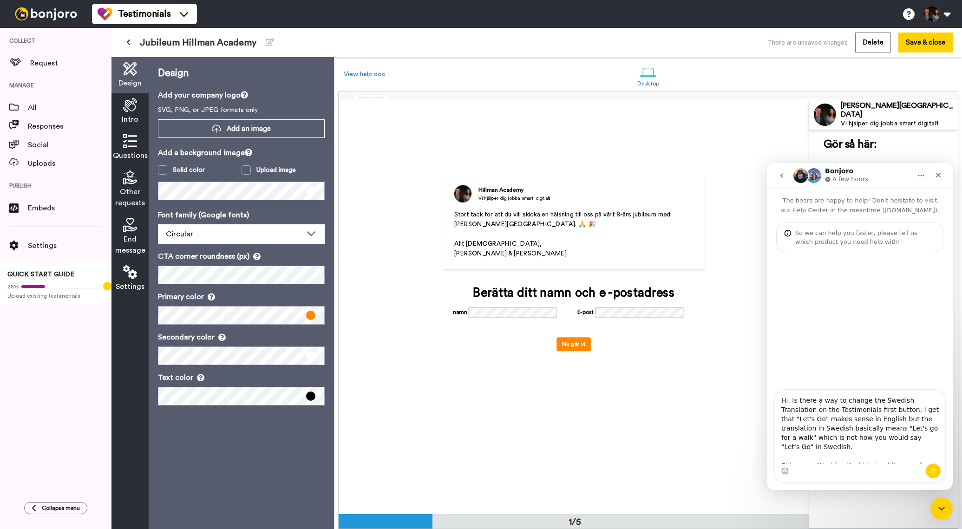
drag, startPoint x: 854, startPoint y: 413, endPoint x: 856, endPoint y: 420, distance: 7.7
click at [854, 415] on textarea "Hi. Is there a way to change the Swedish Translation on the Testimonials first …" at bounding box center [860, 426] width 170 height 73
drag, startPoint x: 804, startPoint y: 427, endPoint x: 781, endPoint y: 428, distance: 23.7
click at [781, 428] on textarea "Hi. Is there a way to change the Swedish Translation on the Testimonials first …" at bounding box center [860, 426] width 170 height 73
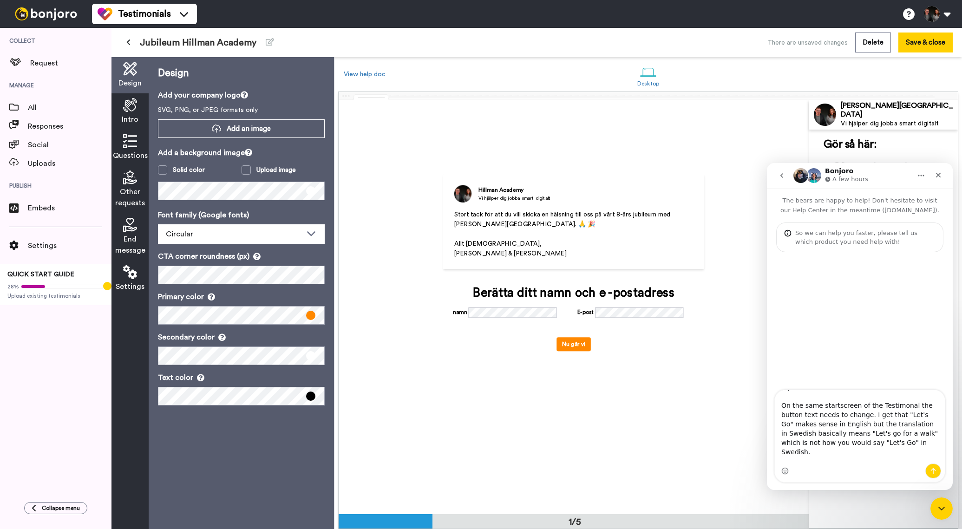
scroll to position [82, 0]
drag, startPoint x: 812, startPoint y: 458, endPoint x: 781, endPoint y: 458, distance: 31.1
click at [781, 458] on textarea "Hi. Is there a way to change the Swedish Translation on the Testimonials first …" at bounding box center [860, 426] width 170 height 73
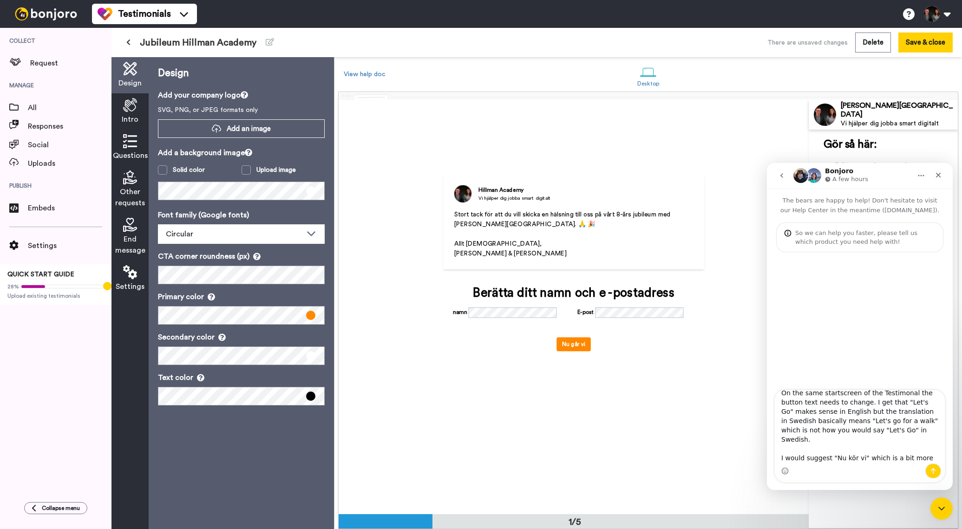
click at [801, 461] on textarea "Hi. Is there a way to change the Swedish Translation on the Testimonials first …" at bounding box center [860, 426] width 170 height 73
click at [834, 432] on textarea "Hi. Is there a way to change the Swedish Translation on the Testimonials first …" at bounding box center [860, 426] width 170 height 73
click at [125, 108] on icon at bounding box center [130, 105] width 14 height 14
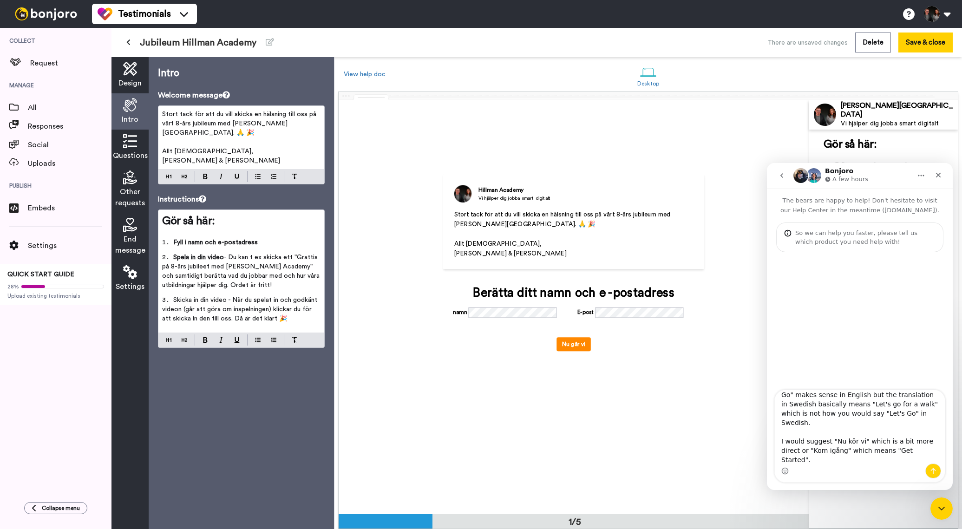
click at [132, 146] on icon at bounding box center [130, 141] width 14 height 14
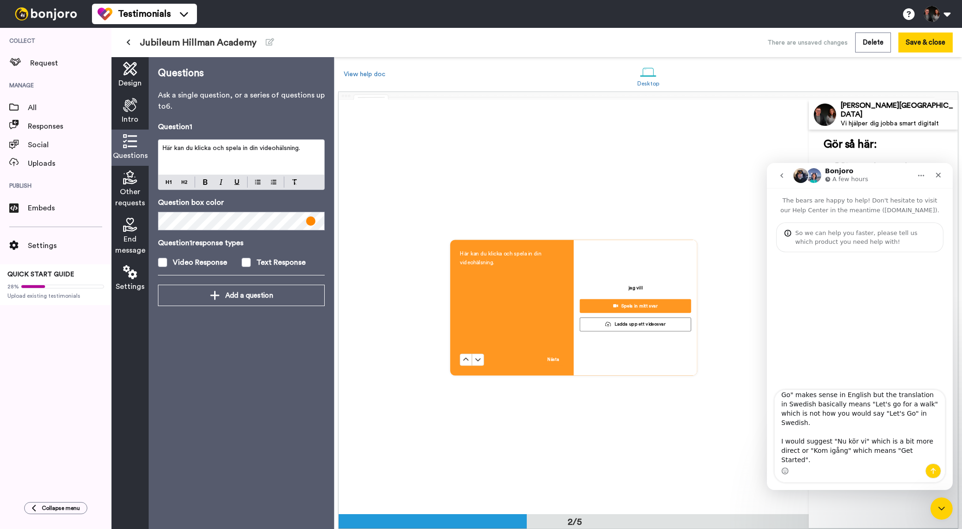
scroll to position [414, 0]
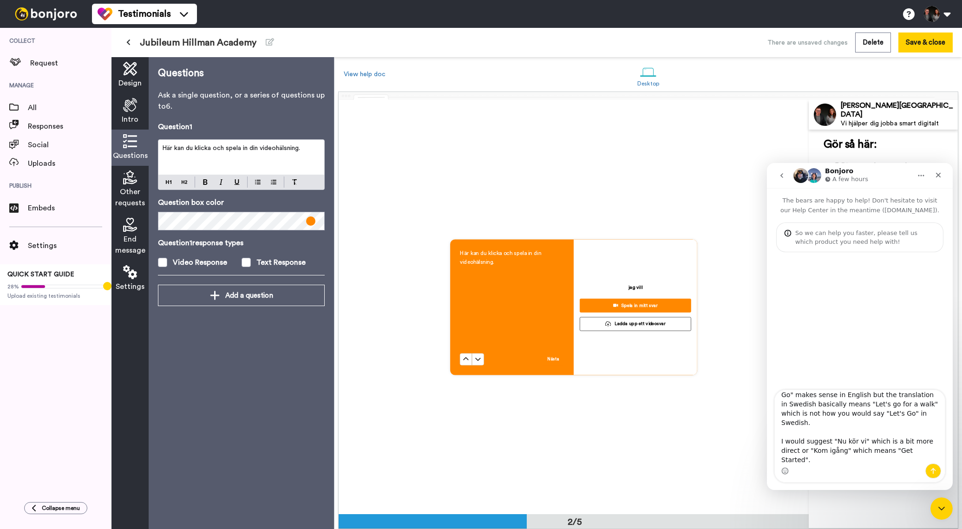
drag, startPoint x: 634, startPoint y: 287, endPoint x: 645, endPoint y: 288, distance: 11.6
click at [647, 287] on div "jag vill Spela in mitt svar Ladda upp ett videosvar" at bounding box center [636, 307] width 124 height 136
click at [641, 288] on p "jag vill" at bounding box center [636, 287] width 14 height 7
drag, startPoint x: 636, startPoint y: 287, endPoint x: 630, endPoint y: 287, distance: 6.5
click at [631, 287] on p "jag vill" at bounding box center [636, 287] width 14 height 7
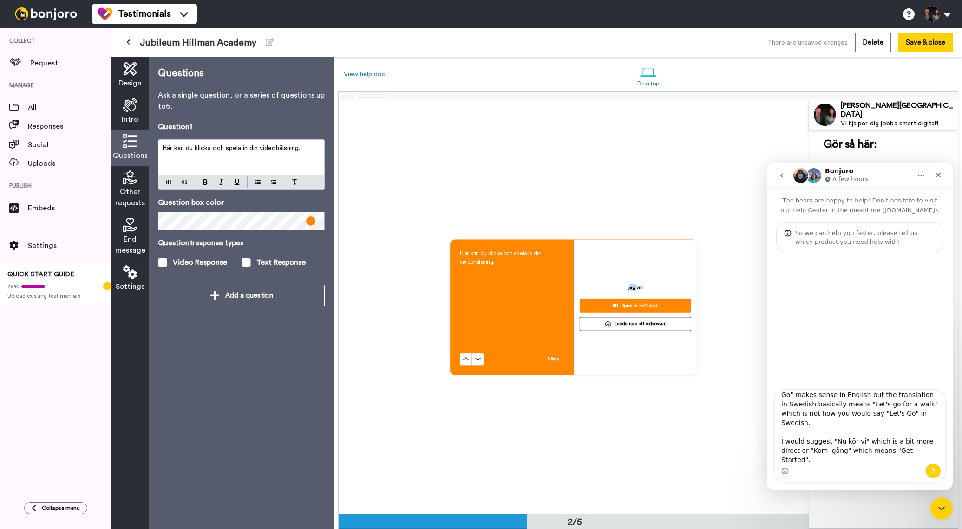
click at [630, 287] on p "jag vill" at bounding box center [636, 287] width 14 height 7
click at [211, 98] on p "Ask a single question, or a series of questions up to 6 ." at bounding box center [241, 101] width 167 height 22
click at [210, 95] on p "Ask a single question, or a series of questions up to 6 ." at bounding box center [241, 101] width 167 height 22
click at [365, 75] on link "View help doc" at bounding box center [365, 74] width 42 height 7
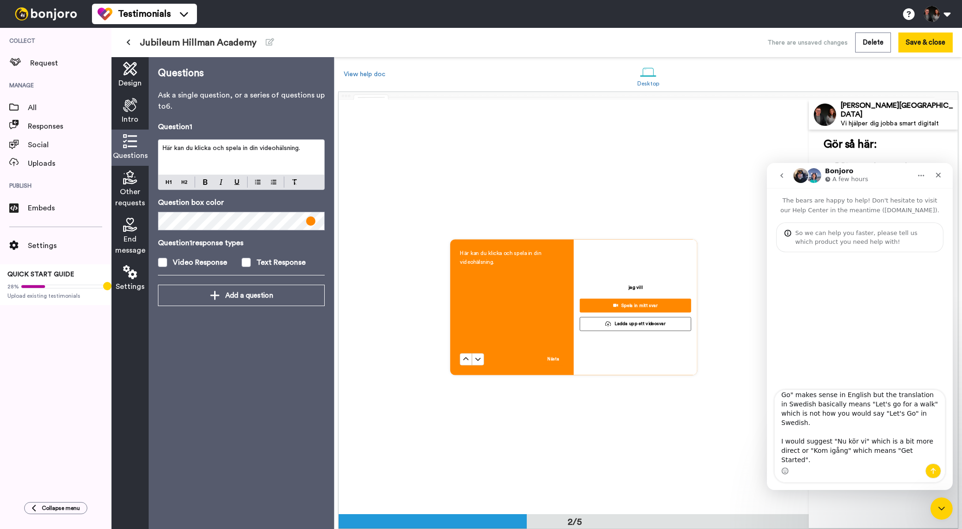
click at [125, 183] on icon at bounding box center [130, 178] width 14 height 14
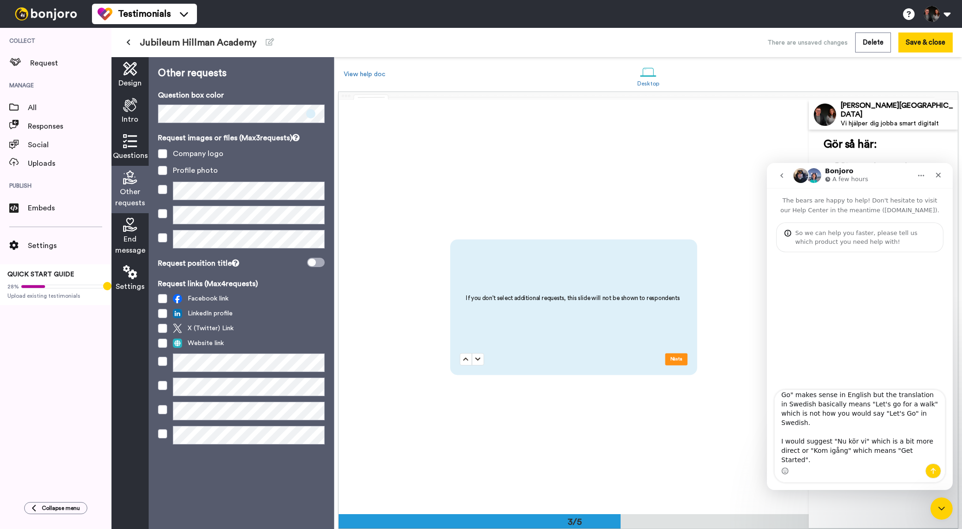
scroll to position [829, 0]
click at [128, 226] on icon at bounding box center [130, 225] width 14 height 14
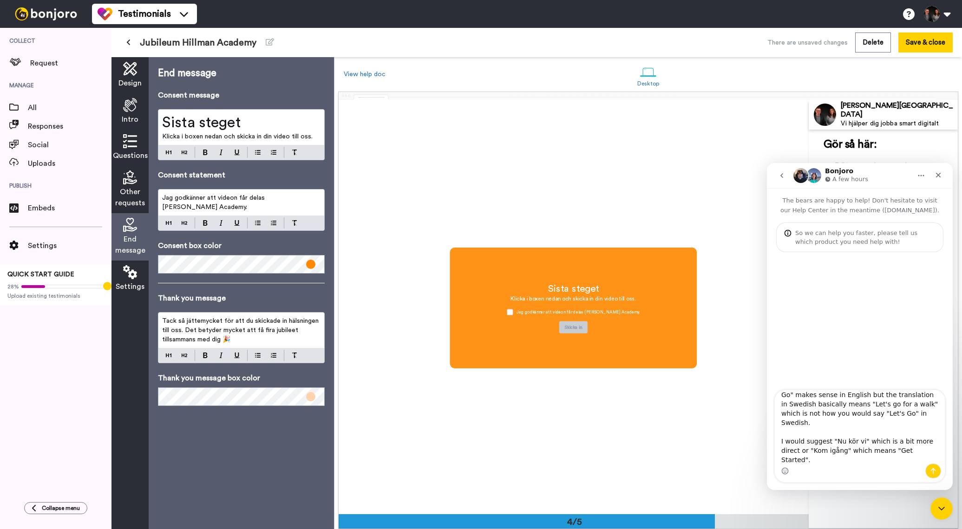
scroll to position [1243, 0]
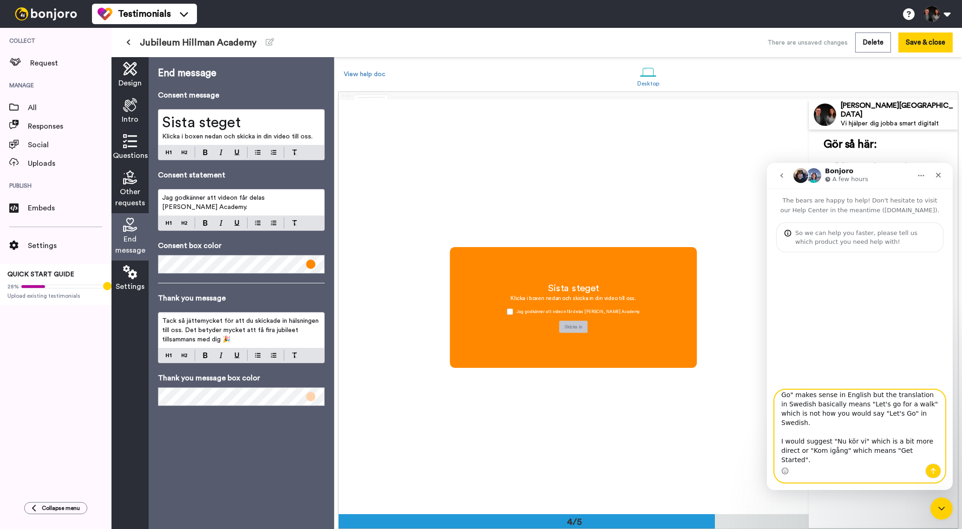
click at [928, 444] on textarea "Hi. Is there a way to change the Swedish Translation on the Testimonials first …" at bounding box center [860, 426] width 170 height 73
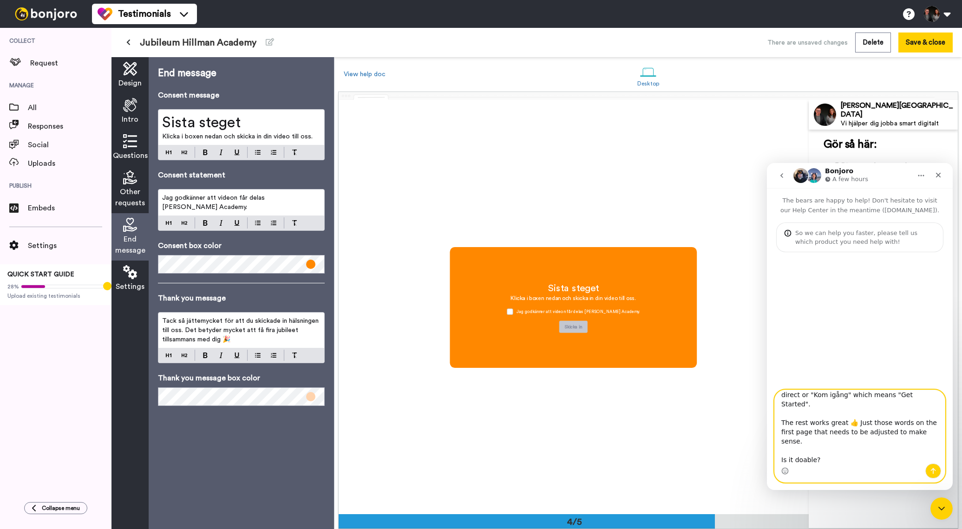
type textarea "Hi. Is there a way to change the Swedish Translation on the Testimonials first …"
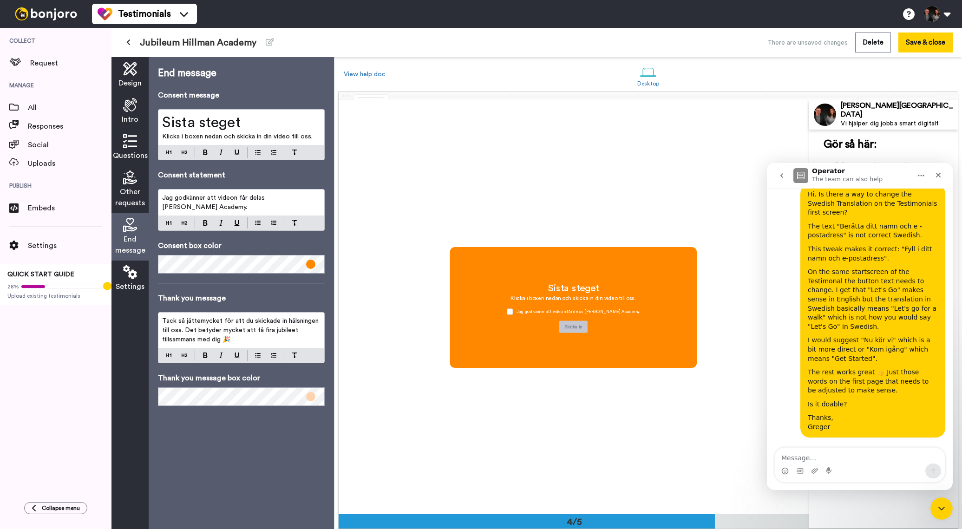
scroll to position [70, 0]
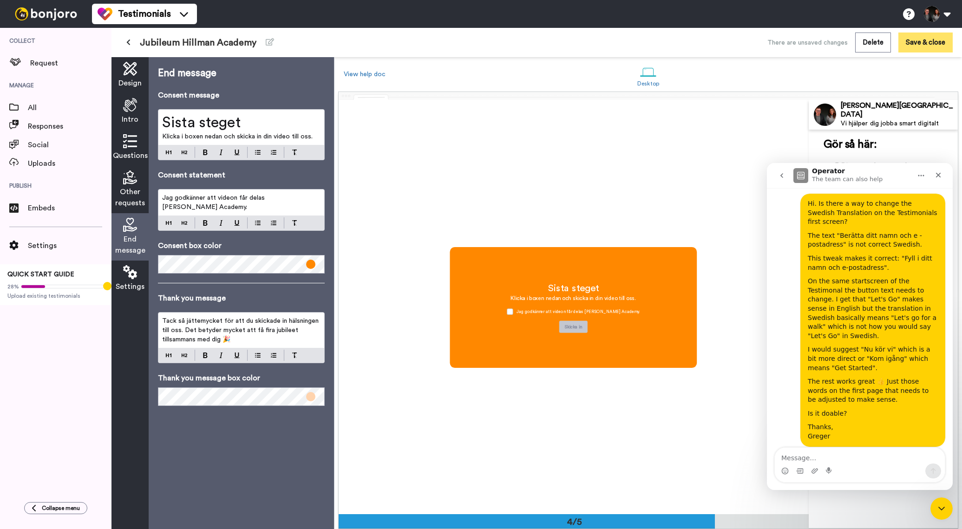
click at [941, 48] on button "Save & close" at bounding box center [926, 43] width 54 height 20
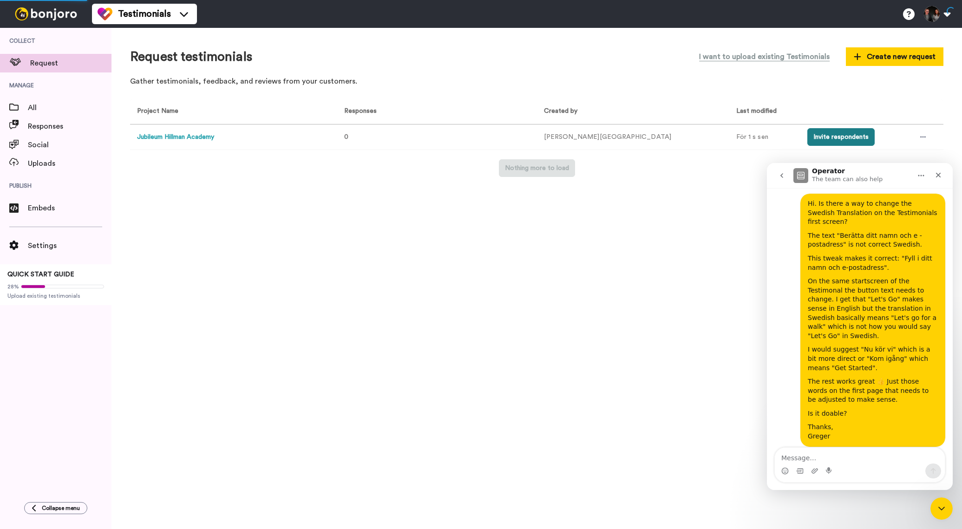
click at [808, 138] on button "Invite respondents" at bounding box center [841, 137] width 67 height 18
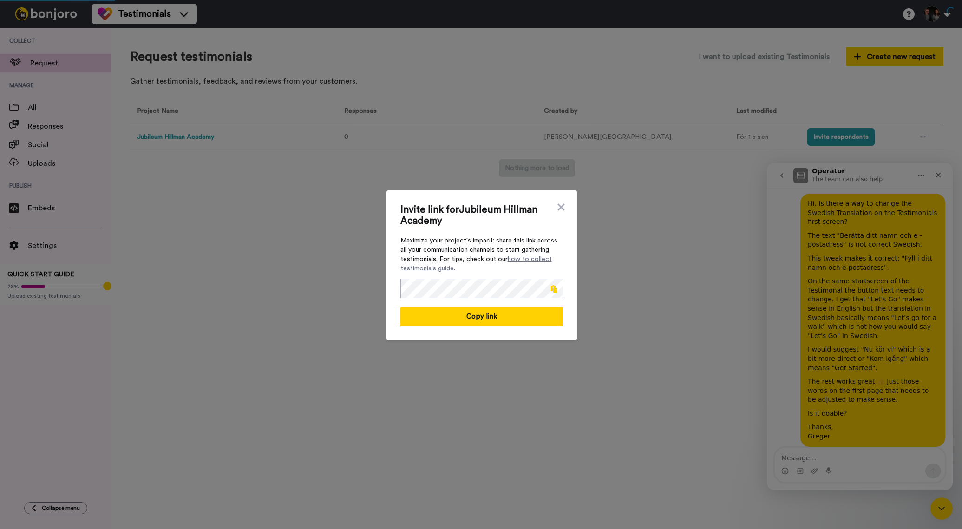
click at [557, 289] on span at bounding box center [554, 288] width 7 height 7
click at [564, 208] on icon at bounding box center [561, 207] width 9 height 11
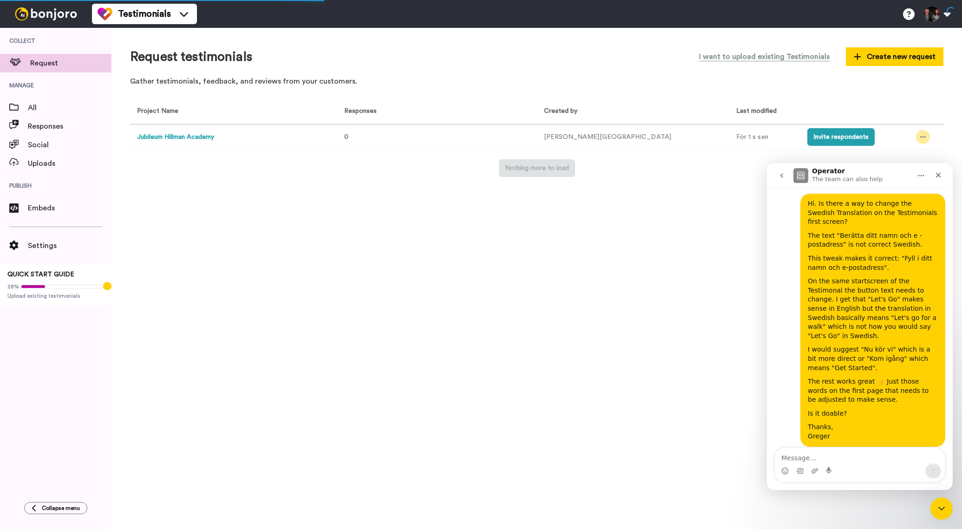
click at [916, 139] on div at bounding box center [923, 137] width 14 height 14
click at [941, 176] on icon "Close" at bounding box center [938, 174] width 7 height 7
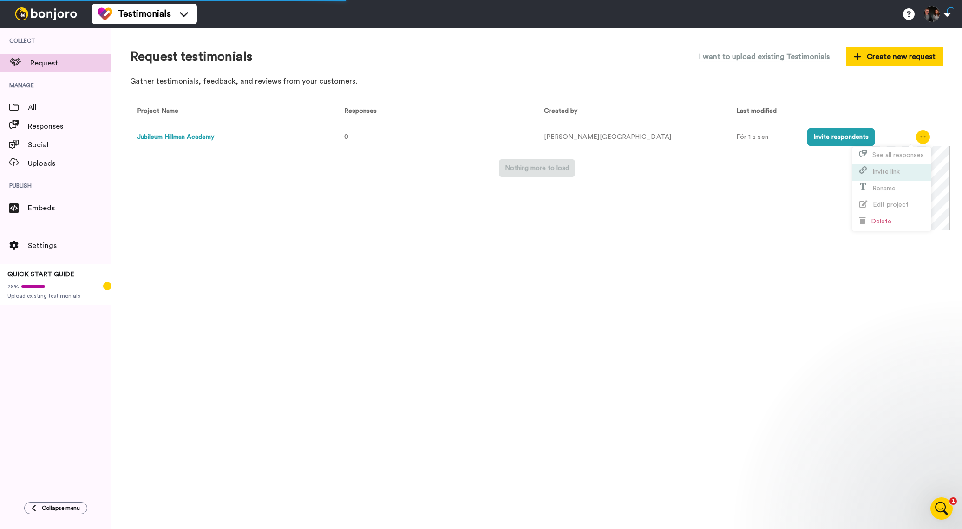
scroll to position [70, 0]
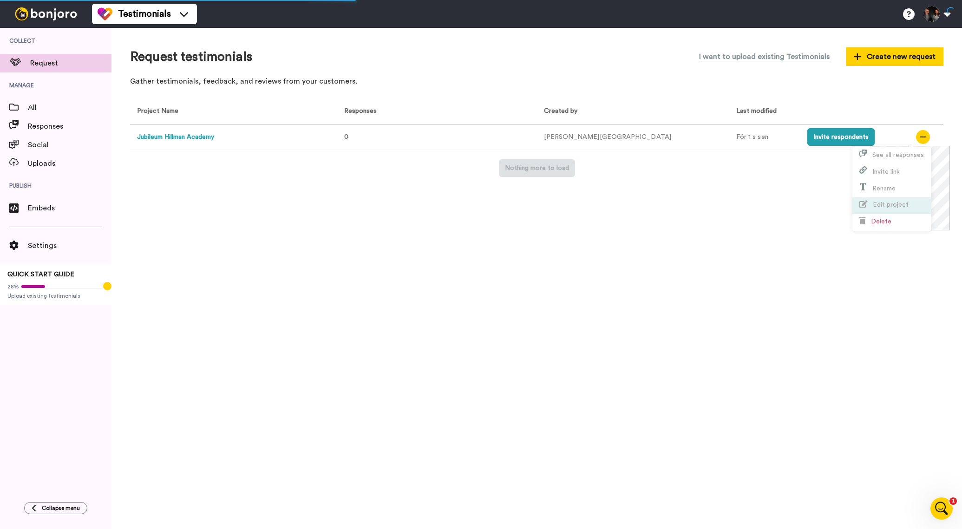
click at [899, 204] on span "Edit project" at bounding box center [891, 205] width 36 height 7
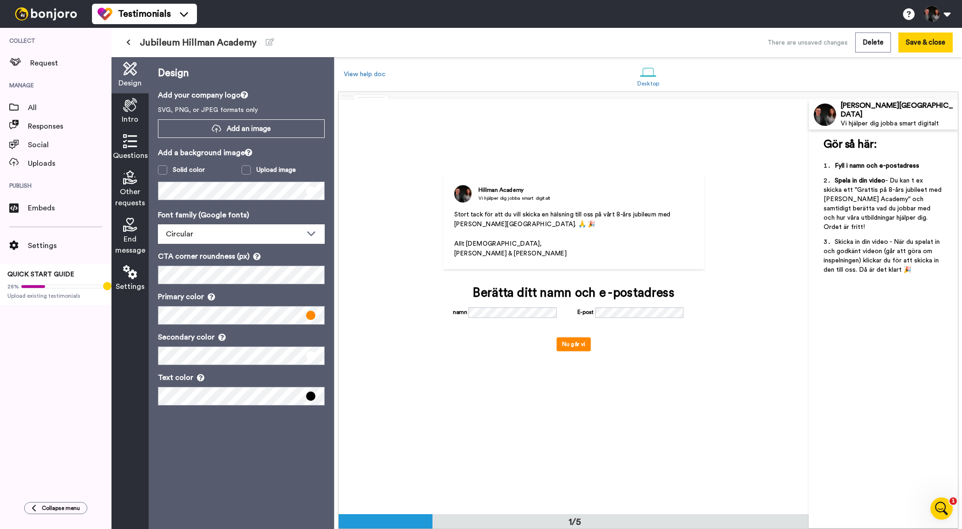
click at [127, 117] on span "Intro" at bounding box center [130, 119] width 17 height 11
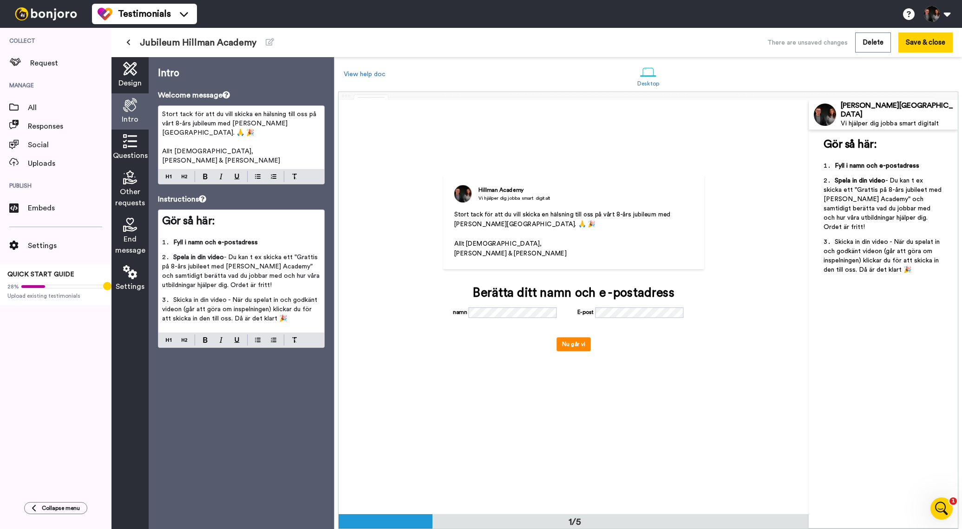
click at [317, 125] on p "Stort tack för att du vill skicka en hälsning till oss på vårt 8-års jubileum m…" at bounding box center [241, 124] width 158 height 28
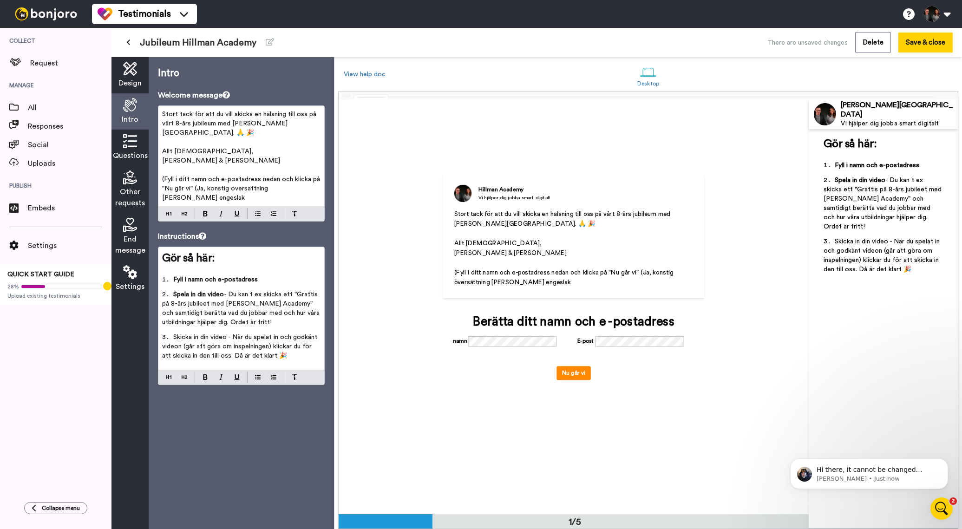
scroll to position [146, 0]
click at [883, 468] on p "Hi there, it cannot be changed manually. I will send this info to the team, and…" at bounding box center [877, 470] width 120 height 9
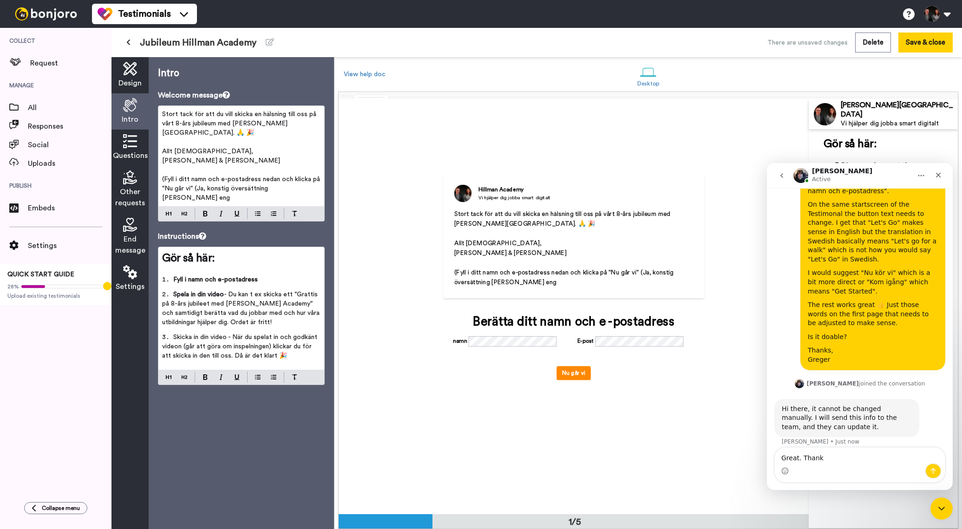
type textarea "Great. Thanks"
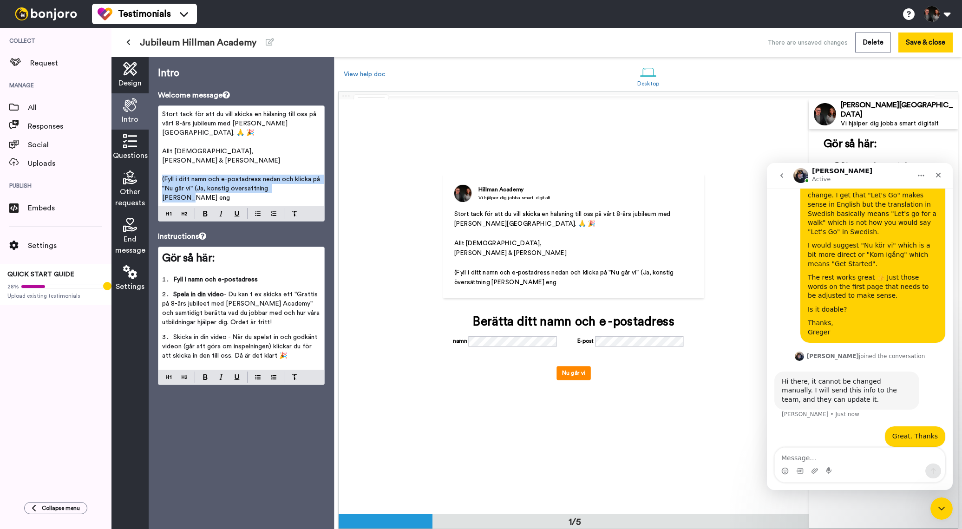
drag, startPoint x: 212, startPoint y: 171, endPoint x: 155, endPoint y: 170, distance: 57.6
click at [155, 170] on div "Intro Welcome message Stort tack för att du vill skicka en hälsning till oss på…" at bounding box center [241, 293] width 185 height 472
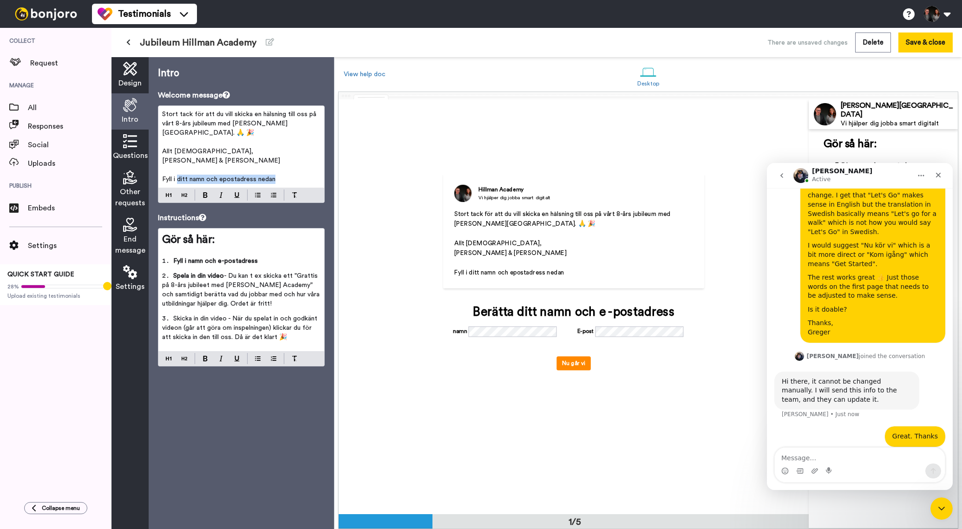
drag, startPoint x: 179, startPoint y: 170, endPoint x: 336, endPoint y: 172, distance: 156.6
click at [336, 172] on div "Design Intro Questions Other requests End message Settings Intro Welcome messag…" at bounding box center [537, 293] width 851 height 472
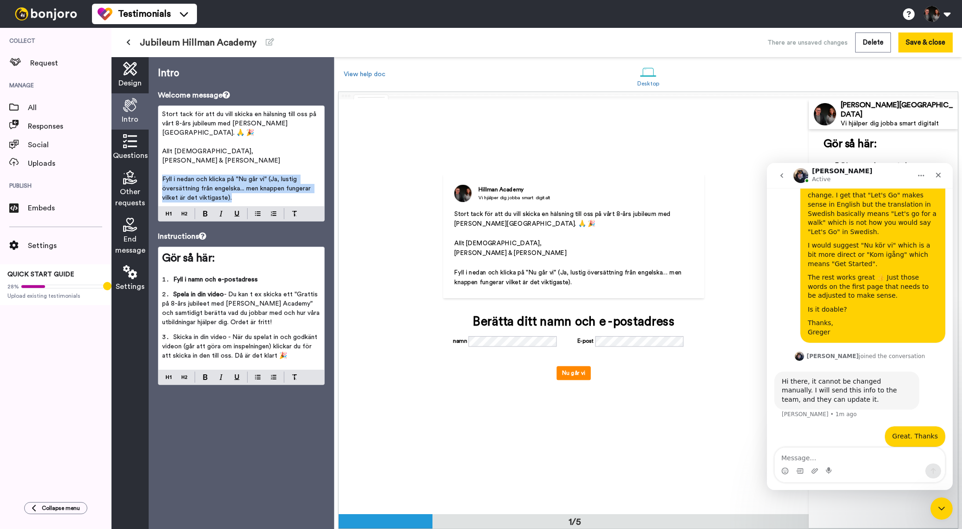
drag, startPoint x: 236, startPoint y: 187, endPoint x: 154, endPoint y: 171, distance: 83.9
click at [154, 170] on div "Intro Welcome message Stort tack för att du vill skicka en hälsning till oss på…" at bounding box center [241, 293] width 185 height 472
click at [220, 211] on img at bounding box center [221, 214] width 4 height 6
click at [917, 47] on button "Save & close" at bounding box center [926, 43] width 54 height 20
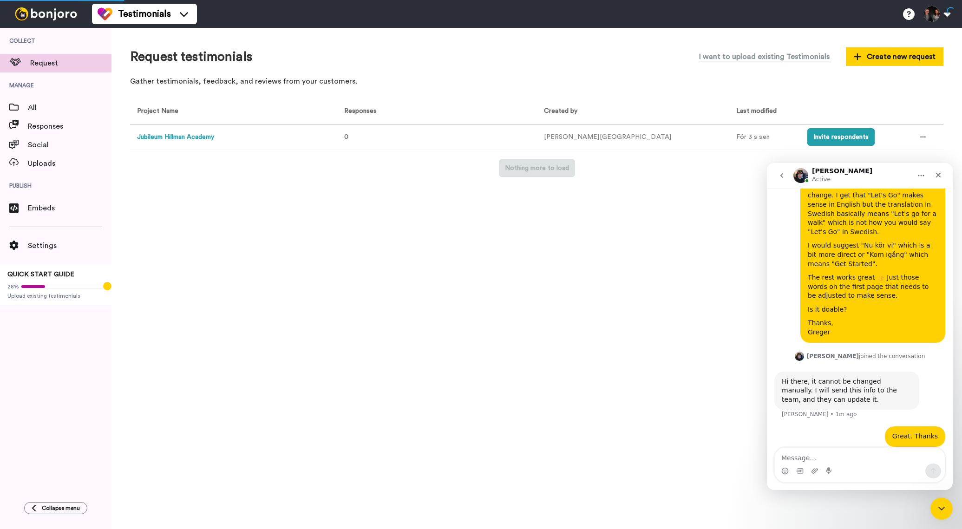
click at [363, 233] on div "Request testimonials I want to upload existing Testimonials Create new request …" at bounding box center [537, 278] width 851 height 501
click at [808, 138] on button "Invite respondents" at bounding box center [841, 137] width 67 height 18
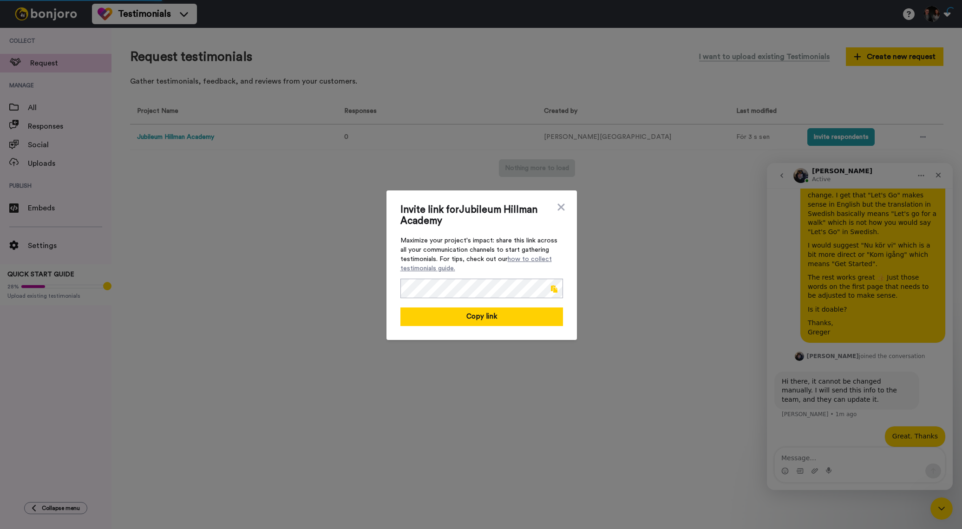
click at [556, 290] on span at bounding box center [554, 288] width 7 height 7
click at [556, 287] on span at bounding box center [554, 288] width 7 height 7
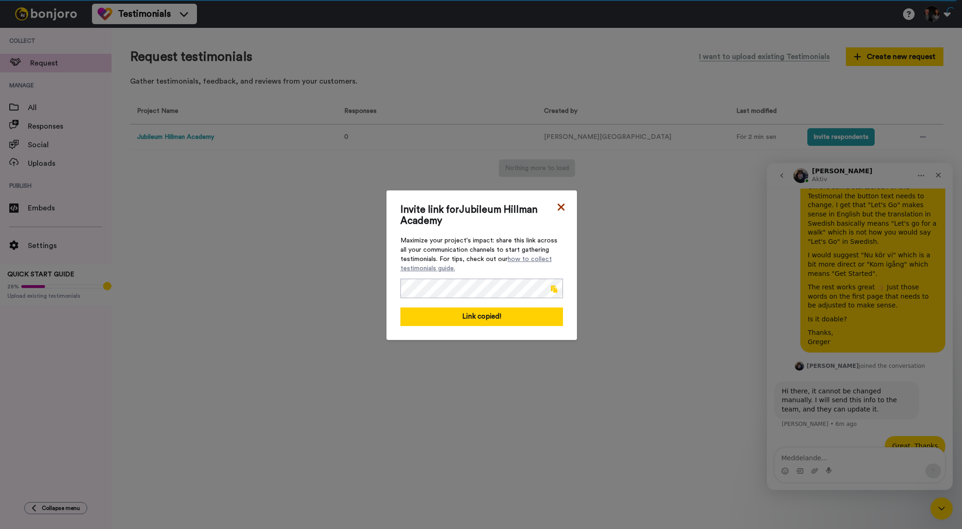
click at [562, 206] on icon at bounding box center [561, 207] width 7 height 7
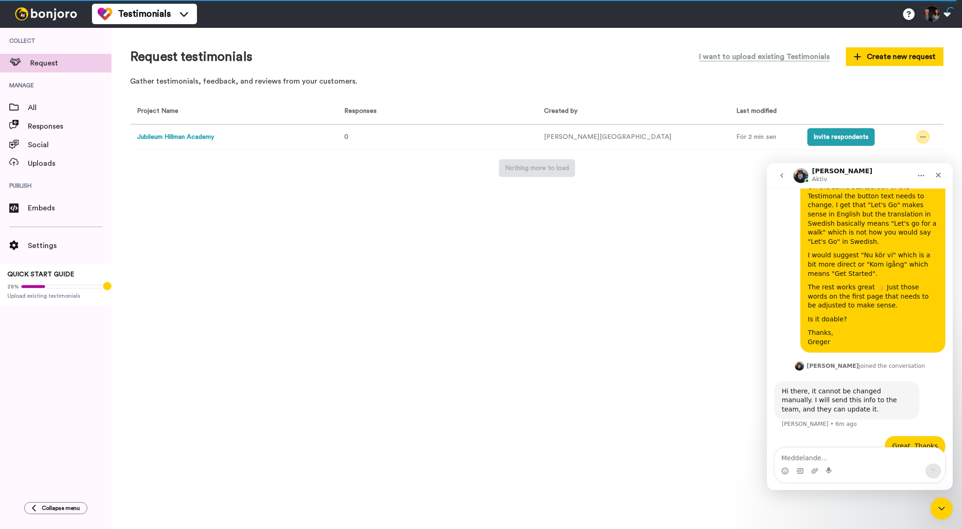
click at [920, 134] on icon at bounding box center [923, 137] width 6 height 7
drag, startPoint x: 938, startPoint y: 175, endPoint x: 1705, endPoint y: 338, distance: 783.8
click at [938, 175] on icon "Close" at bounding box center [938, 175] width 5 height 5
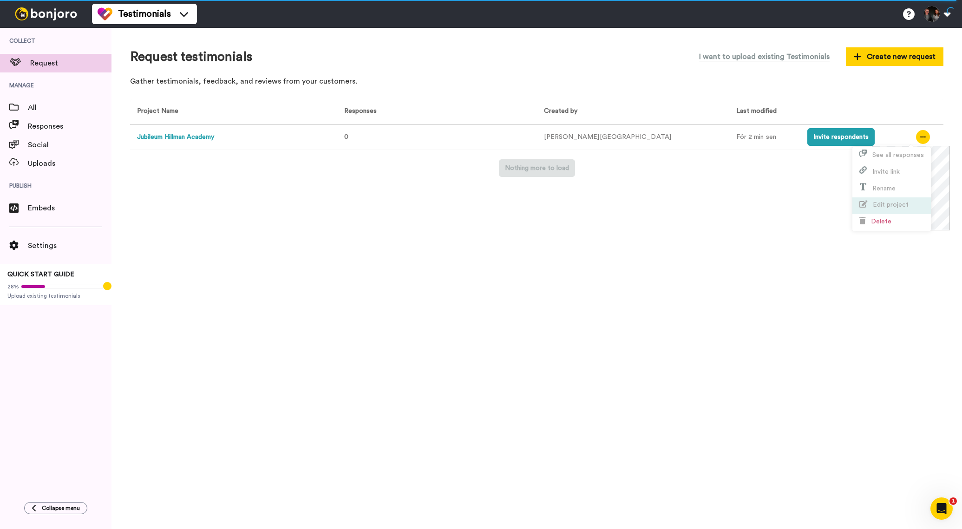
click at [899, 204] on span "Edit project" at bounding box center [891, 205] width 36 height 7
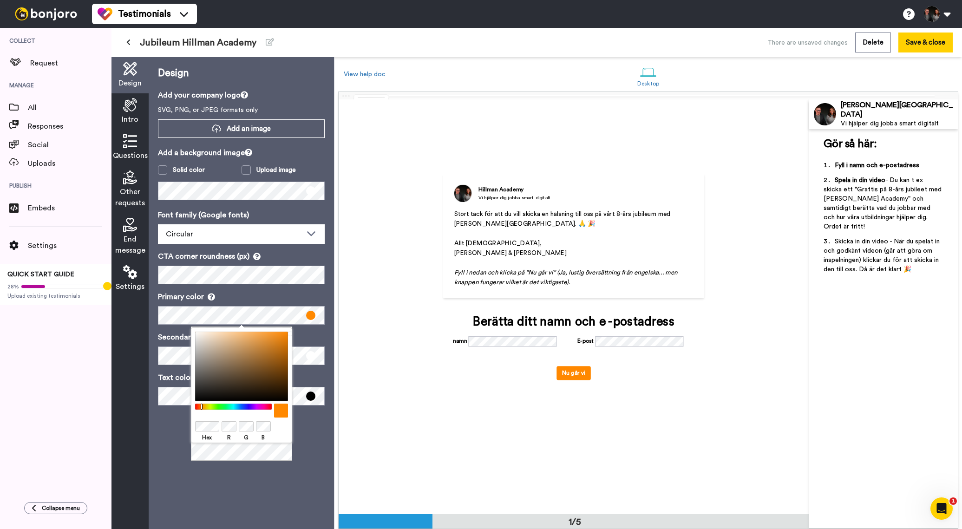
click at [310, 314] on span at bounding box center [310, 315] width 9 height 9
click at [188, 402] on body "Testimonials Switch to Video messaging Testimonials Settings Discover Help & Su…" at bounding box center [481, 264] width 962 height 529
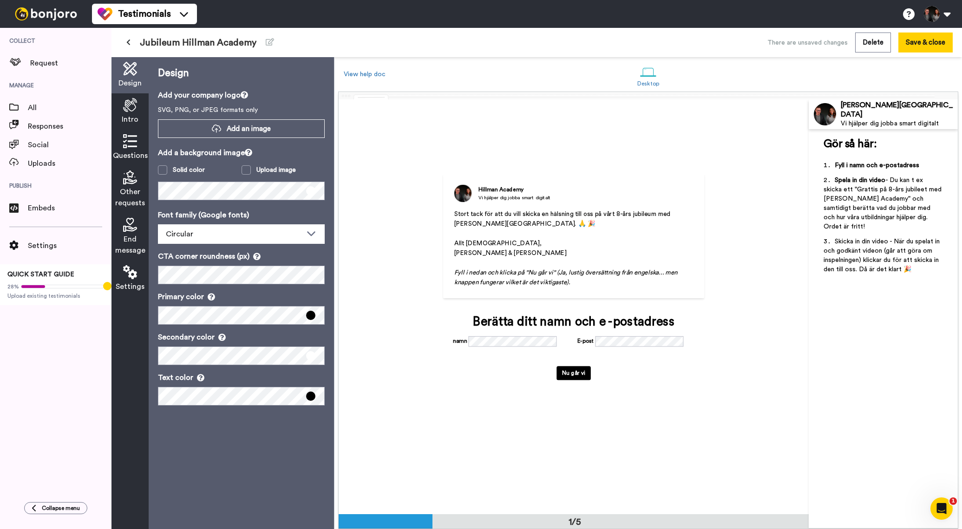
click at [158, 441] on div "Design Add your company logo SVG, PNG, or JPEG formats only Add an image Add a …" at bounding box center [241, 293] width 185 height 472
click at [927, 43] on button "Save & close" at bounding box center [926, 43] width 54 height 20
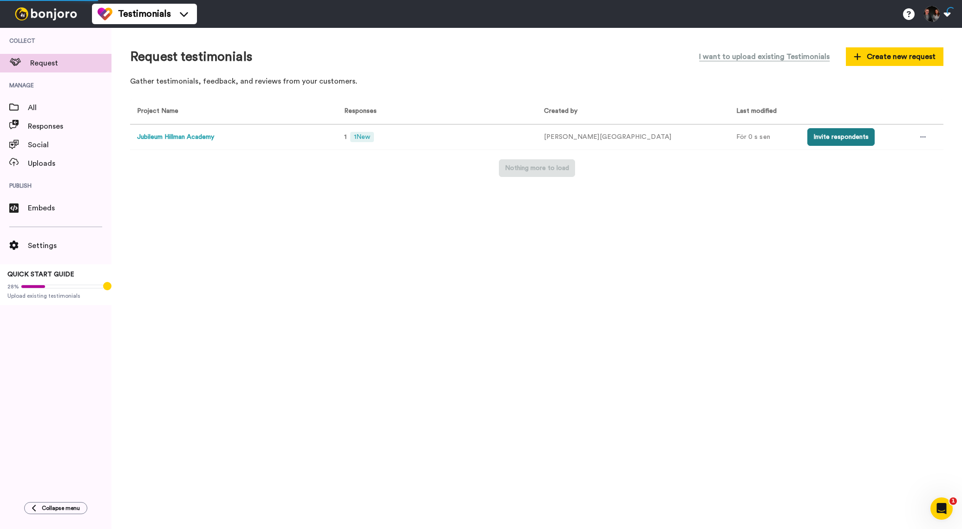
click at [808, 137] on button "Invite respondents" at bounding box center [841, 137] width 67 height 18
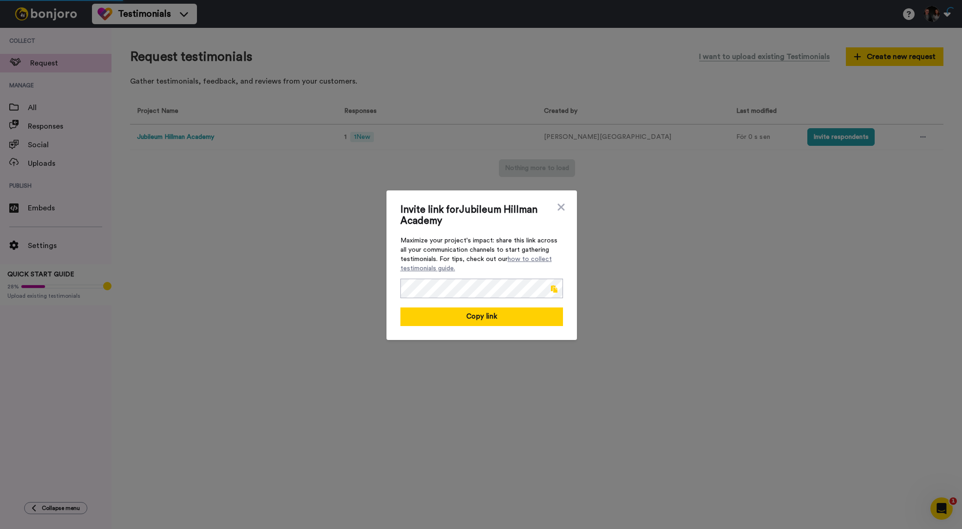
click at [553, 291] on span at bounding box center [554, 288] width 7 height 7
click at [555, 205] on div "Invite link for [PERSON_NAME] Academy Maximize your project's impact: share thi…" at bounding box center [482, 265] width 163 height 122
drag, startPoint x: 563, startPoint y: 208, endPoint x: 675, endPoint y: 204, distance: 112.1
click at [563, 208] on icon at bounding box center [561, 207] width 7 height 7
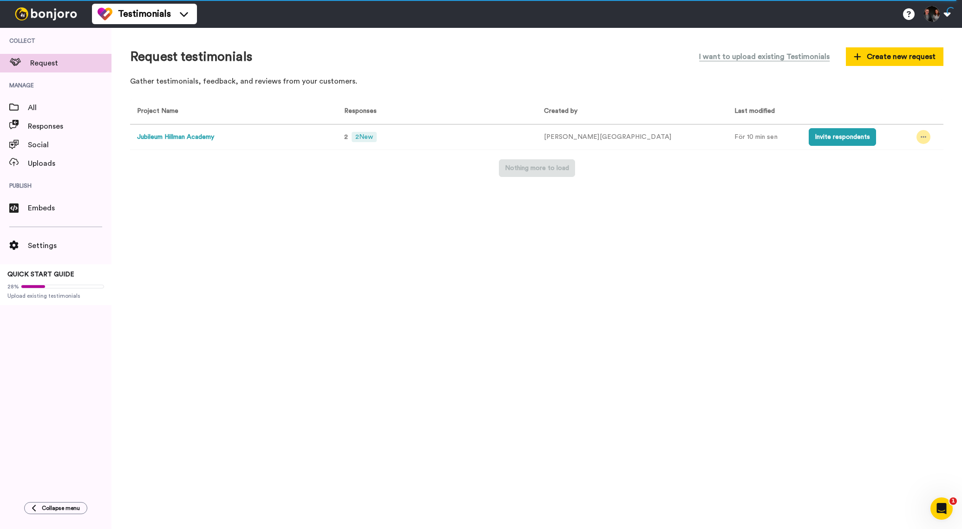
click at [921, 138] on icon at bounding box center [924, 137] width 6 height 1
click at [901, 210] on li "Edit project" at bounding box center [892, 205] width 79 height 17
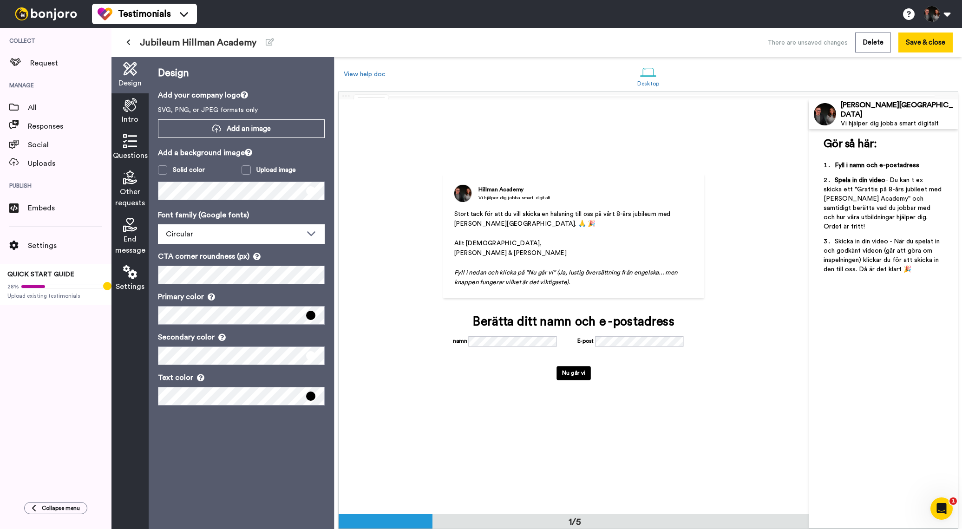
click at [132, 281] on span "Settings" at bounding box center [130, 286] width 29 height 11
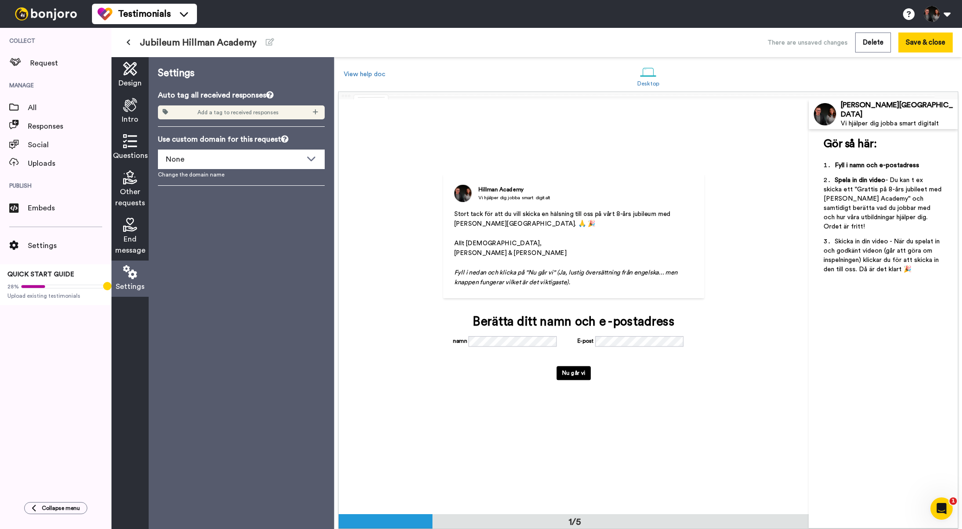
click at [126, 230] on icon at bounding box center [130, 225] width 14 height 14
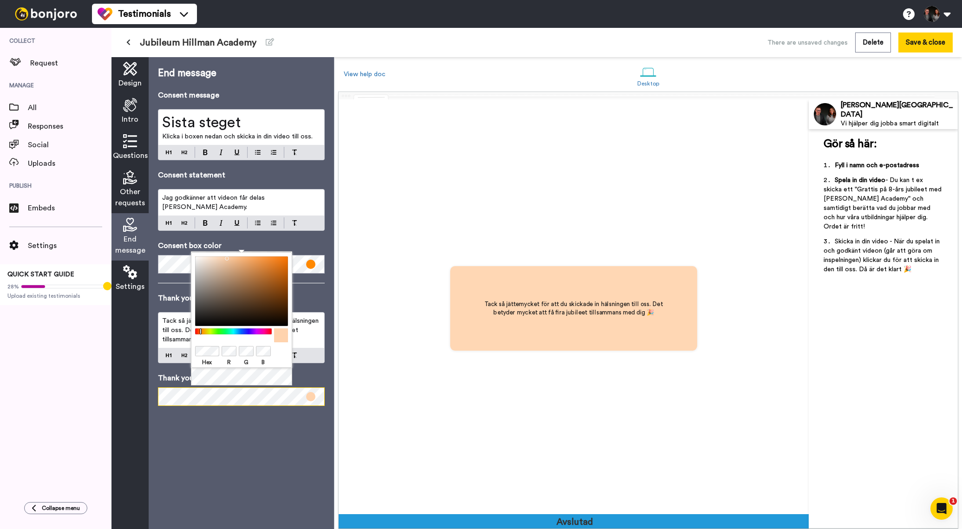
scroll to position [1658, 0]
click at [222, 349] on div at bounding box center [241, 351] width 93 height 12
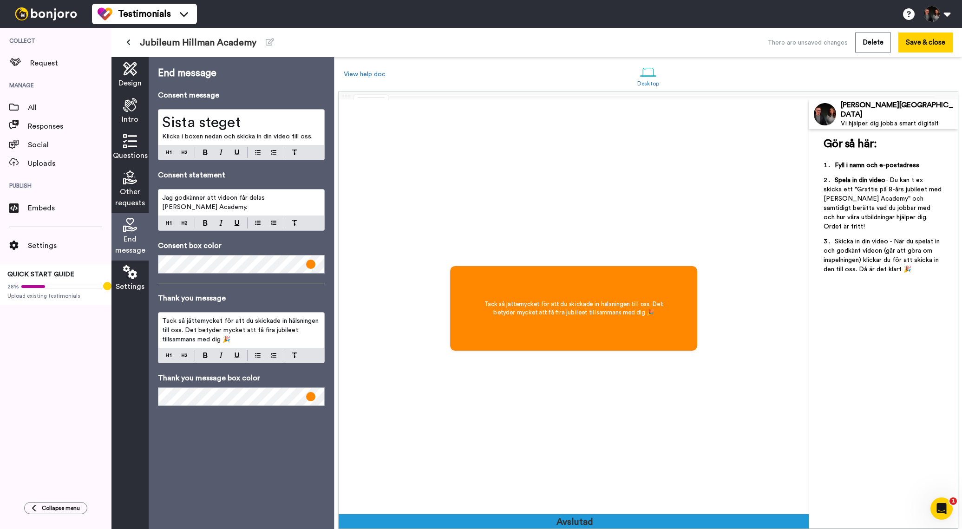
click at [170, 324] on span "Tack så jättemycket för att du skickade in hälsningen till oss. Det betyder myc…" at bounding box center [241, 330] width 158 height 25
click at [220, 320] on span "Tack så jättemycket för att du skickade in hälsningen till oss. Det betyder myc…" at bounding box center [241, 330] width 158 height 25
click at [184, 329] on span "Tack så jättemycket! för att du skickade in hälsningen till oss. Det betyder my…" at bounding box center [242, 330] width 160 height 25
drag, startPoint x: 215, startPoint y: 319, endPoint x: 139, endPoint y: 320, distance: 76.2
click at [134, 315] on div "Design Intro Questions Other requests End message Settings End message Consent …" at bounding box center [223, 293] width 223 height 472
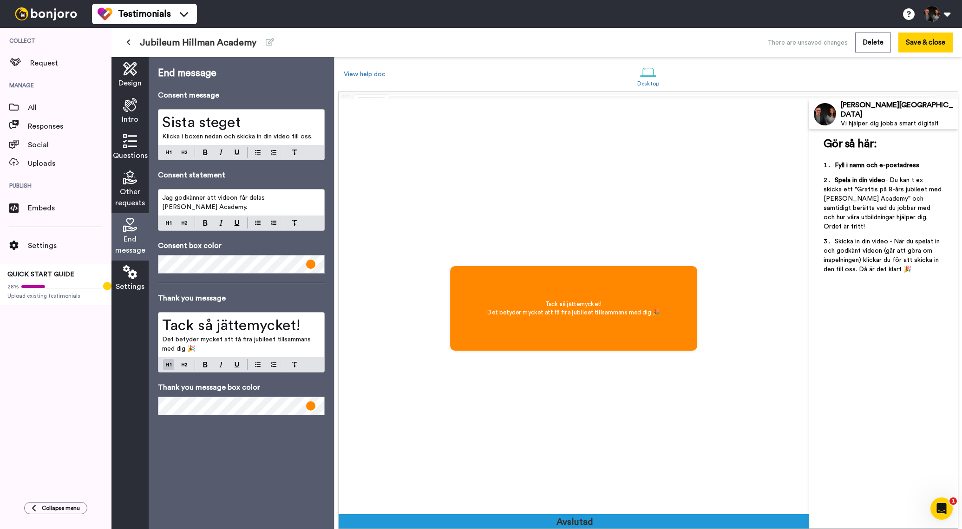
click at [169, 354] on div "Tack så jättemycket! Det betyder mycket att få fira jubileet tillsammans med di…" at bounding box center [241, 342] width 167 height 60
click at [238, 340] on span "Det betyder mycket att få fira jubileet tillsammans med dig 🎉" at bounding box center [237, 344] width 151 height 16
drag, startPoint x: 163, startPoint y: 349, endPoint x: 257, endPoint y: 350, distance: 94.3
click at [257, 350] on span "Det betyder mycket att få din hälsning så att vi kan fira jubileet tillsammans …" at bounding box center [238, 344] width 153 height 16
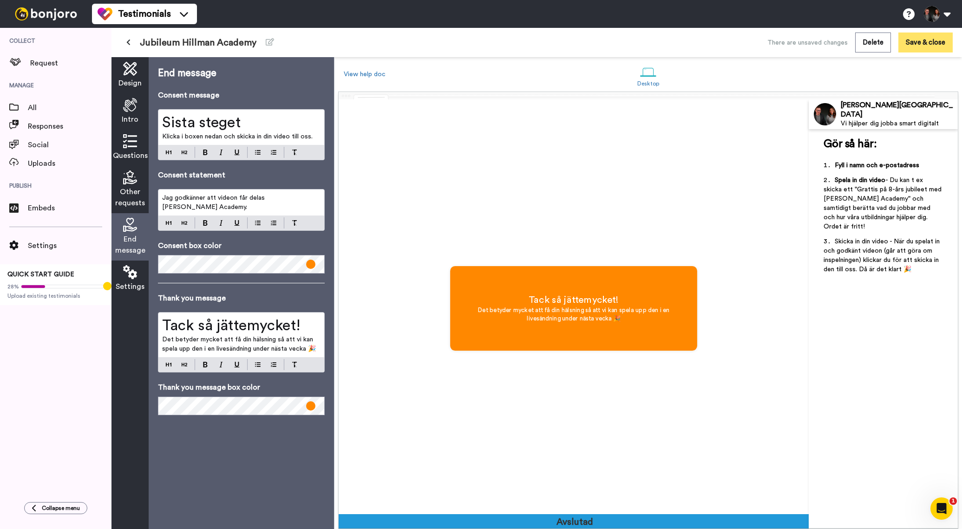
click at [929, 45] on button "Save & close" at bounding box center [926, 43] width 54 height 20
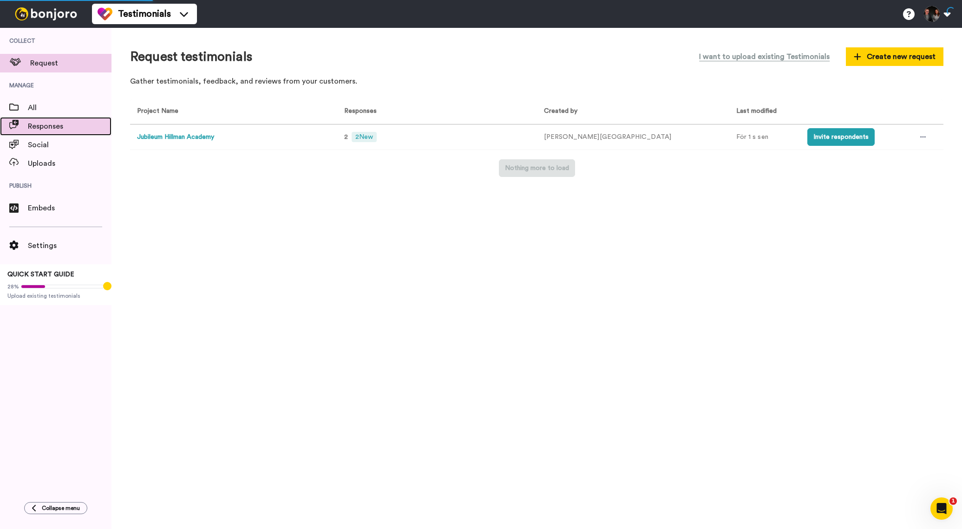
click at [50, 129] on span "Responses" at bounding box center [70, 126] width 84 height 11
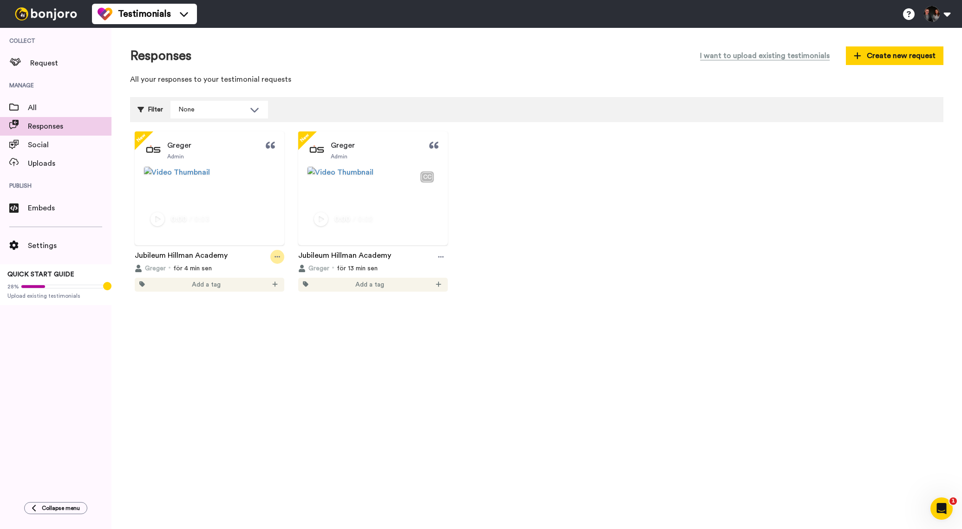
click at [280, 264] on div at bounding box center [277, 257] width 14 height 14
click at [278, 260] on icon at bounding box center [278, 257] width 6 height 7
click at [440, 257] on icon at bounding box center [441, 256] width 6 height 1
click at [548, 355] on div "New Greger Admin Play/Pause 0:00 / 0:03 Jubileum Hillman Academy Greger för 4 m…" at bounding box center [537, 296] width 814 height 330
click at [415, 178] on img at bounding box center [374, 172] width 130 height 11
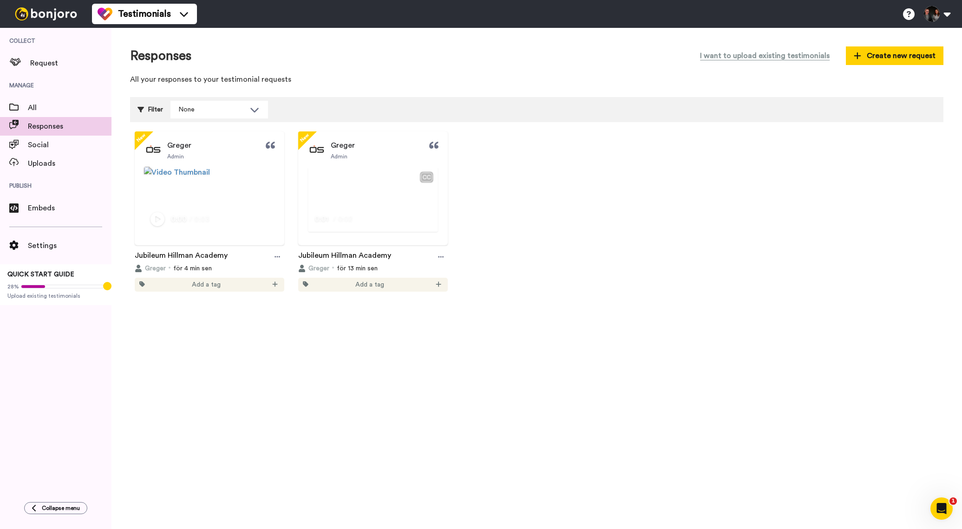
click at [394, 210] on video at bounding box center [374, 199] width 130 height 65
click at [342, 147] on span "Greger" at bounding box center [343, 145] width 24 height 11
click at [315, 149] on img at bounding box center [317, 150] width 19 height 19
click at [48, 64] on span "Request" at bounding box center [70, 63] width 81 height 11
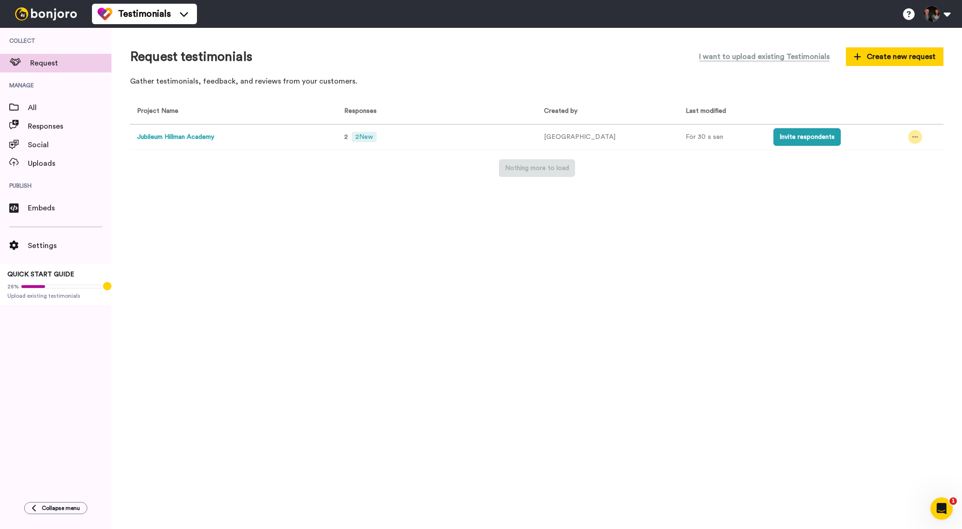
click at [913, 136] on icon at bounding box center [916, 137] width 6 height 7
click at [910, 190] on li "Rename" at bounding box center [892, 189] width 79 height 17
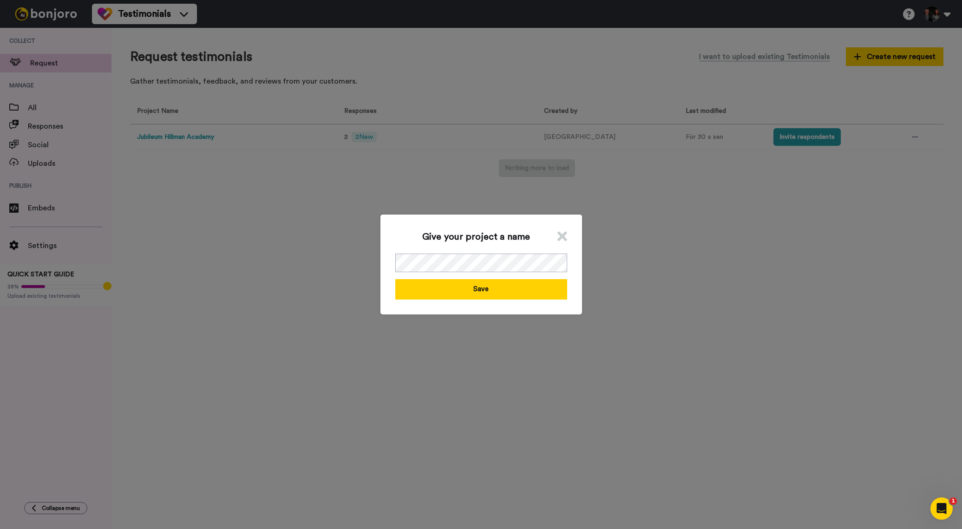
drag, startPoint x: 564, startPoint y: 233, endPoint x: 588, endPoint y: 230, distance: 24.4
click at [564, 234] on icon at bounding box center [563, 237] width 10 height 14
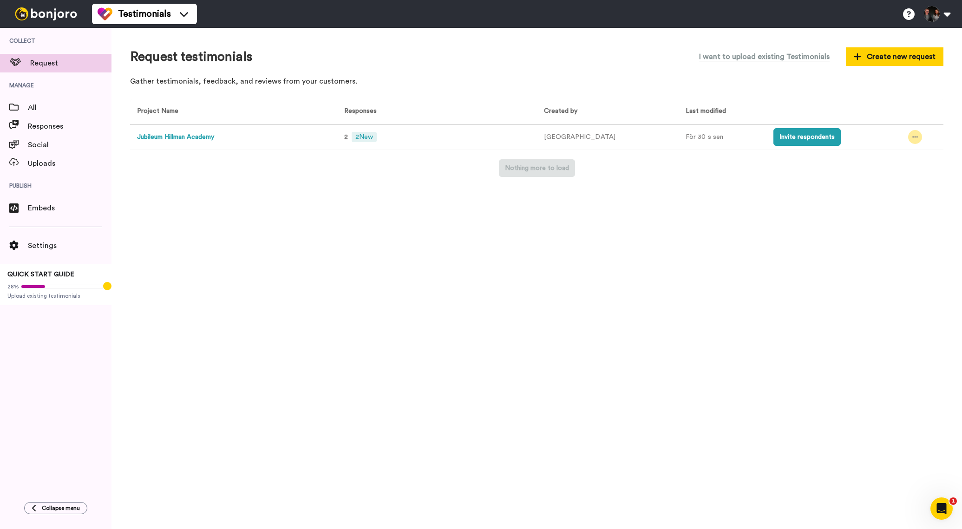
click at [913, 134] on icon at bounding box center [916, 137] width 6 height 7
click at [913, 203] on li "Edit project" at bounding box center [892, 205] width 79 height 17
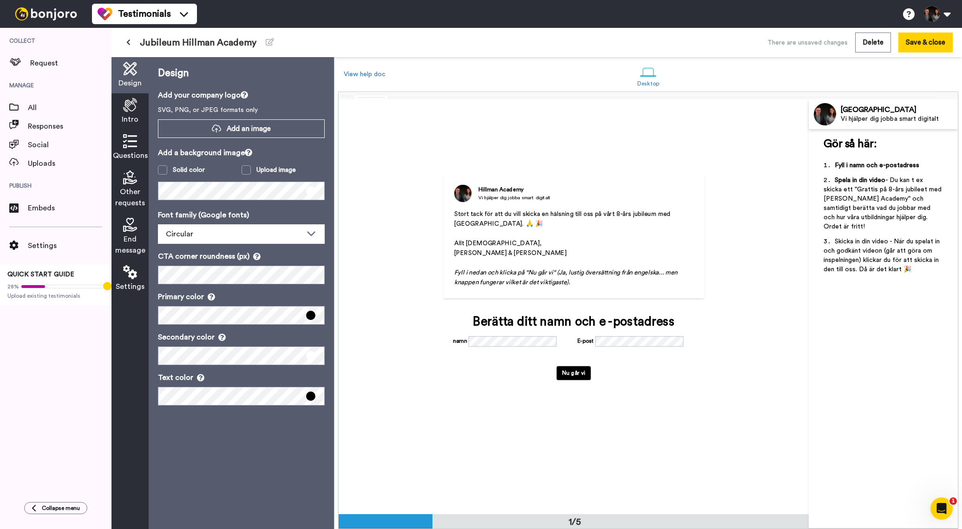
click at [402, 280] on div "Hillman Academy Vi hjälper dig jobba smart digitalt Stort tack för att du vill …" at bounding box center [574, 306] width 353 height 311
drag, startPoint x: 124, startPoint y: 182, endPoint x: 125, endPoint y: 191, distance: 8.9
click at [124, 182] on icon at bounding box center [130, 178] width 14 height 14
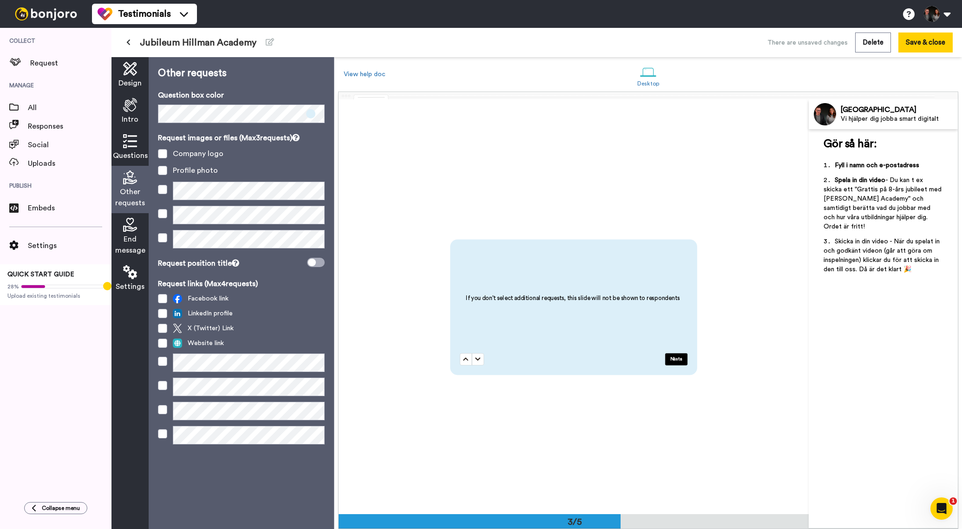
click at [129, 225] on icon at bounding box center [130, 225] width 14 height 14
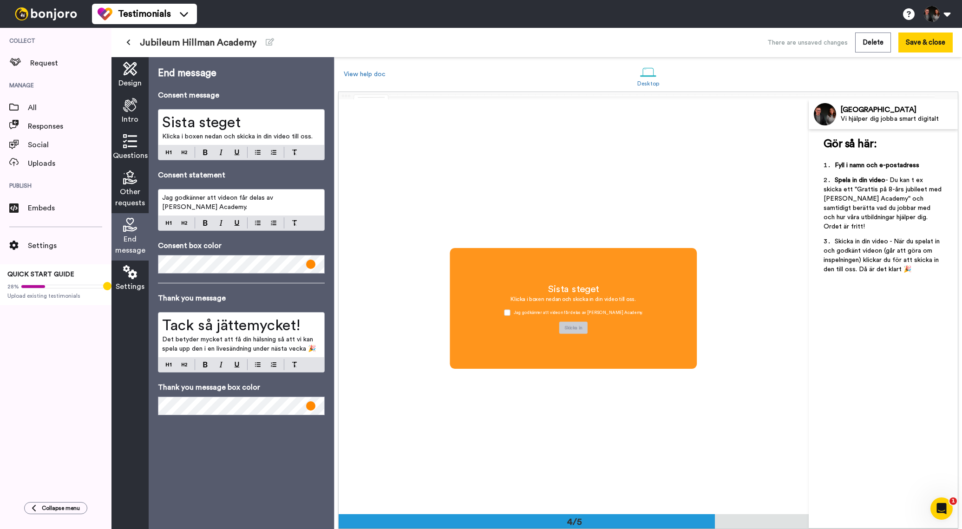
scroll to position [1244, 0]
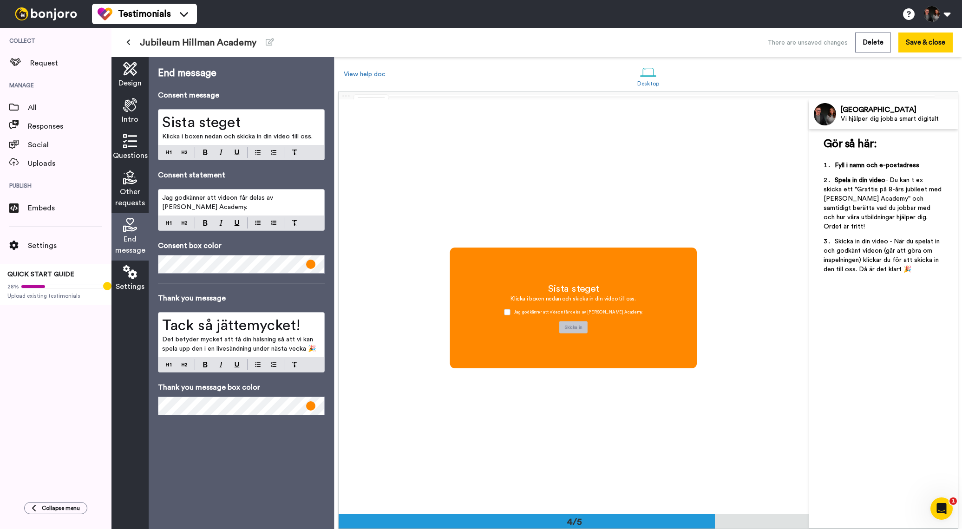
click at [128, 78] on span "Design" at bounding box center [129, 83] width 23 height 11
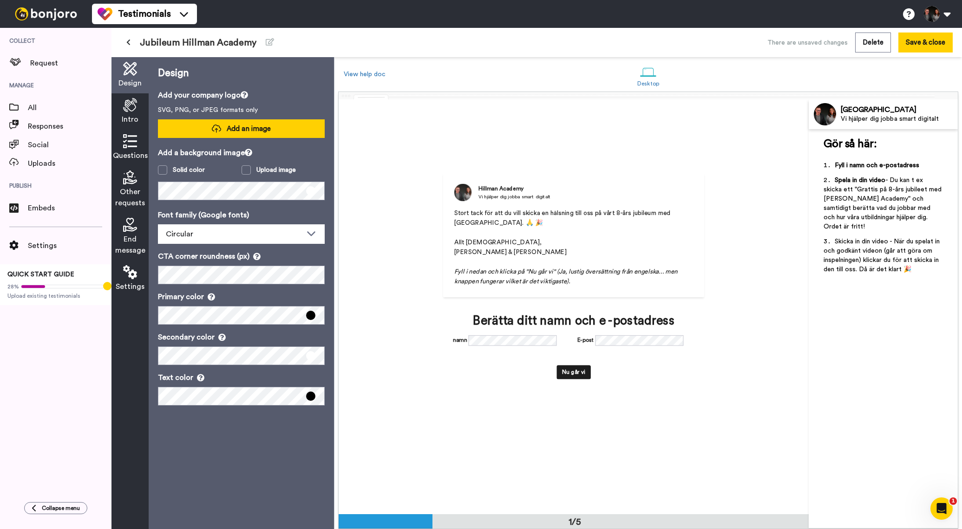
scroll to position [0, 0]
click at [256, 128] on span "Add an image" at bounding box center [249, 129] width 44 height 10
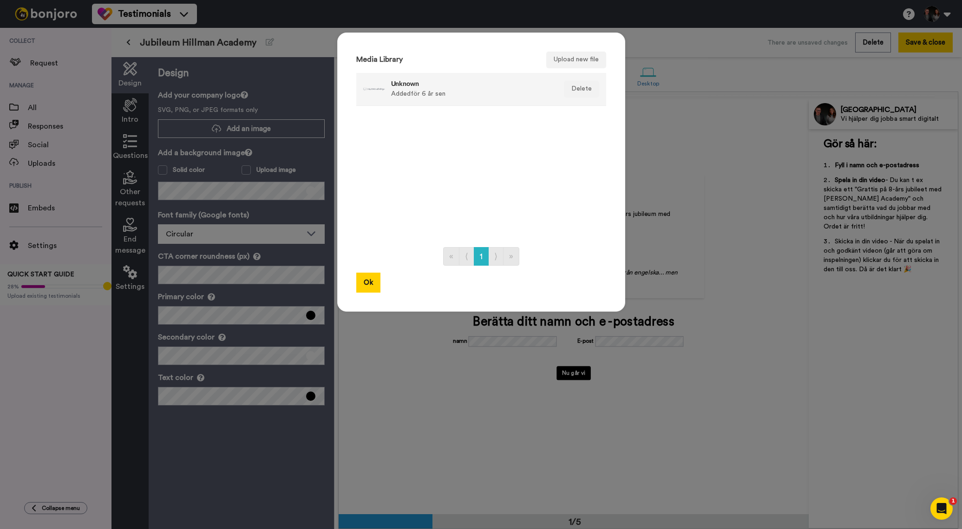
click at [416, 84] on h4 "Unknown" at bounding box center [471, 83] width 160 height 7
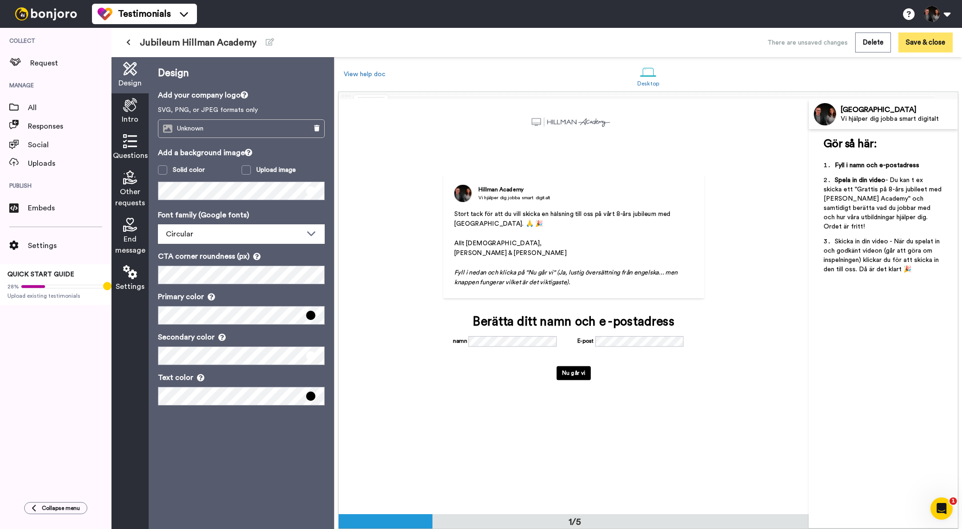
click at [935, 42] on button "Save & close" at bounding box center [926, 43] width 54 height 20
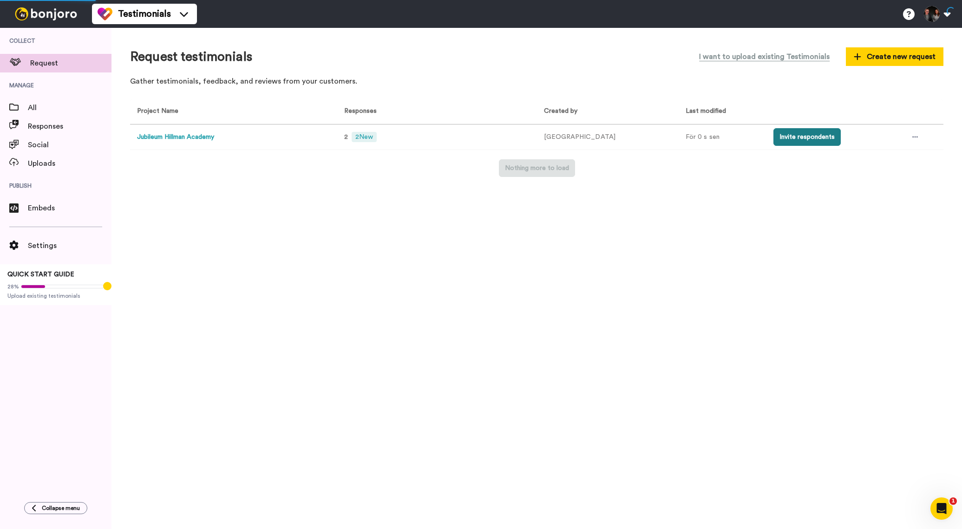
click at [811, 139] on button "Invite respondents" at bounding box center [807, 137] width 67 height 18
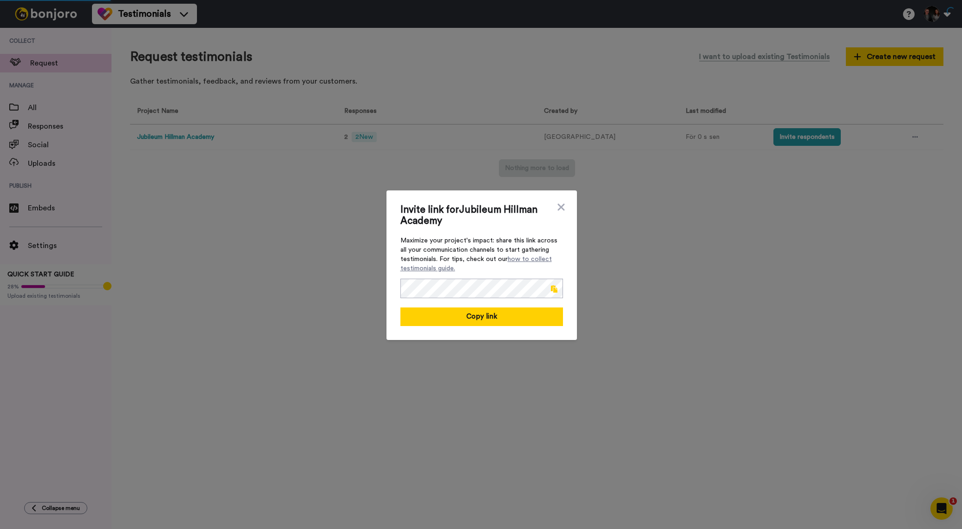
click at [555, 289] on span at bounding box center [554, 288] width 7 height 7
click at [296, 184] on div "Invite link for [PERSON_NAME] Academy Maximize your project's impact: share thi…" at bounding box center [481, 264] width 962 height 529
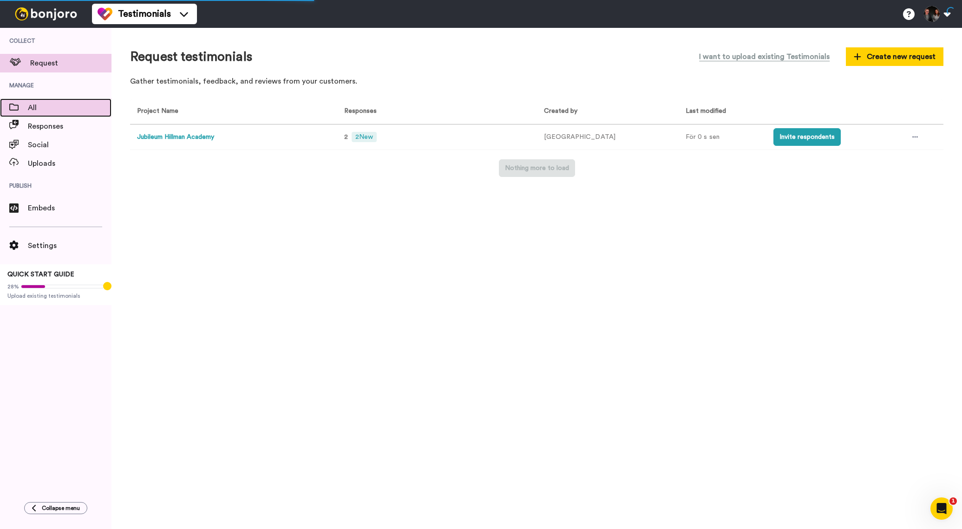
click at [52, 108] on span "All" at bounding box center [70, 107] width 84 height 11
click at [45, 130] on span "Responses" at bounding box center [70, 126] width 84 height 11
click at [60, 130] on span "Responses" at bounding box center [70, 126] width 84 height 11
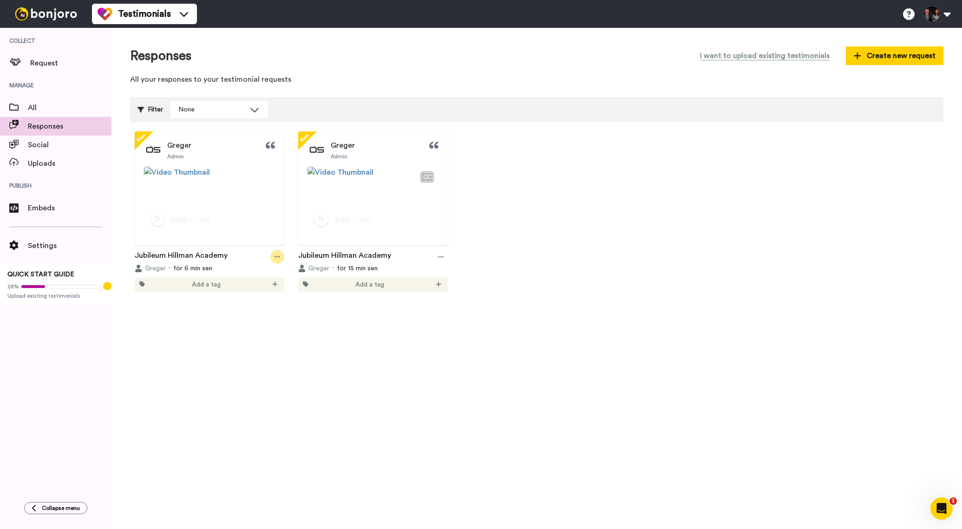
click at [276, 260] on icon at bounding box center [278, 257] width 6 height 7
click at [664, 236] on div "New Greger Admin Play/Pause 0:00 / 0:03 Jubileum Hillman Academy Greger för 6 m…" at bounding box center [537, 296] width 814 height 330
click at [65, 151] on div "Social" at bounding box center [56, 145] width 112 height 19
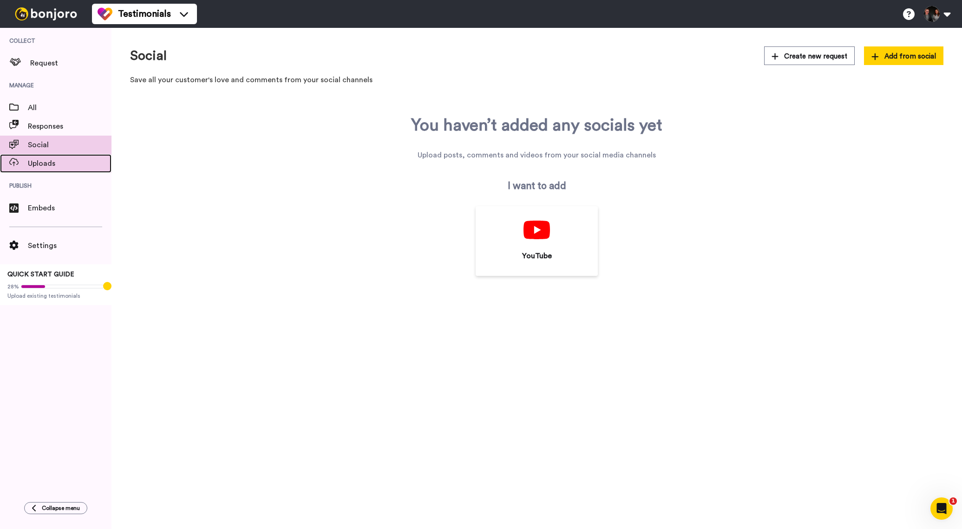
click at [49, 164] on span "Uploads" at bounding box center [70, 163] width 84 height 11
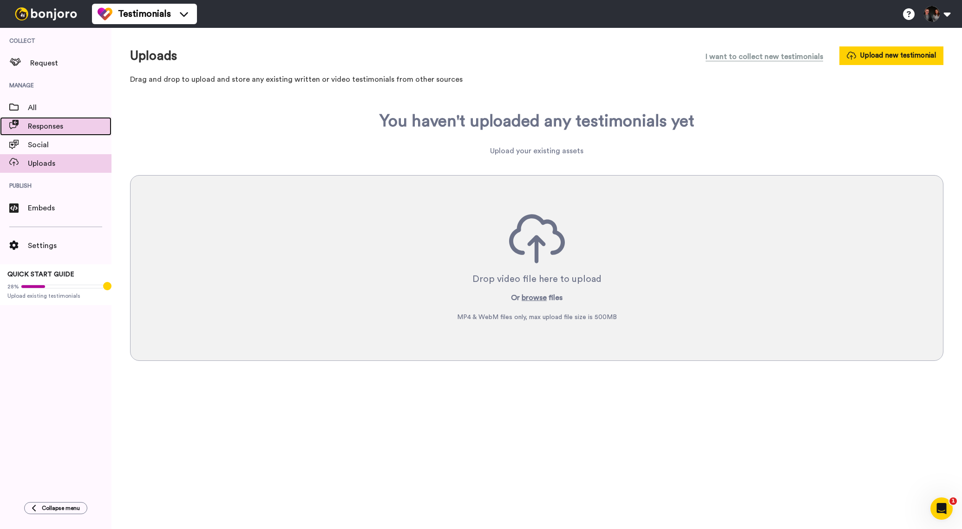
click at [53, 124] on span "Responses" at bounding box center [70, 126] width 84 height 11
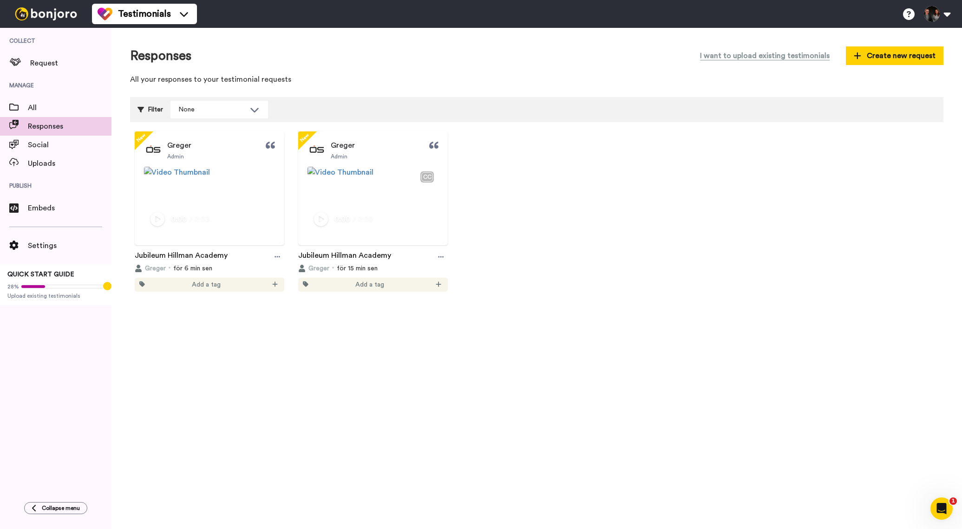
click at [215, 145] on div "[PERSON_NAME] Admin" at bounding box center [210, 150] width 150 height 19
click at [177, 148] on span "Greger" at bounding box center [179, 145] width 24 height 11
drag, startPoint x: 279, startPoint y: 263, endPoint x: 274, endPoint y: 264, distance: 4.7
click at [279, 260] on icon at bounding box center [278, 257] width 6 height 7
click at [259, 295] on div "Edit" at bounding box center [259, 295] width 56 height 9
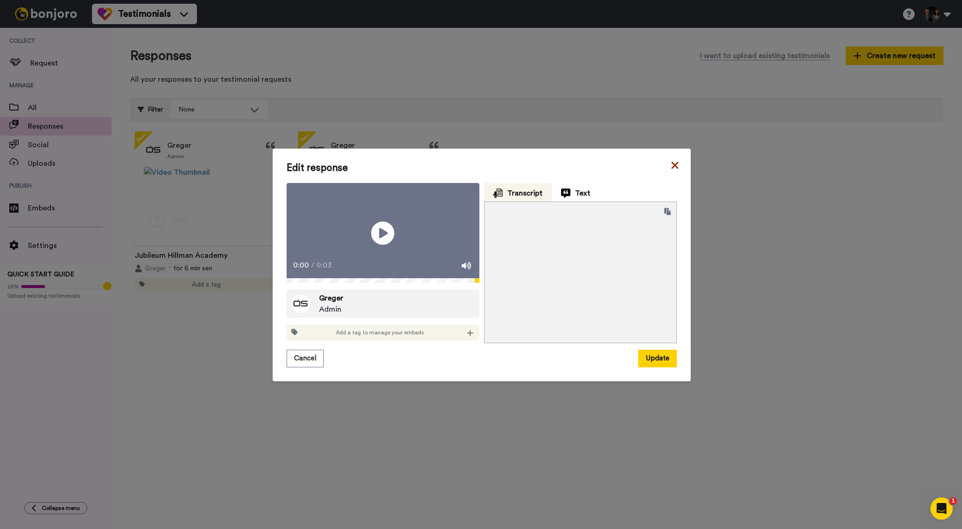
click at [677, 162] on icon at bounding box center [674, 165] width 7 height 7
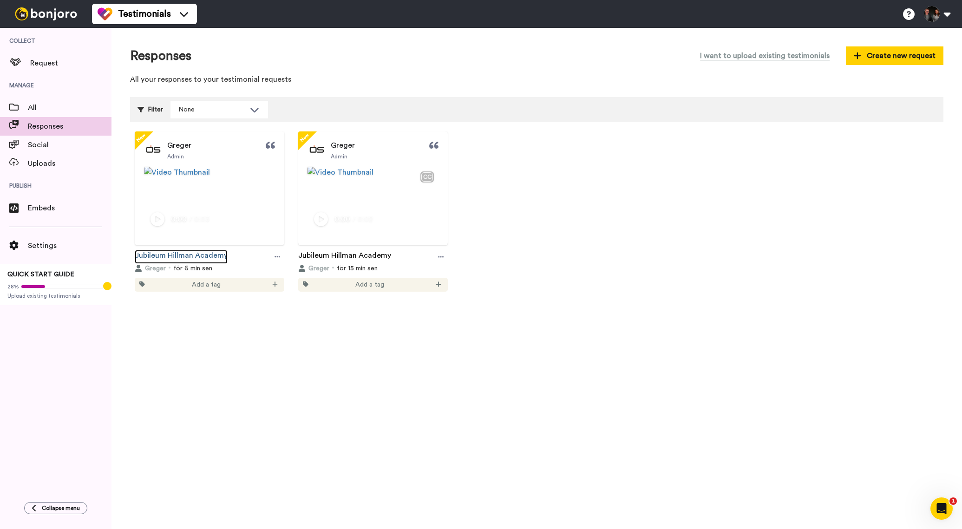
click at [165, 258] on link "Jubileum Hillman Academy" at bounding box center [181, 257] width 93 height 14
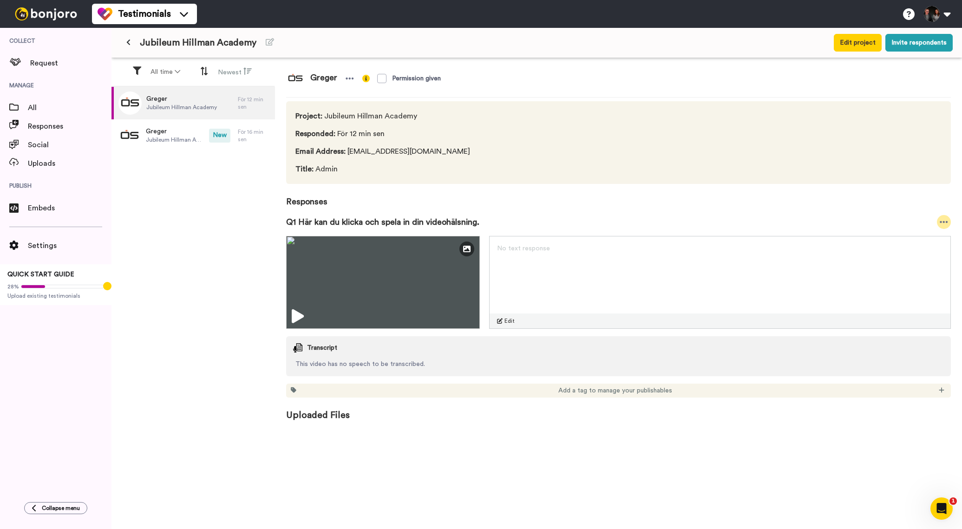
click at [945, 222] on icon at bounding box center [944, 222] width 8 height 2
click at [823, 199] on span "Responses" at bounding box center [618, 196] width 665 height 24
click at [172, 90] on div "Greger Jubileum Hillman Academy" at bounding box center [175, 103] width 126 height 33
click at [347, 78] on icon at bounding box center [350, 78] width 8 height 9
click at [332, 106] on li "Delete response" at bounding box center [318, 107] width 79 height 13
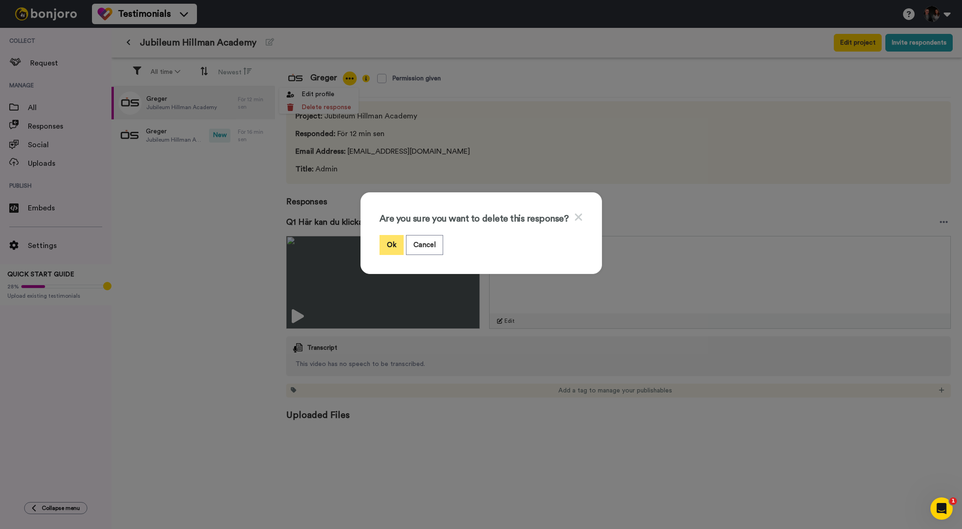
click at [400, 247] on button "Ok" at bounding box center [392, 245] width 24 height 20
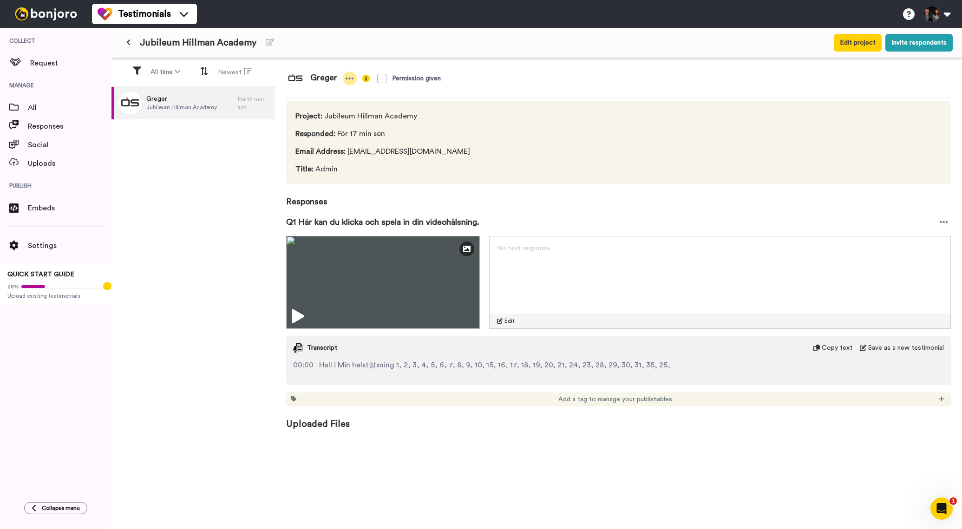
click at [344, 82] on div at bounding box center [350, 79] width 14 height 14
click at [323, 107] on li "Delete response" at bounding box center [318, 107] width 79 height 13
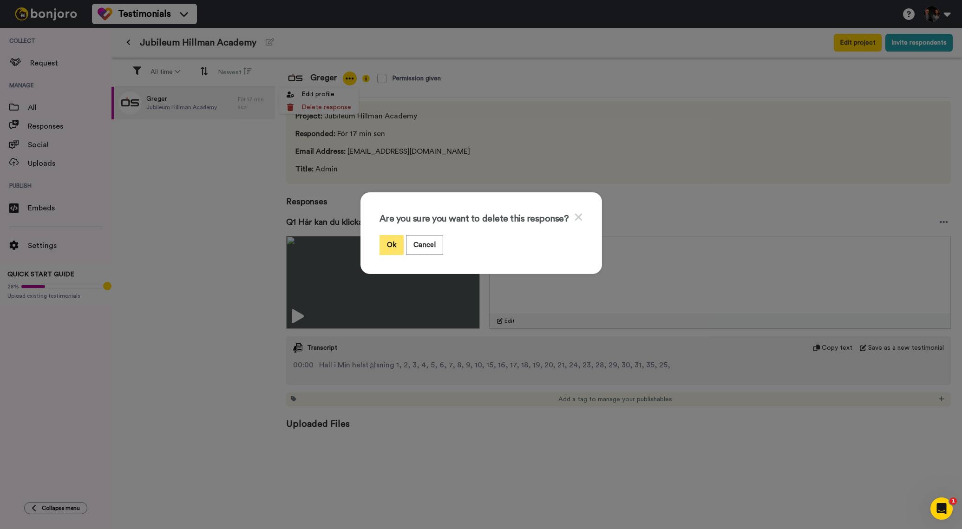
click at [387, 239] on button "Ok" at bounding box center [392, 245] width 24 height 20
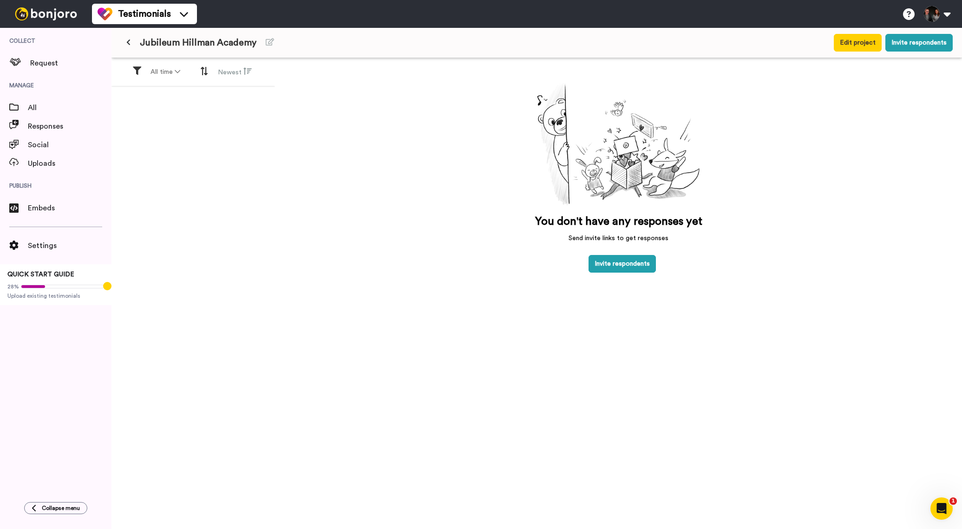
click at [365, 145] on div "You don't have any responses yet Send invite links to get responses Invite resp…" at bounding box center [618, 308] width 687 height 501
drag, startPoint x: 285, startPoint y: 169, endPoint x: 268, endPoint y: 144, distance: 30.7
click at [287, 168] on div "You don't have any responses yet Send invite links to get responses Invite resp…" at bounding box center [618, 308] width 687 height 501
click at [59, 69] on div "Request" at bounding box center [56, 63] width 112 height 19
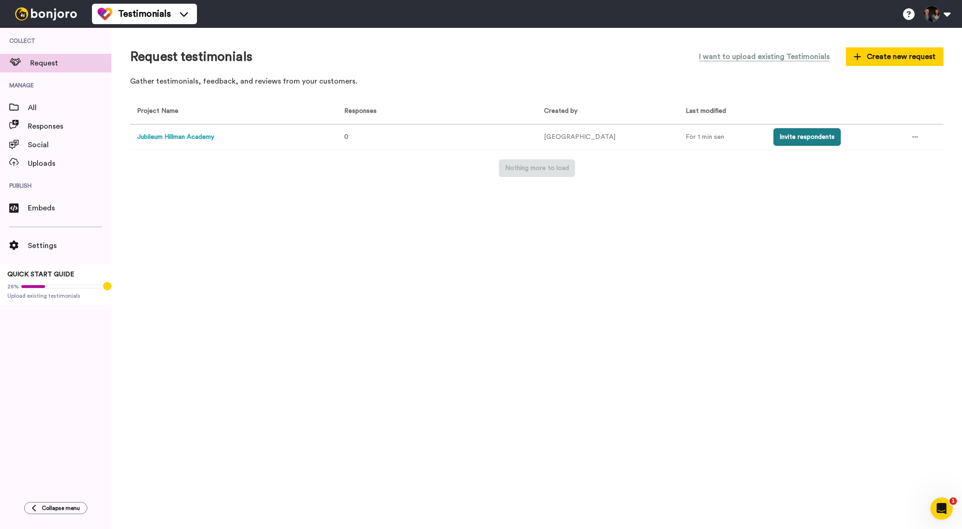
click at [802, 138] on button "Invite respondents" at bounding box center [807, 137] width 67 height 18
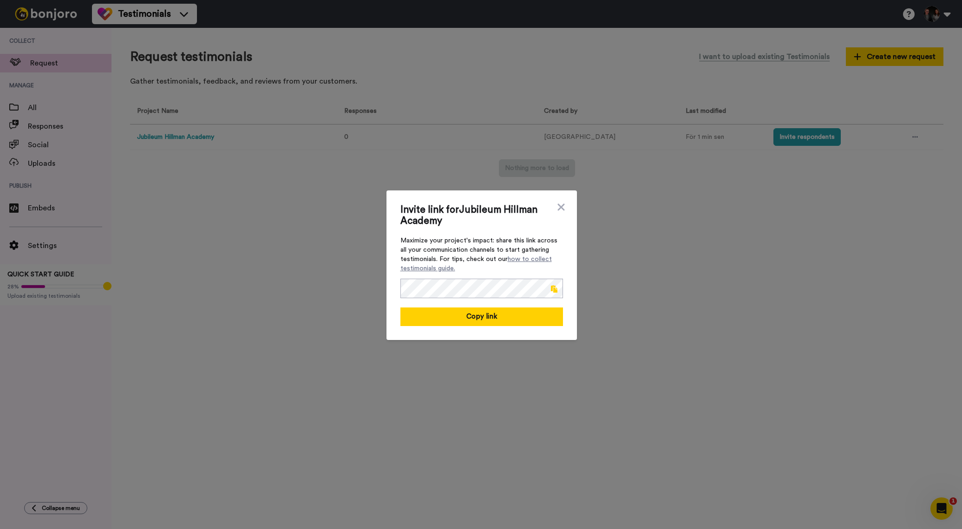
click at [554, 290] on span at bounding box center [554, 288] width 7 height 7
click at [565, 207] on icon at bounding box center [561, 207] width 9 height 11
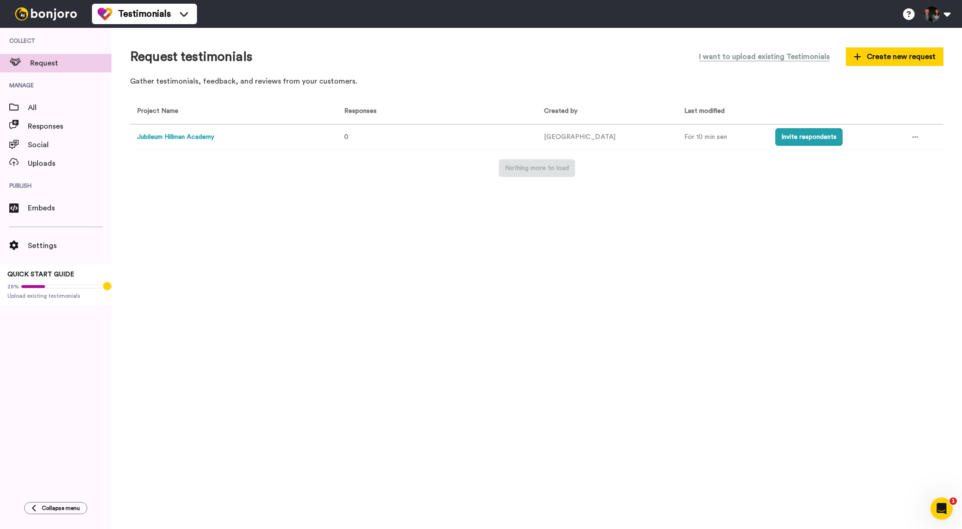
drag, startPoint x: 911, startPoint y: 137, endPoint x: 916, endPoint y: 143, distance: 7.9
click at [913, 137] on icon at bounding box center [916, 137] width 6 height 1
click at [907, 204] on span "Edit project" at bounding box center [892, 205] width 36 height 7
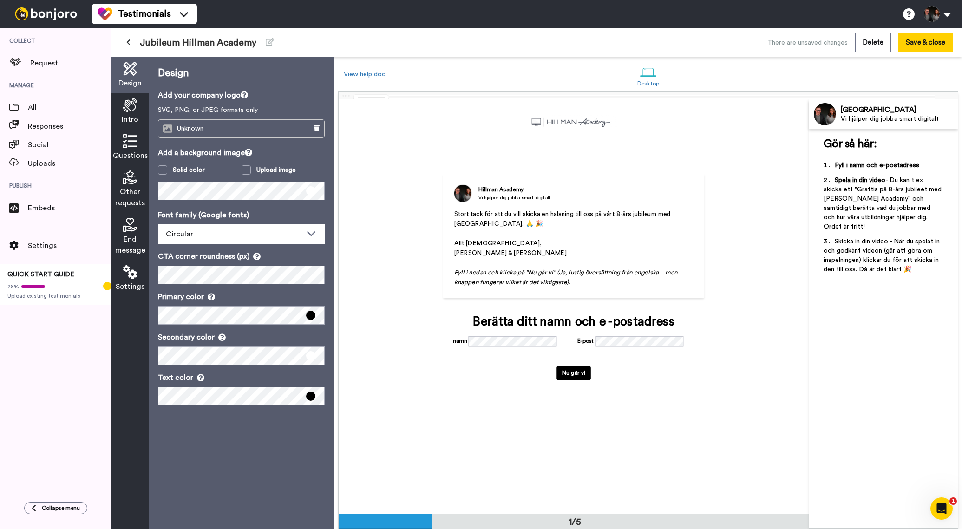
click at [134, 121] on span "Intro" at bounding box center [130, 119] width 17 height 11
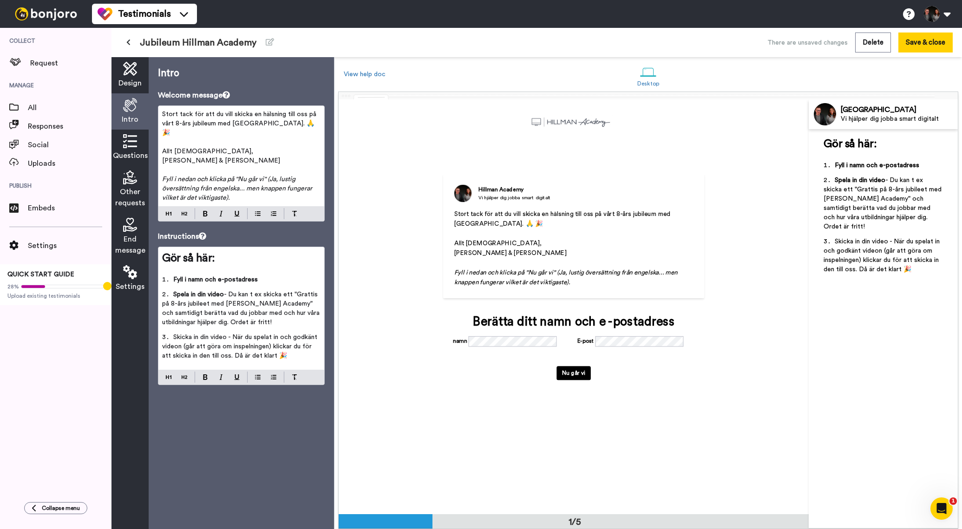
click at [315, 125] on p "Stort tack för att du vill skicka en hälsning till oss på vårt 8-års jubileum m…" at bounding box center [241, 124] width 158 height 28
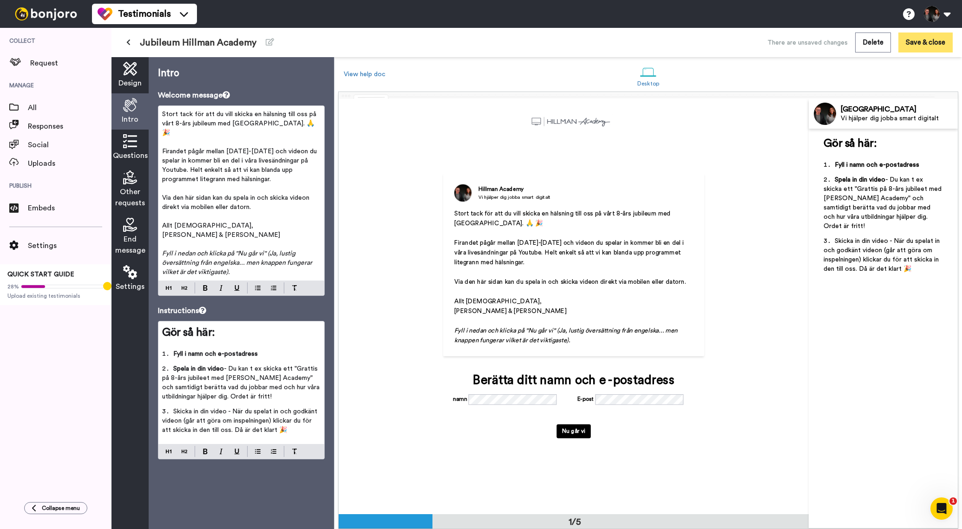
click at [926, 45] on button "Save & close" at bounding box center [926, 43] width 54 height 20
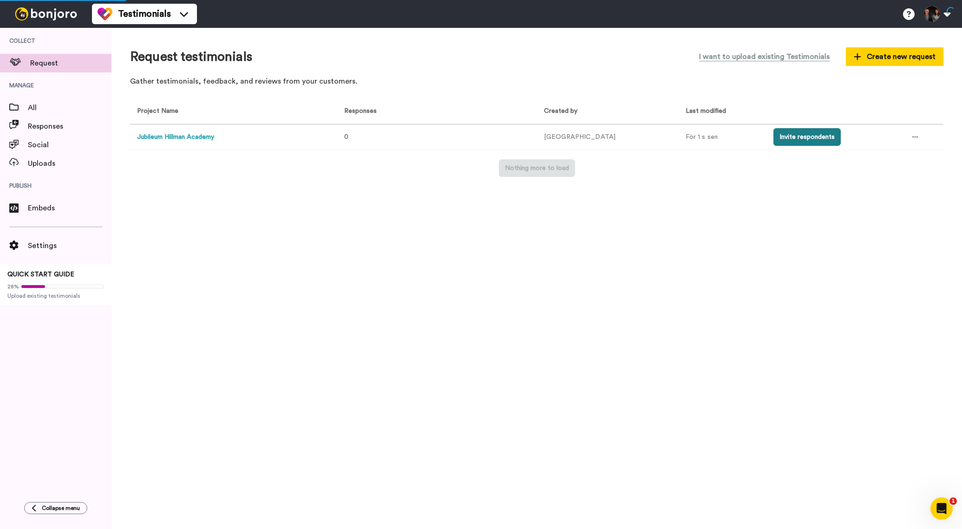
click at [701, 93] on div "Request testimonials I want to upload existing Testimonials Create new request …" at bounding box center [537, 278] width 851 height 501
drag, startPoint x: 914, startPoint y: 137, endPoint x: 912, endPoint y: 143, distance: 6.3
click at [913, 137] on div at bounding box center [915, 137] width 14 height 14
click at [759, 210] on div "Request testimonials I want to upload existing Testimonials Create new request …" at bounding box center [537, 278] width 851 height 501
click at [787, 137] on button "Invite respondents" at bounding box center [807, 137] width 67 height 18
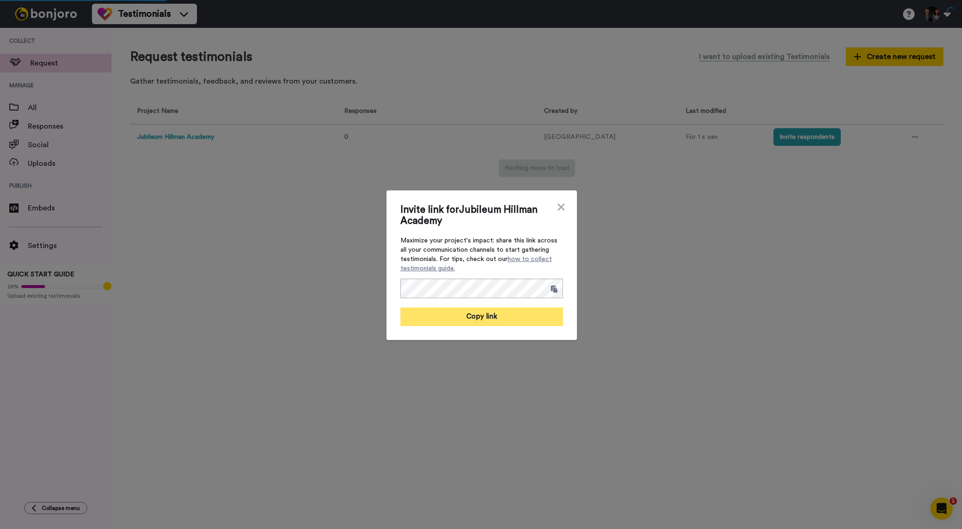
drag, startPoint x: 500, startPoint y: 316, endPoint x: 498, endPoint y: 312, distance: 5.0
click at [500, 316] on button "Copy link" at bounding box center [482, 317] width 163 height 19
